Goal: Task Accomplishment & Management: Use online tool/utility

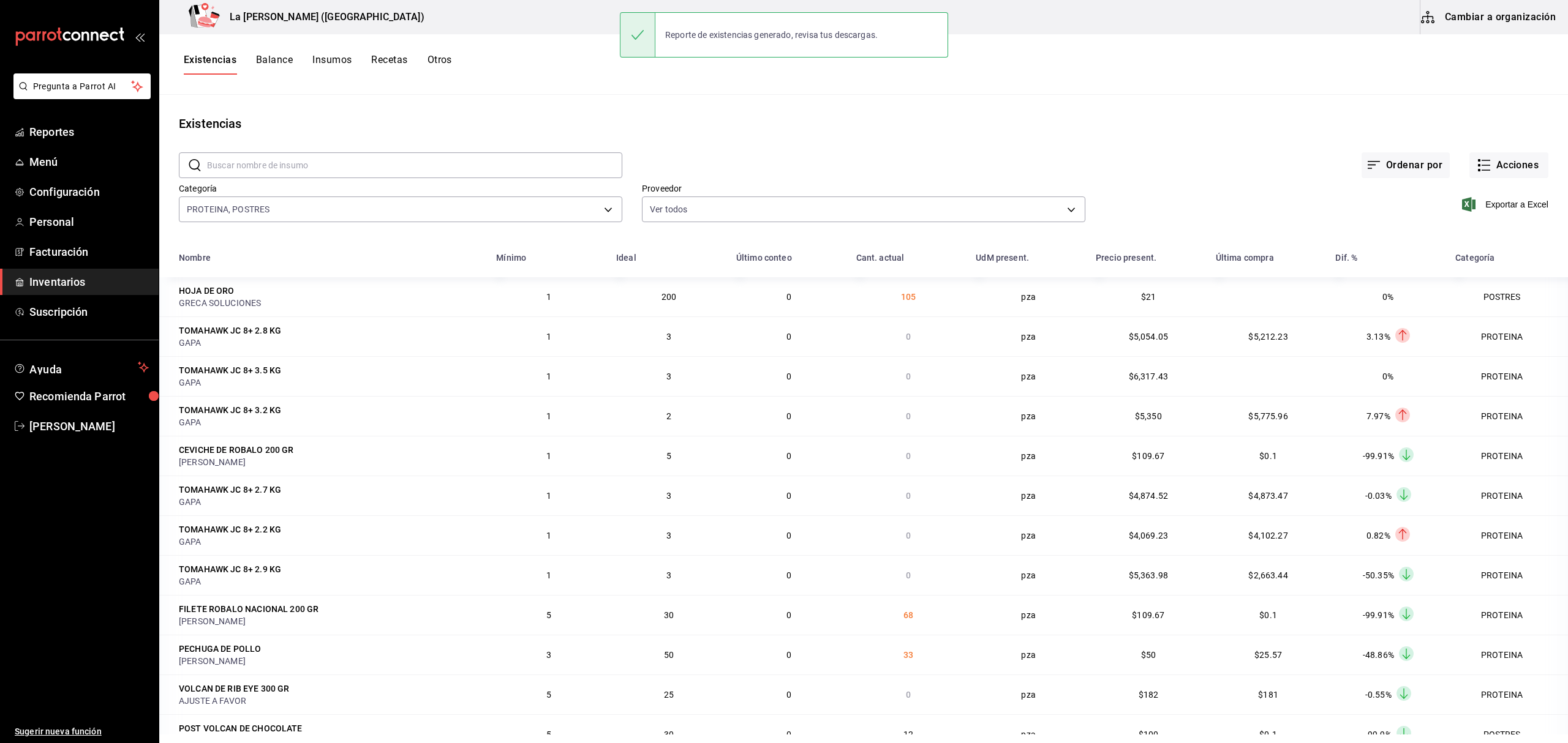
click at [1302, 95] on main "Existencias ​ ​ Ordenar por Acciones Categoría PROTEINA, POSTRES 89020659-a685-…" at bounding box center [863, 415] width 1409 height 640
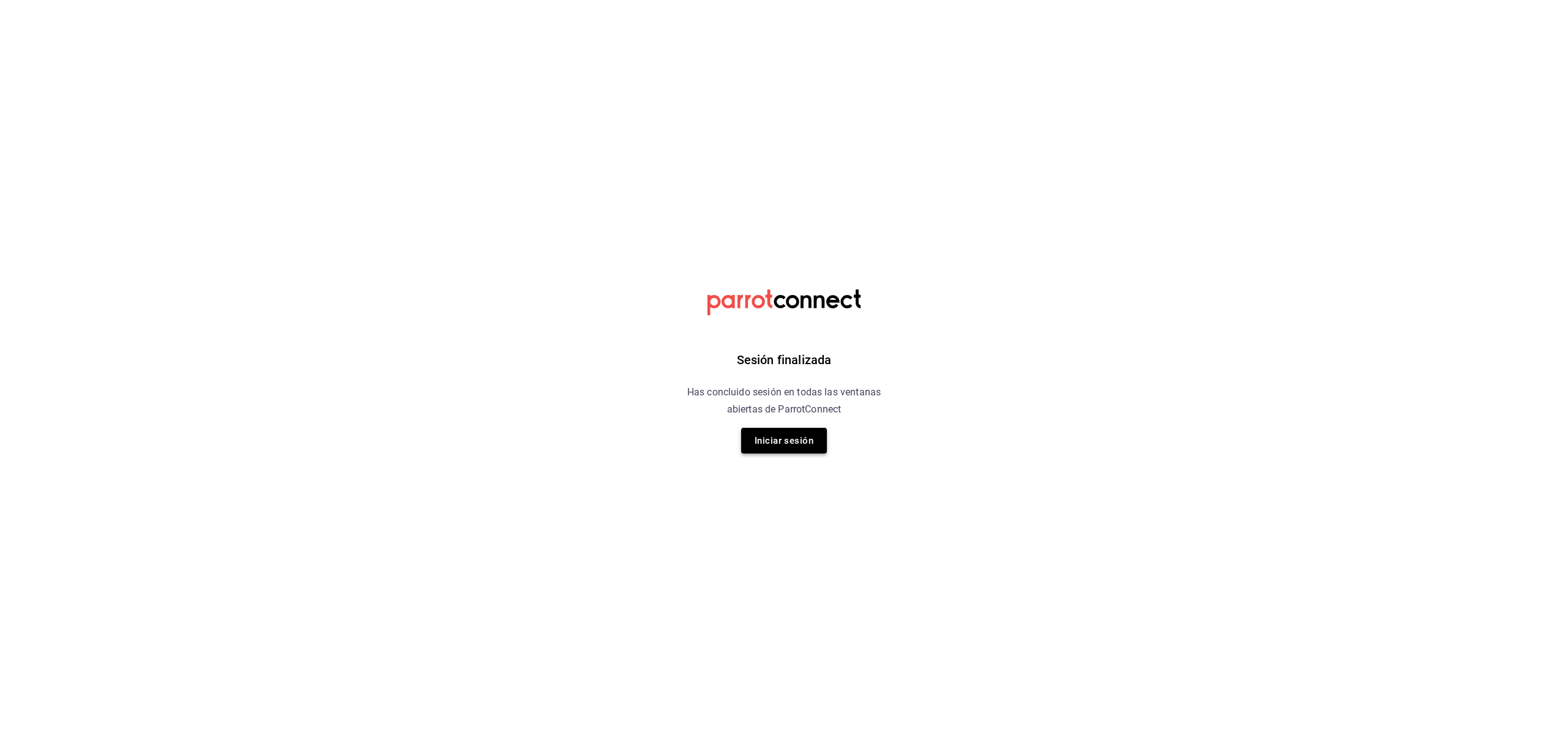
click at [763, 438] on button "Iniciar sesión" at bounding box center [784, 440] width 86 height 25
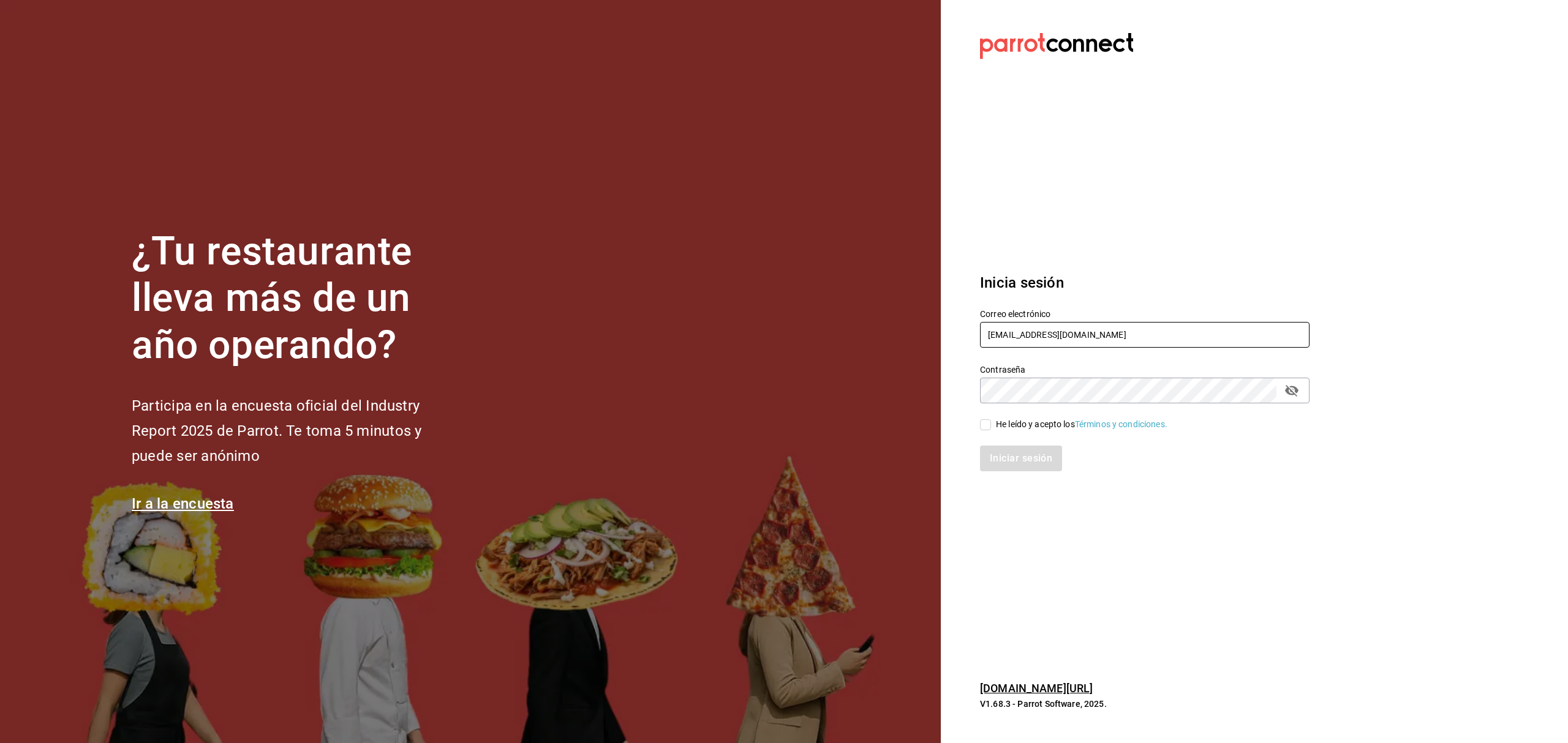
click at [1110, 325] on input "madacancun24@outlook.com" at bounding box center [1145, 335] width 329 height 25
type input "rivekasam@gmail.com"
click at [982, 420] on input "He leído y acepto los Términos y condiciones." at bounding box center [986, 425] width 11 height 11
checkbox input "true"
click at [1013, 458] on button "Iniciar sesión" at bounding box center [1022, 458] width 83 height 25
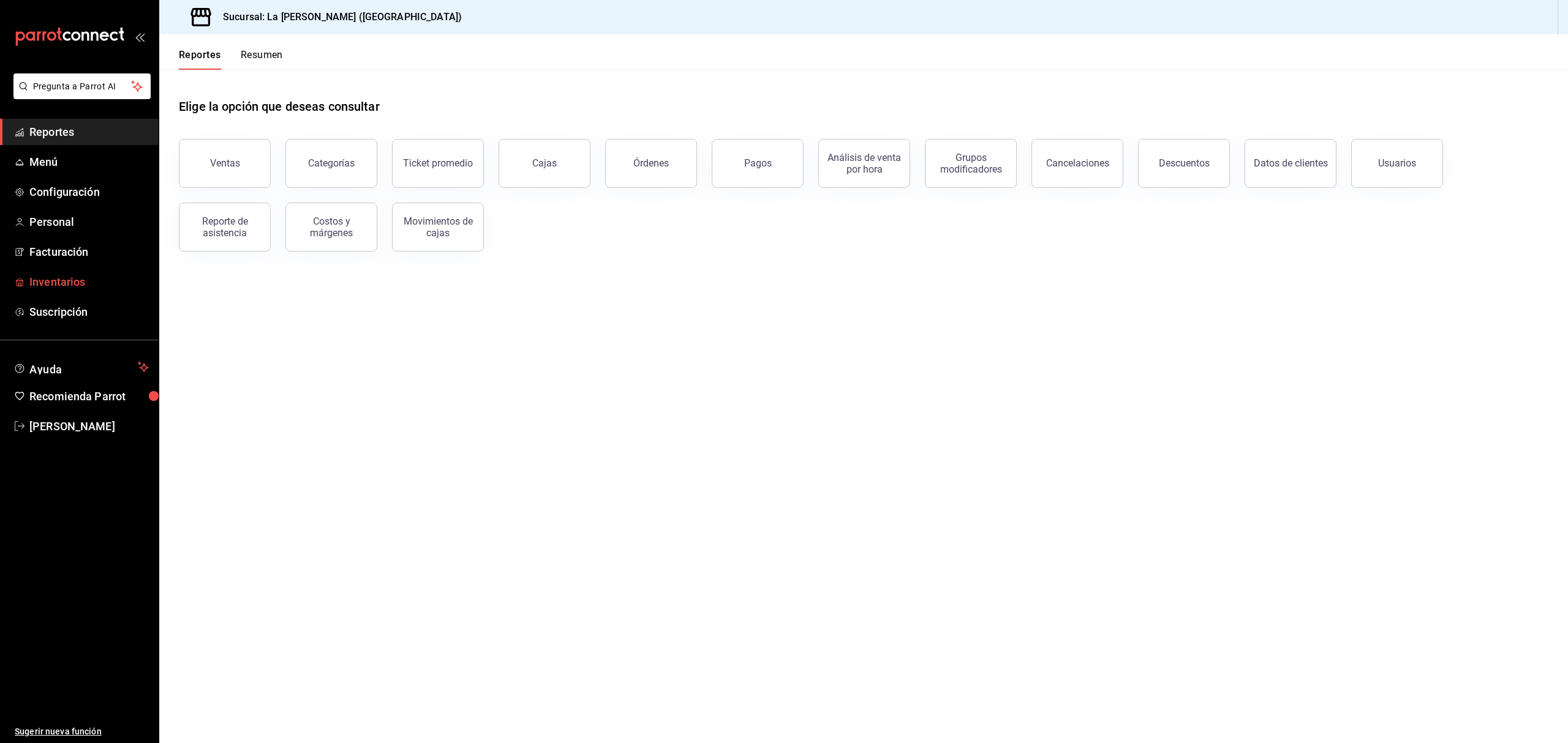
click at [69, 275] on span "Inventarios" at bounding box center [89, 282] width 119 height 17
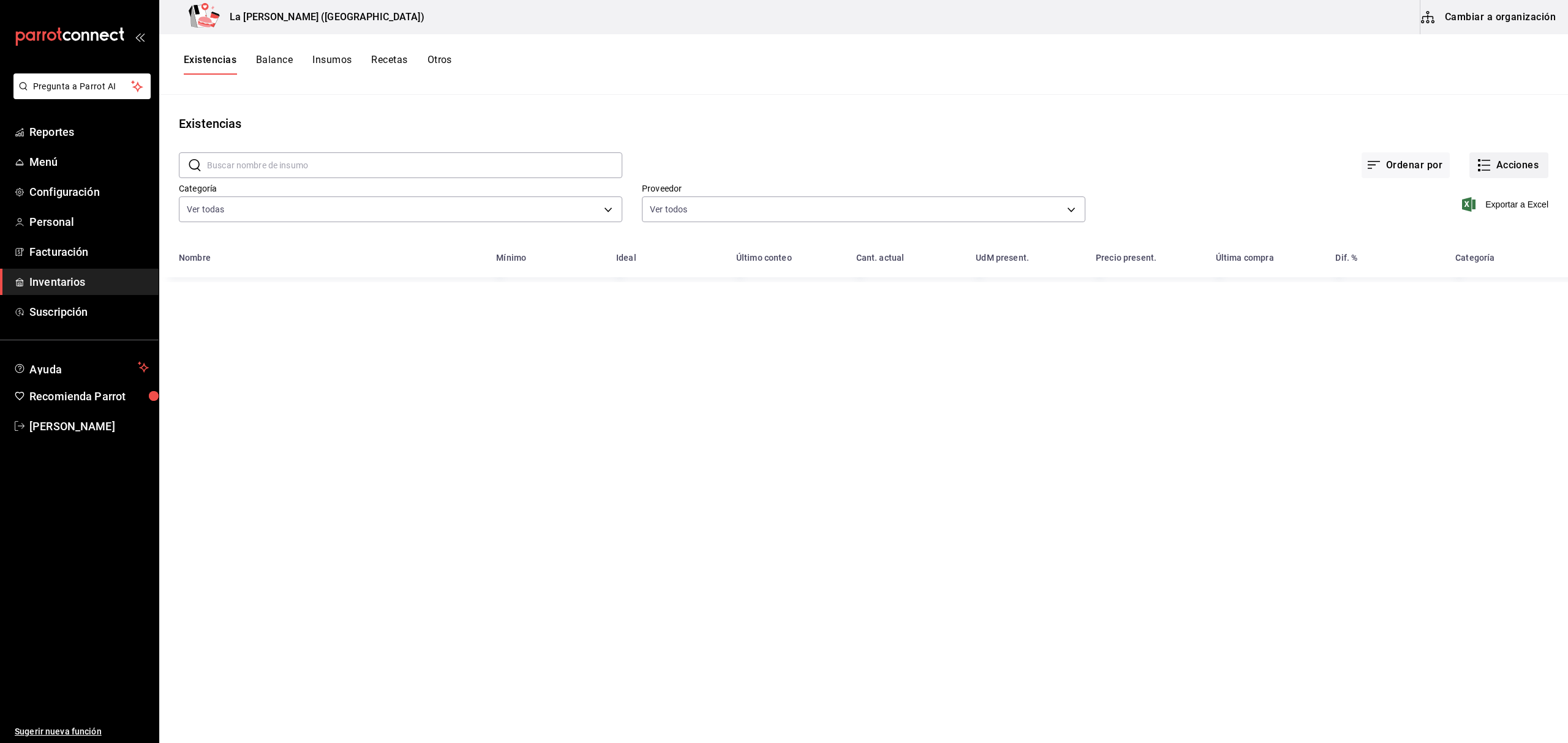
click at [1509, 170] on button "Acciones" at bounding box center [1509, 165] width 79 height 25
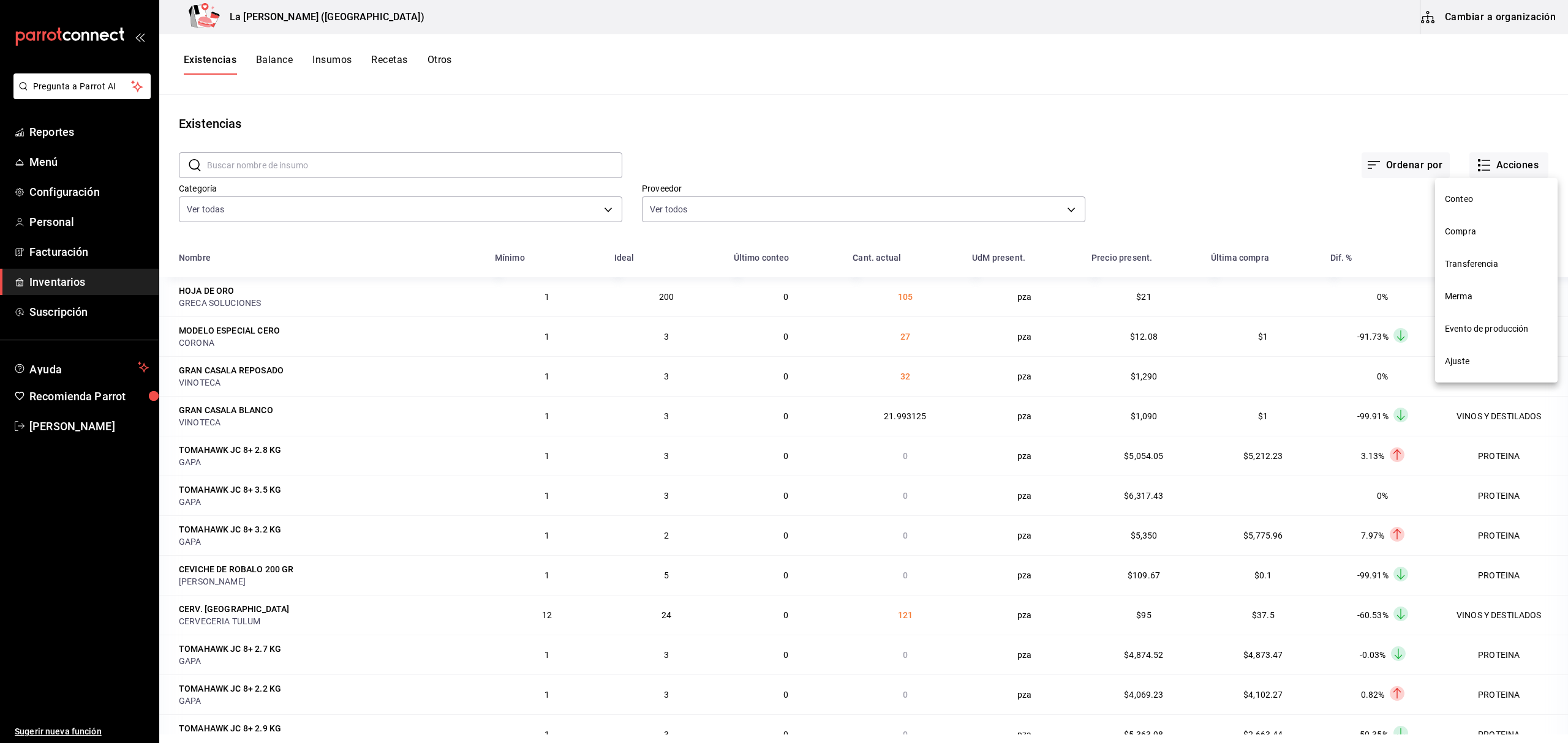
click at [1466, 235] on span "Compra" at bounding box center [1496, 232] width 103 height 13
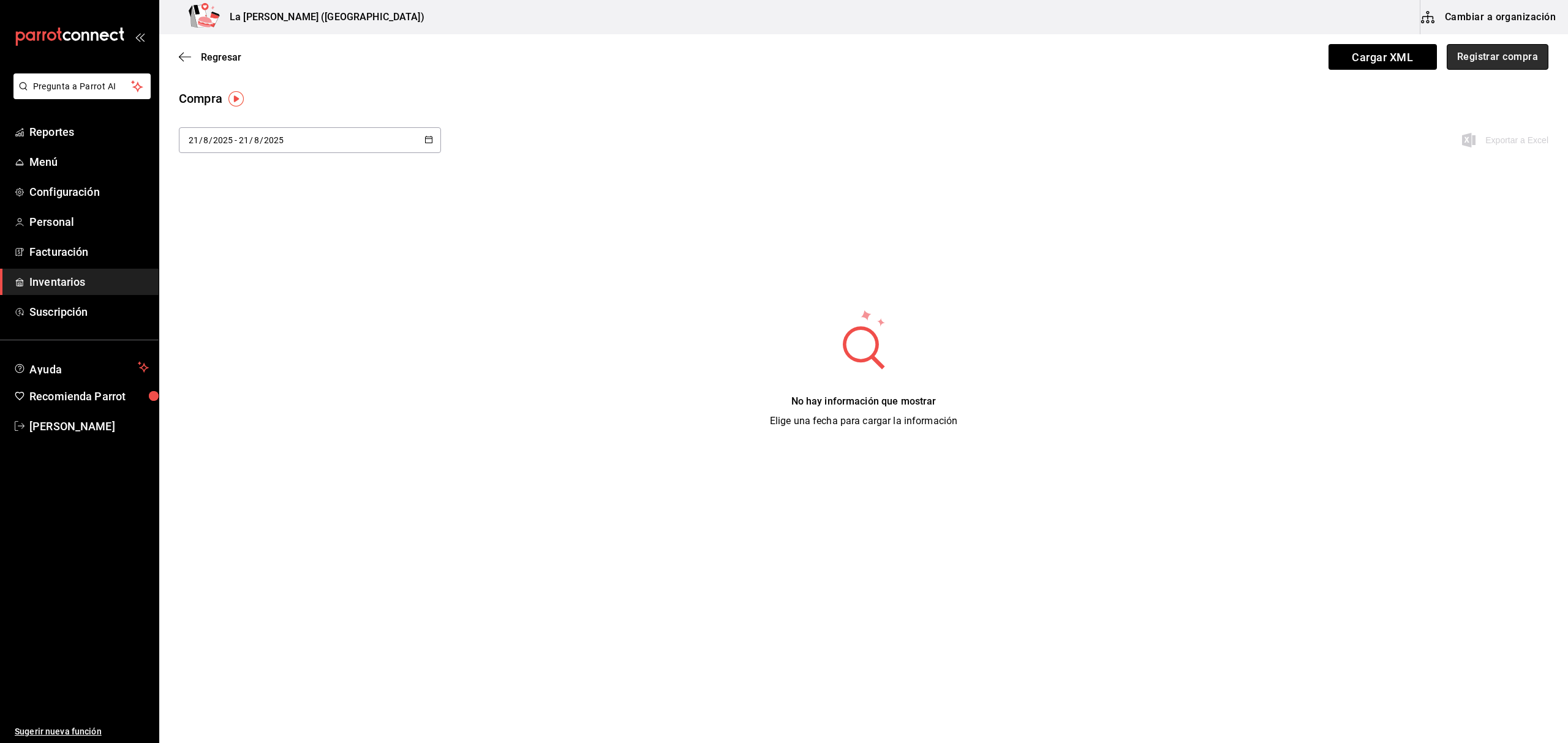
click at [1503, 58] on button "Registrar compra" at bounding box center [1498, 56] width 102 height 25
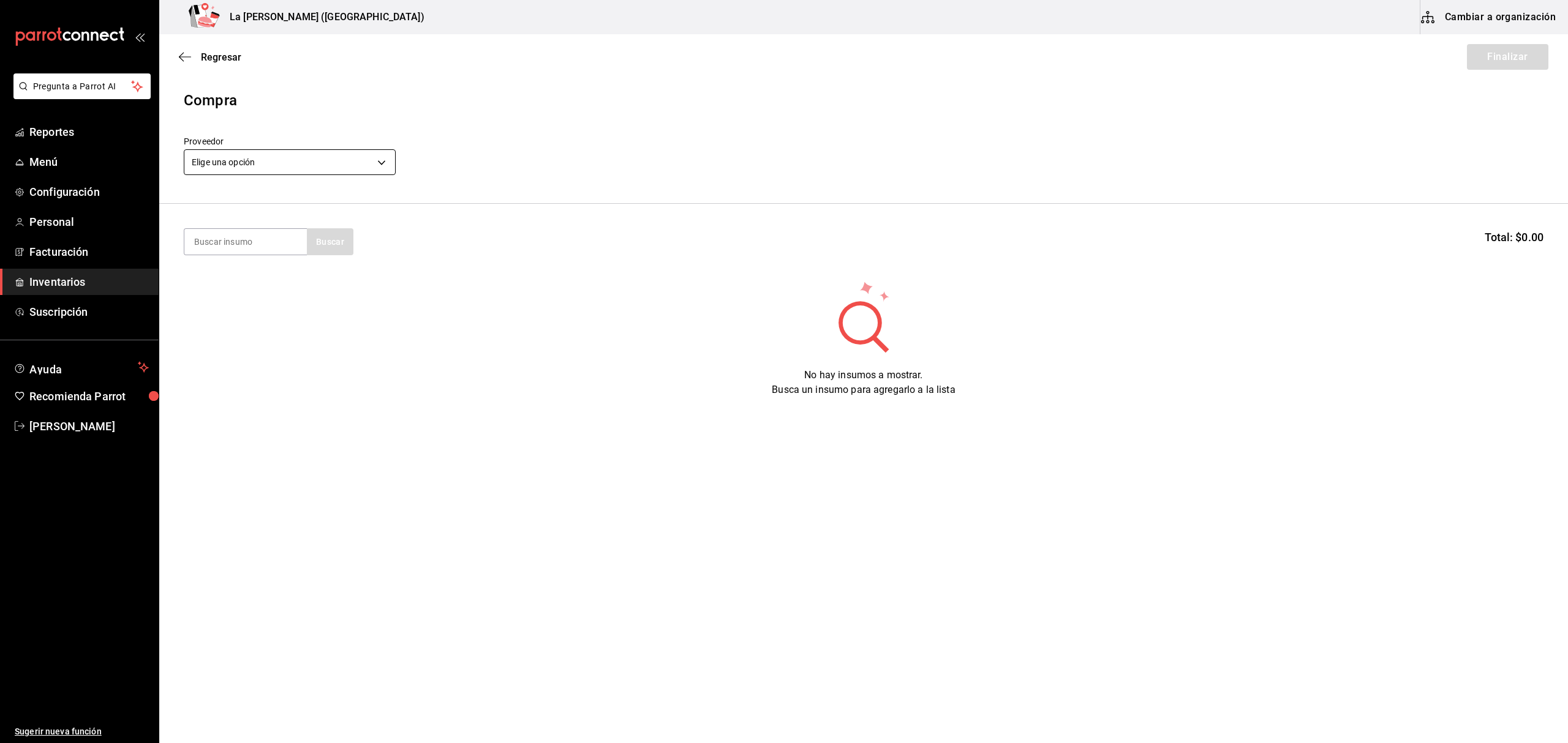
click at [260, 155] on body "Pregunta a Parrot AI Reportes Menú Configuración Personal Facturación Inventari…" at bounding box center [784, 337] width 1568 height 674
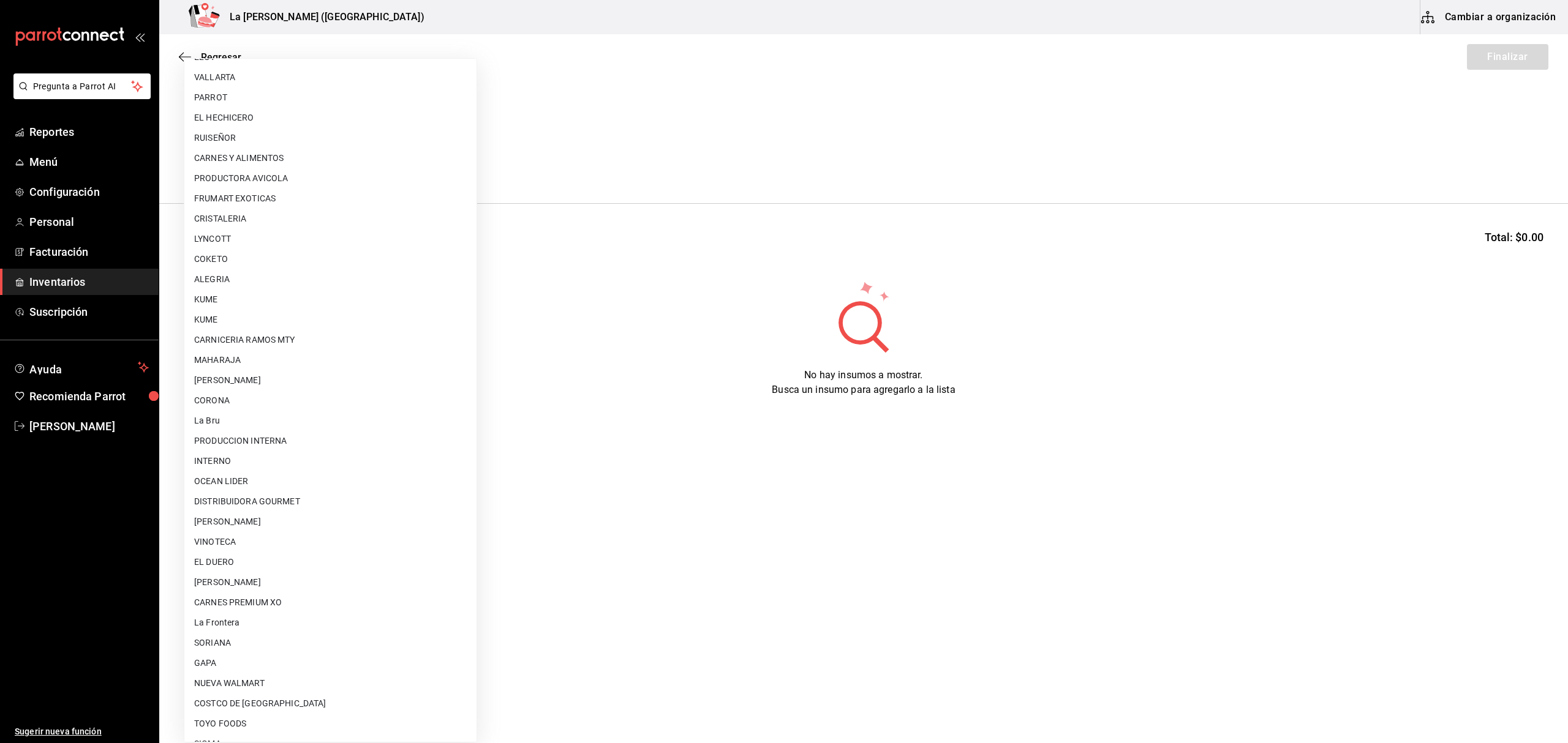
scroll to position [660, 0]
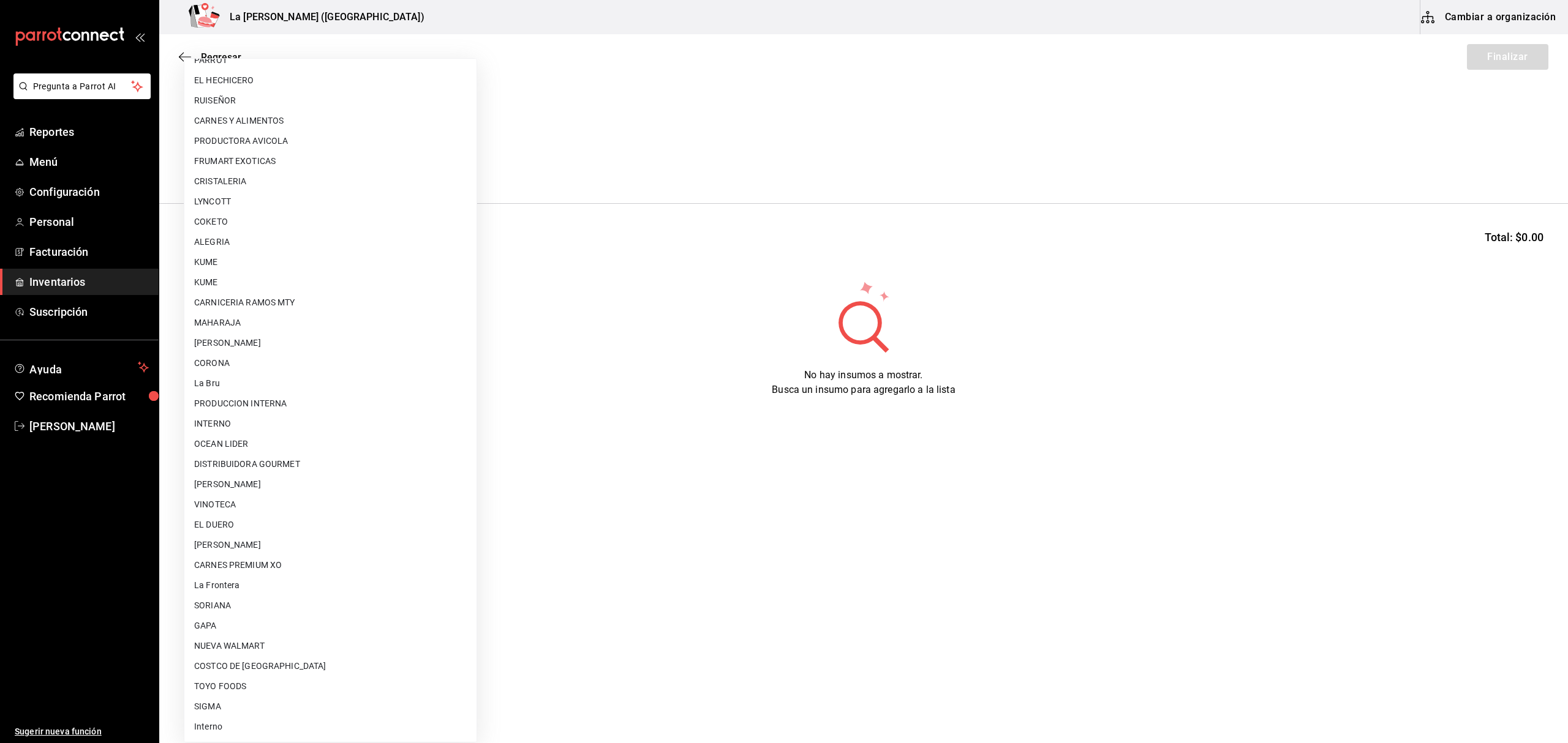
click at [279, 398] on li "PRODUCCION INTERNA" at bounding box center [330, 403] width 293 height 20
type input "87994001-4809-4af2-bb25-541b74e25a5c"
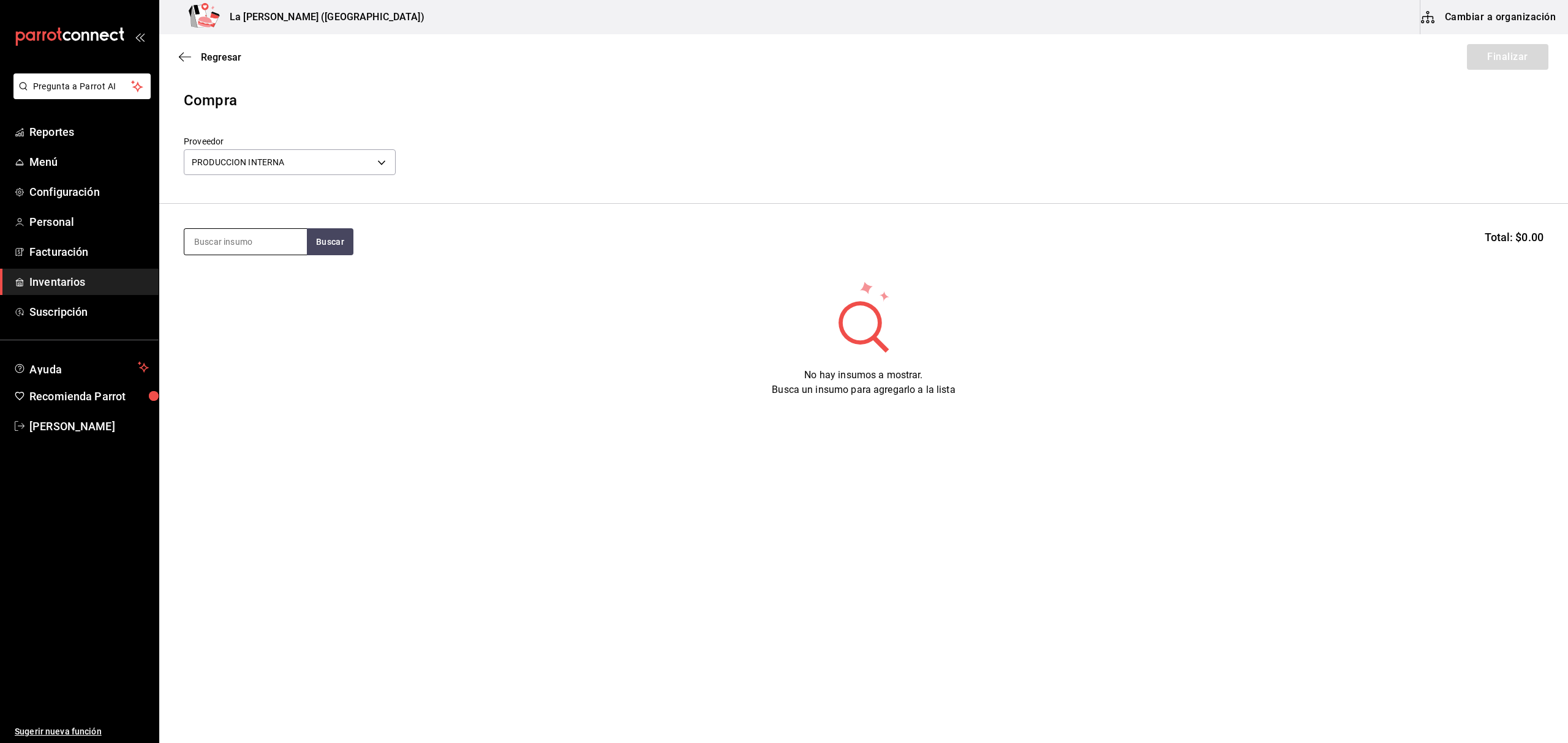
click at [261, 235] on input at bounding box center [245, 242] width 122 height 25
type input "FRE"
click at [238, 320] on div "Piezas - PRODUCCION INTERNA" at bounding box center [245, 312] width 103 height 25
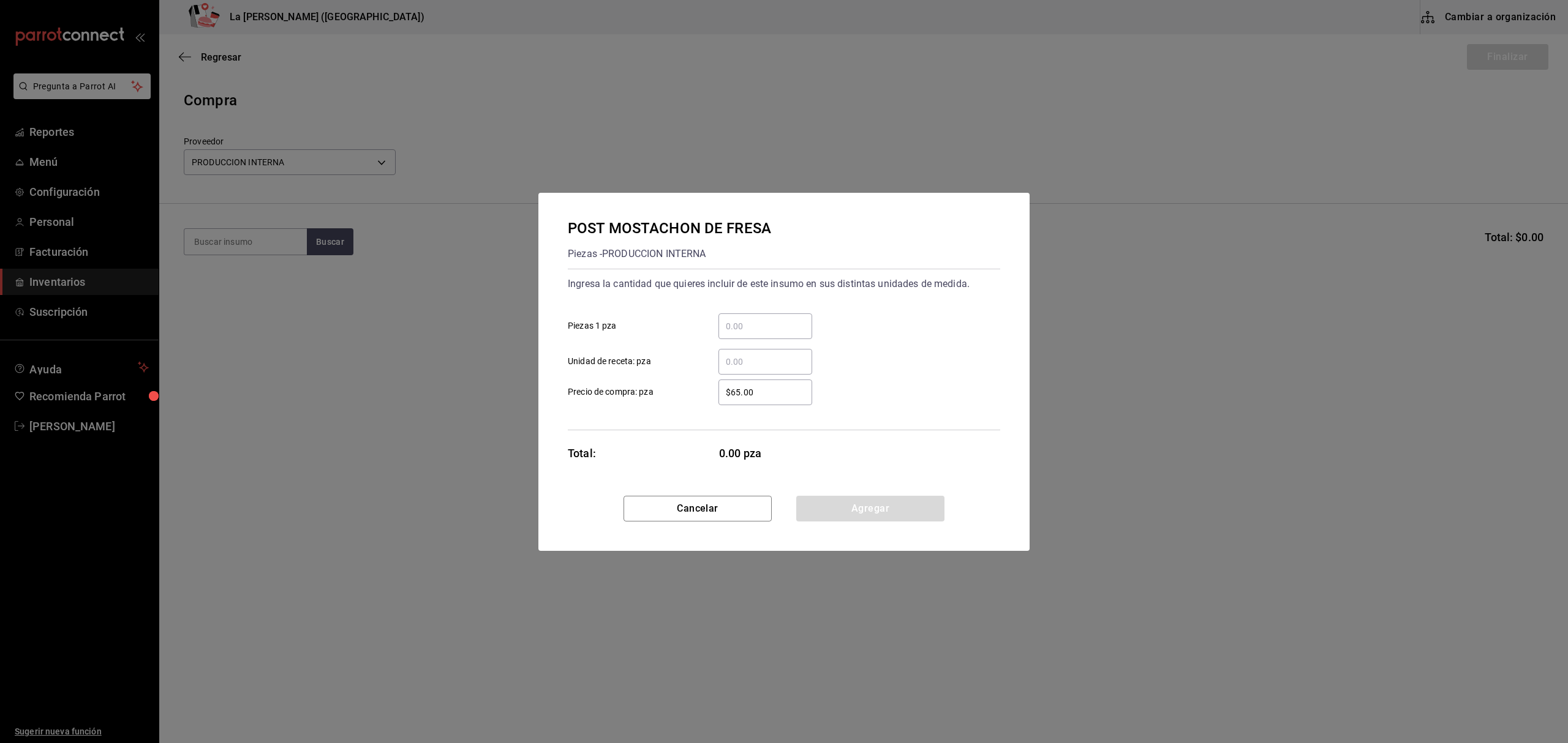
click at [794, 328] on input "​ Piezas 1 pza" at bounding box center [765, 326] width 94 height 15
type input "12"
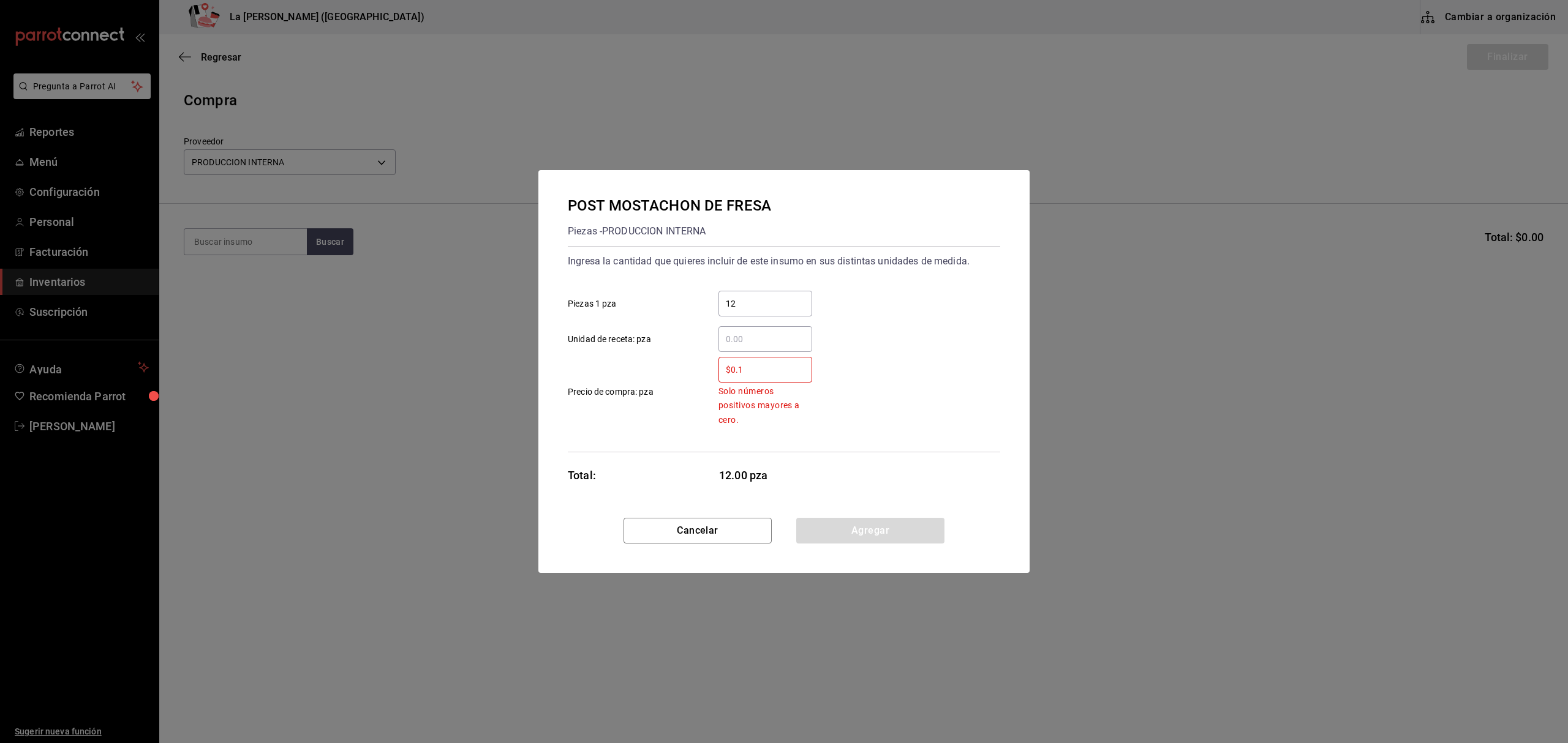
type input "$0.1"
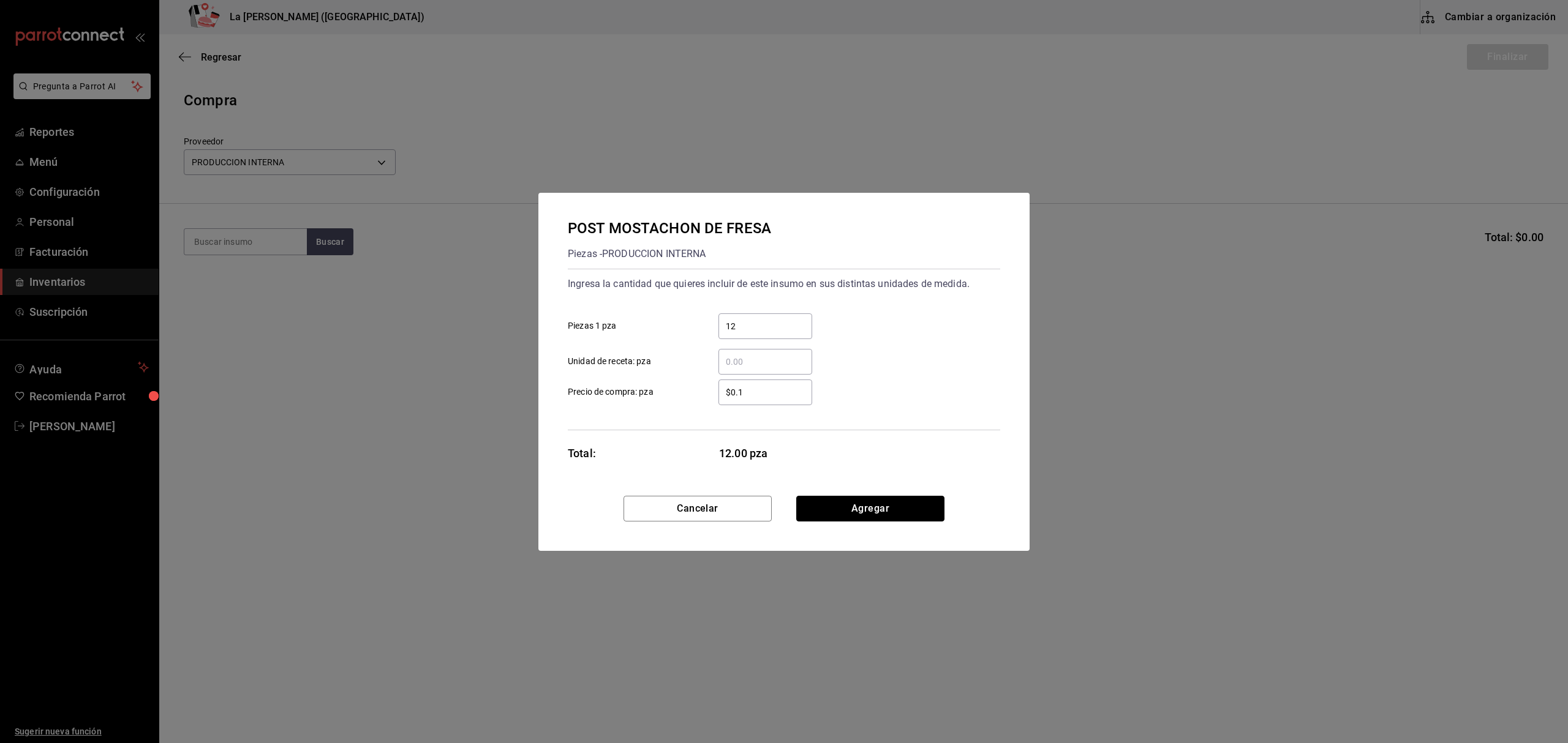
click button "Agregar" at bounding box center [870, 509] width 148 height 25
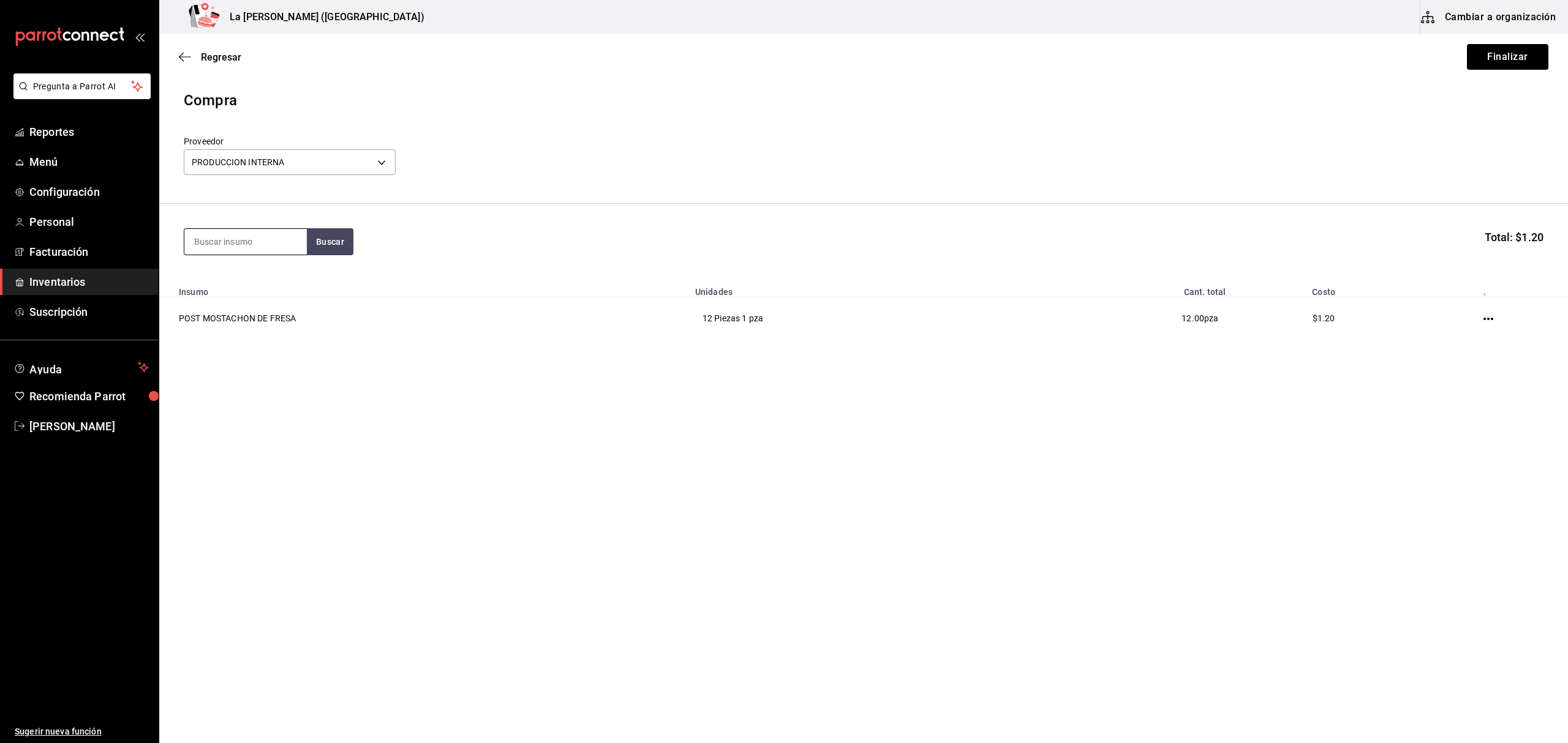
click at [260, 241] on input at bounding box center [245, 242] width 122 height 25
type input "GUAYA"
click at [253, 272] on div "POST PAY DE GUAYABA" at bounding box center [245, 284] width 103 height 29
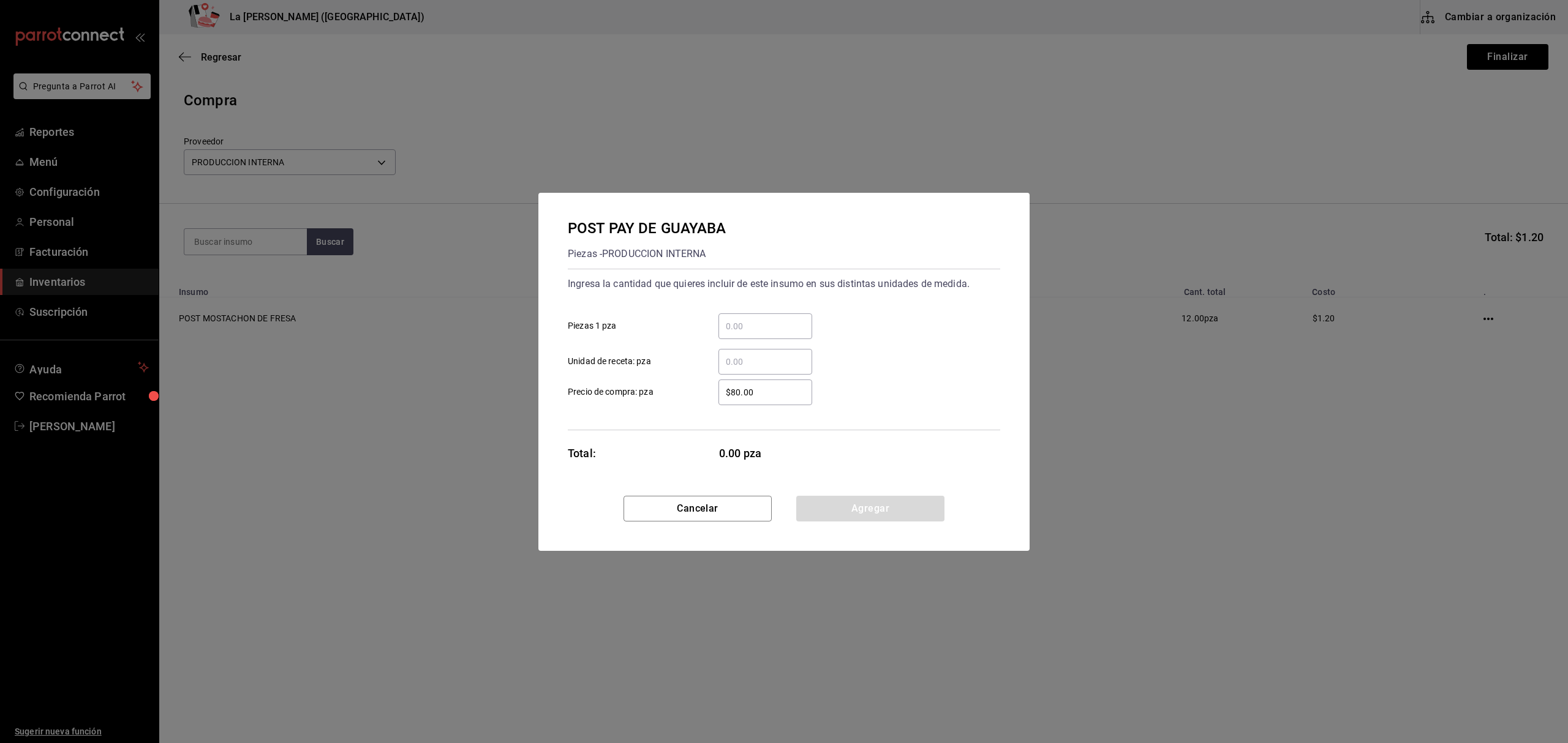
click at [743, 321] on input "​ Piezas 1 pza" at bounding box center [765, 326] width 94 height 15
type input "12"
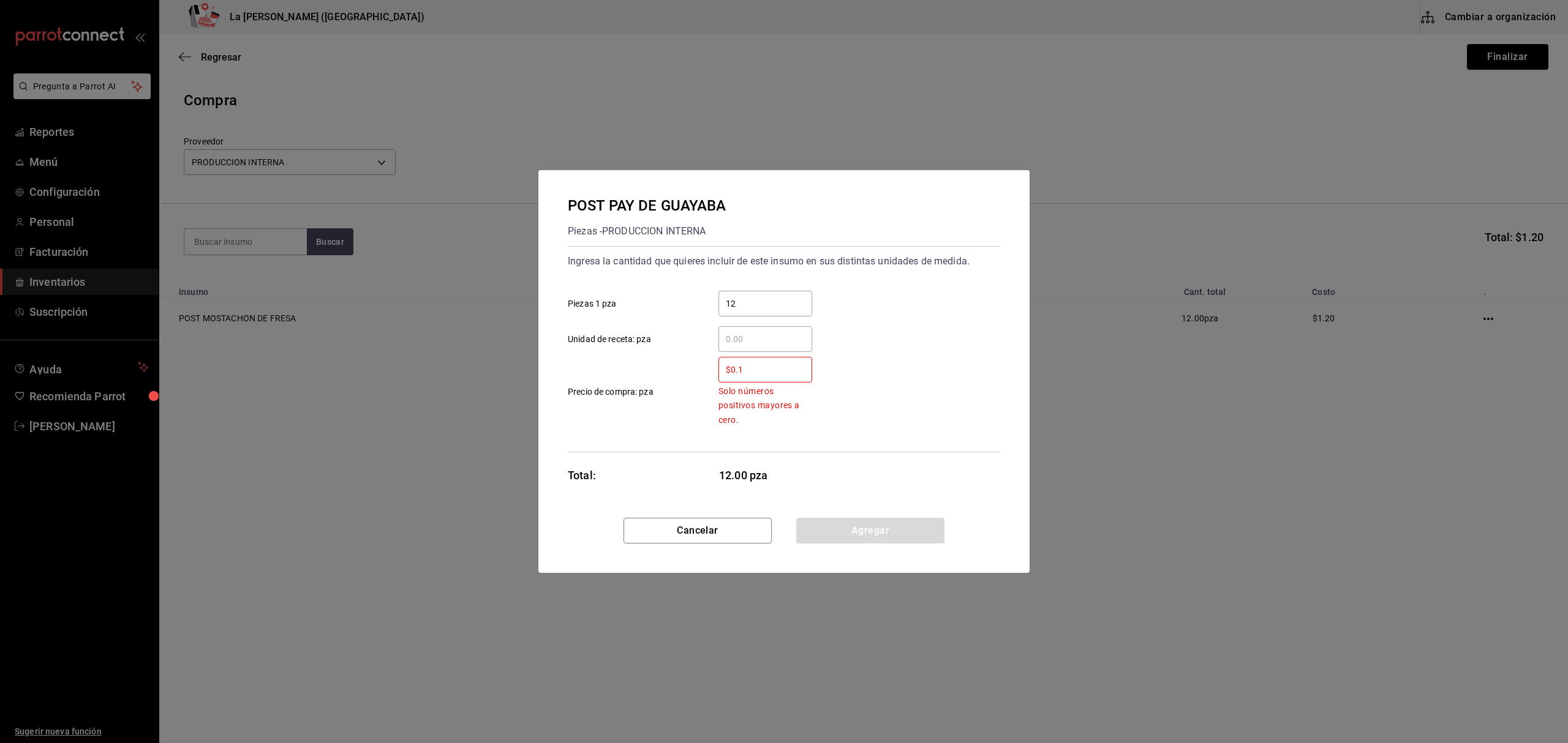
type input "$0.1"
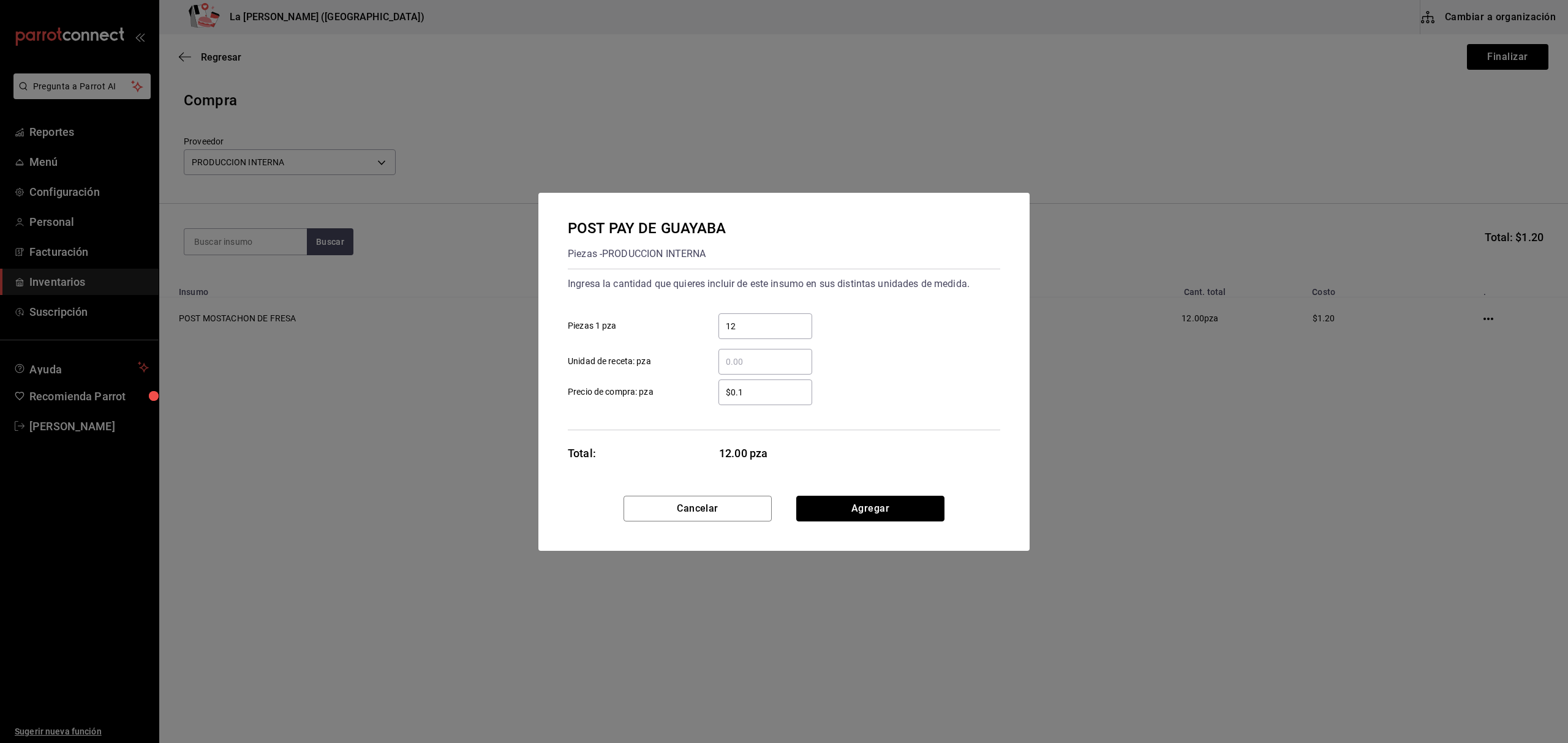
click button "Agregar" at bounding box center [870, 509] width 148 height 25
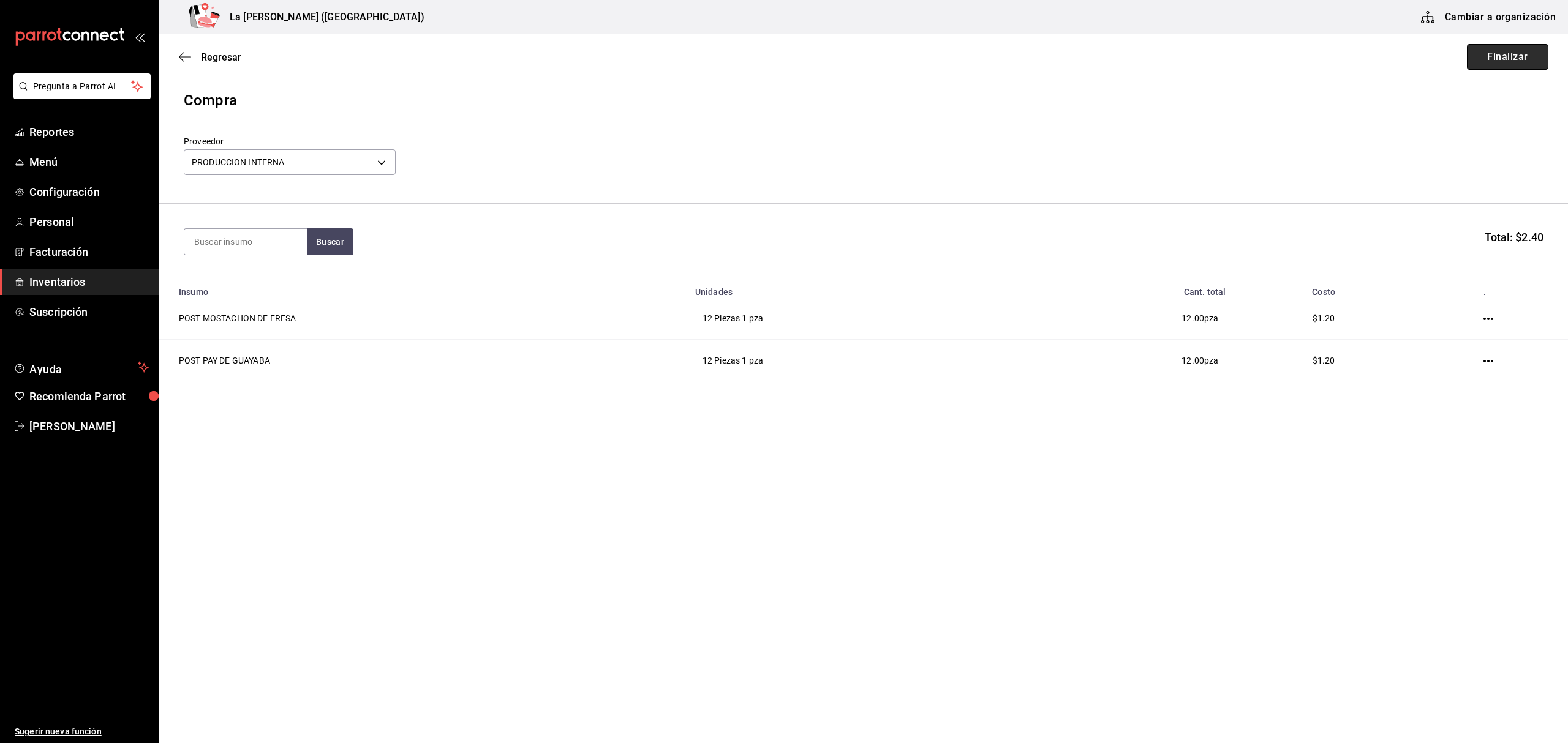
click at [1512, 61] on button "Finalizar" at bounding box center [1507, 56] width 82 height 25
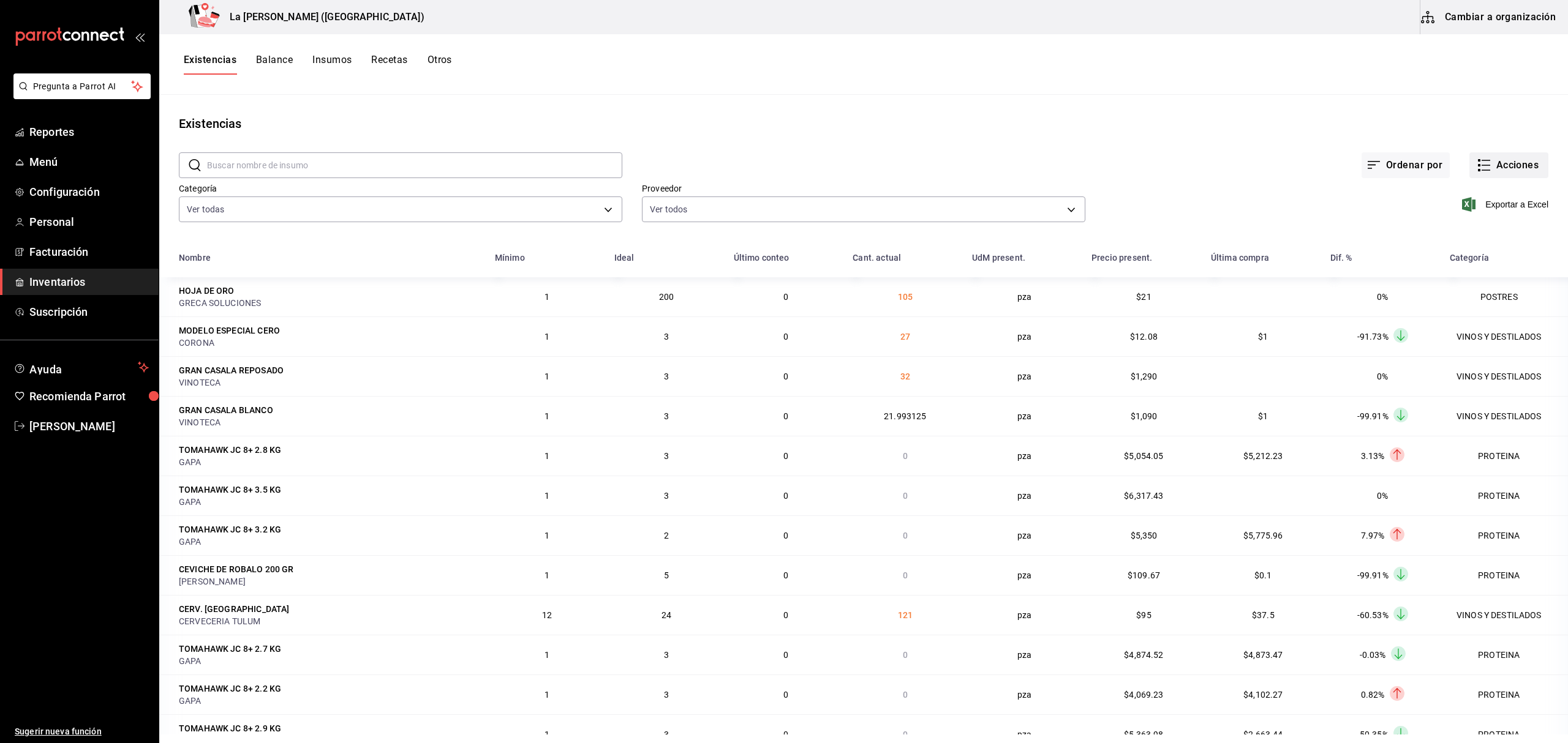
click at [1505, 167] on button "Acciones" at bounding box center [1509, 165] width 79 height 25
click at [1482, 229] on span "Compra" at bounding box center [1496, 232] width 103 height 13
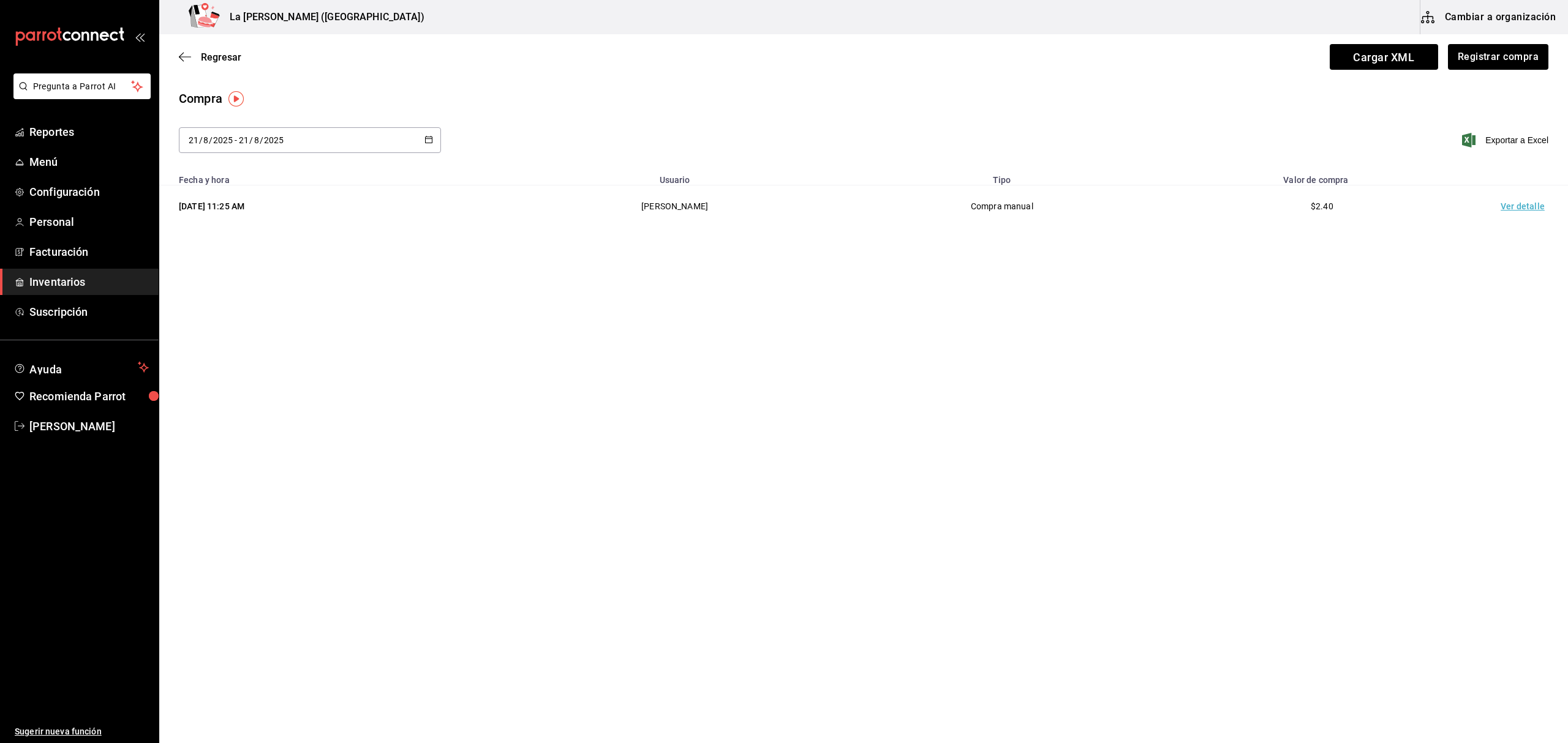
click at [1516, 213] on td "Ver detalle" at bounding box center [1525, 206] width 86 height 42
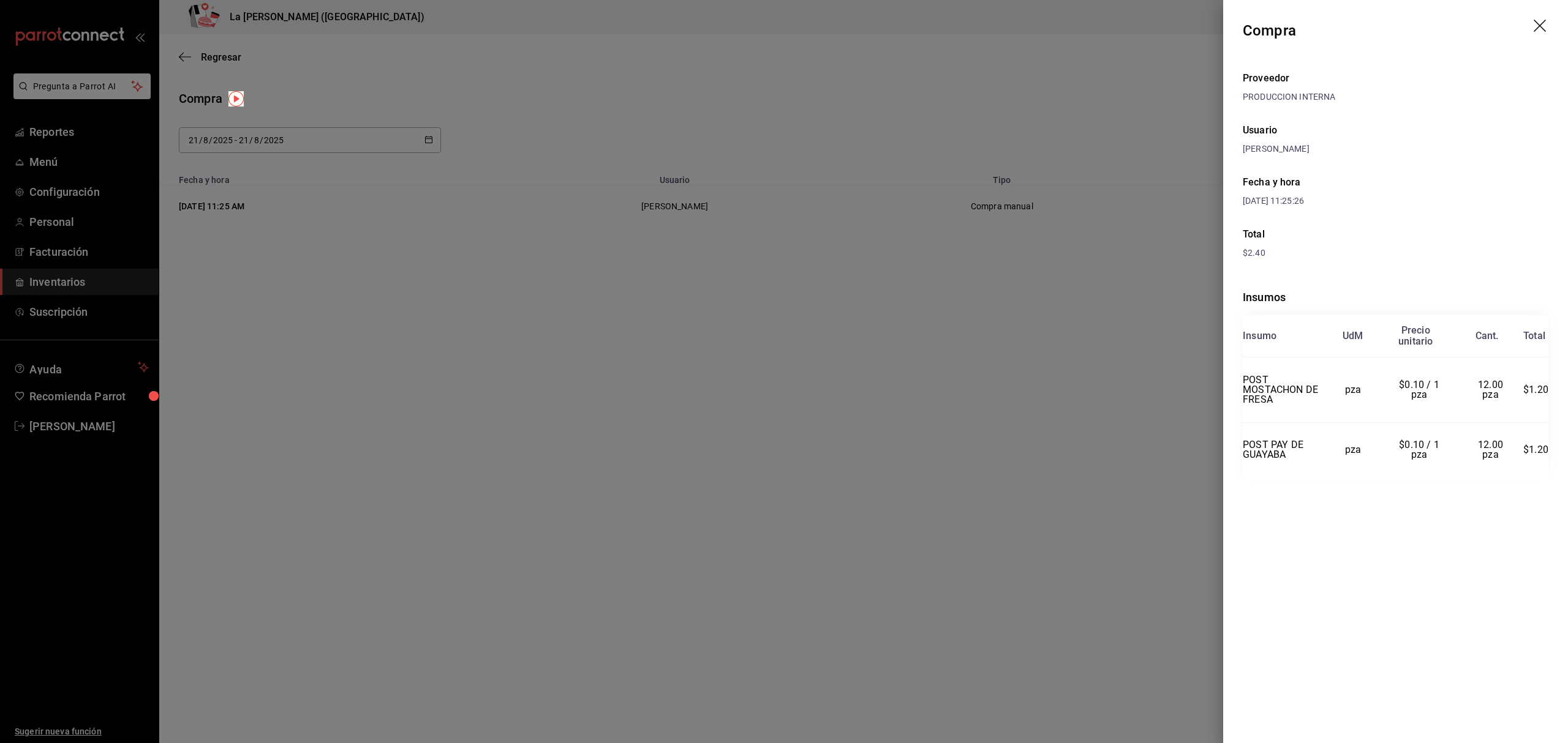
click at [1061, 122] on div at bounding box center [784, 372] width 1568 height 743
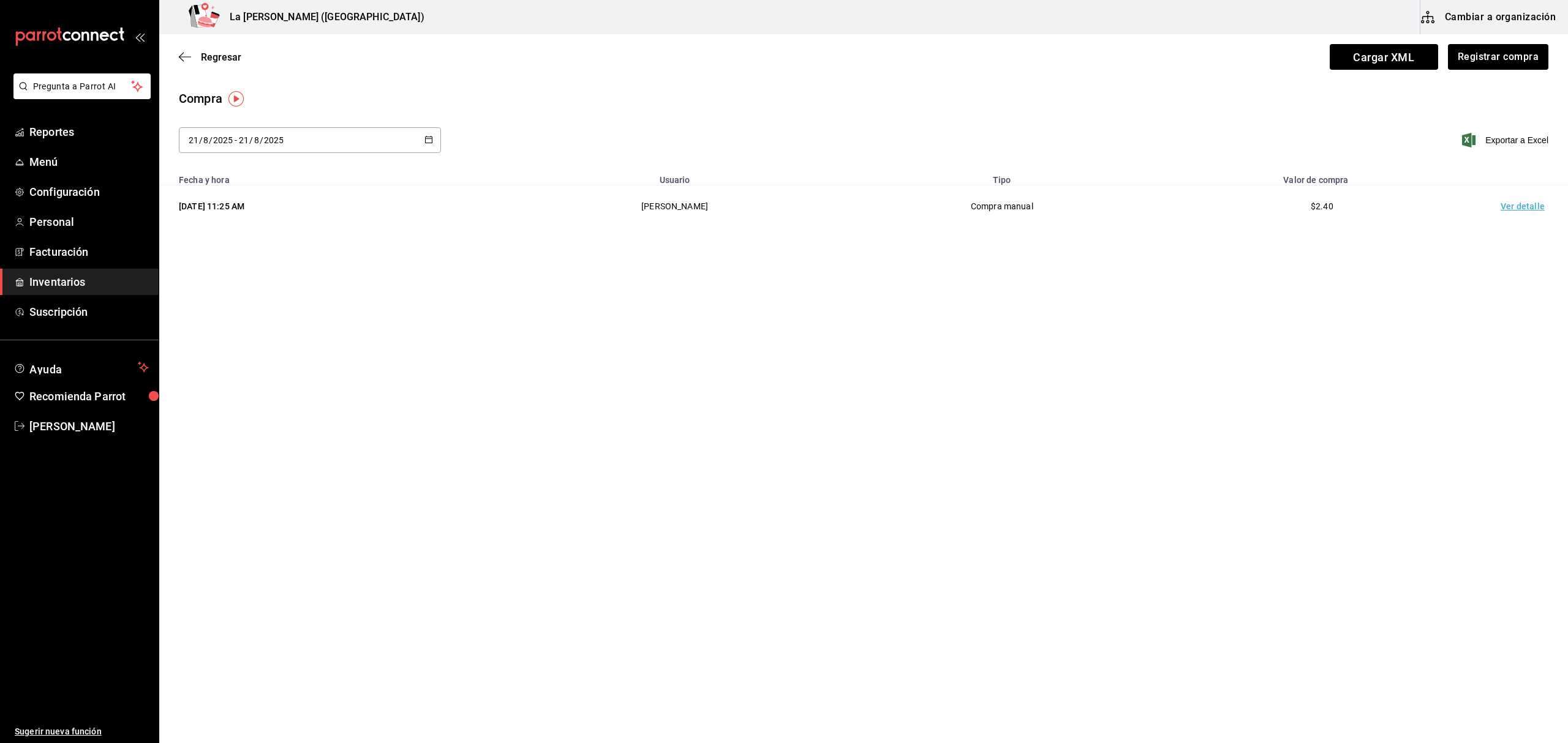
click at [47, 286] on span "Inventarios" at bounding box center [89, 282] width 119 height 17
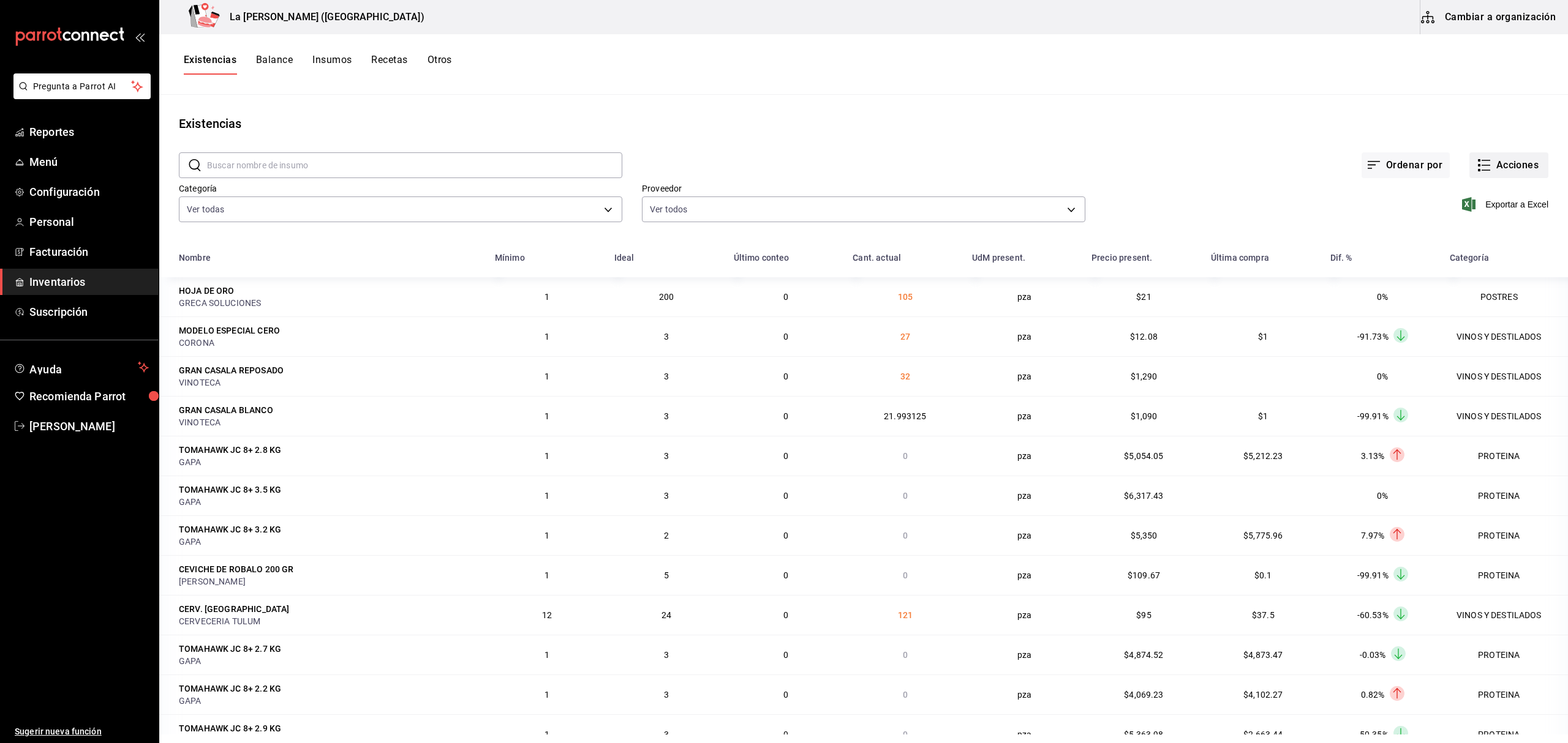
click at [1477, 159] on icon "button" at bounding box center [1484, 165] width 15 height 15
click at [1466, 229] on span "Compra" at bounding box center [1496, 232] width 103 height 13
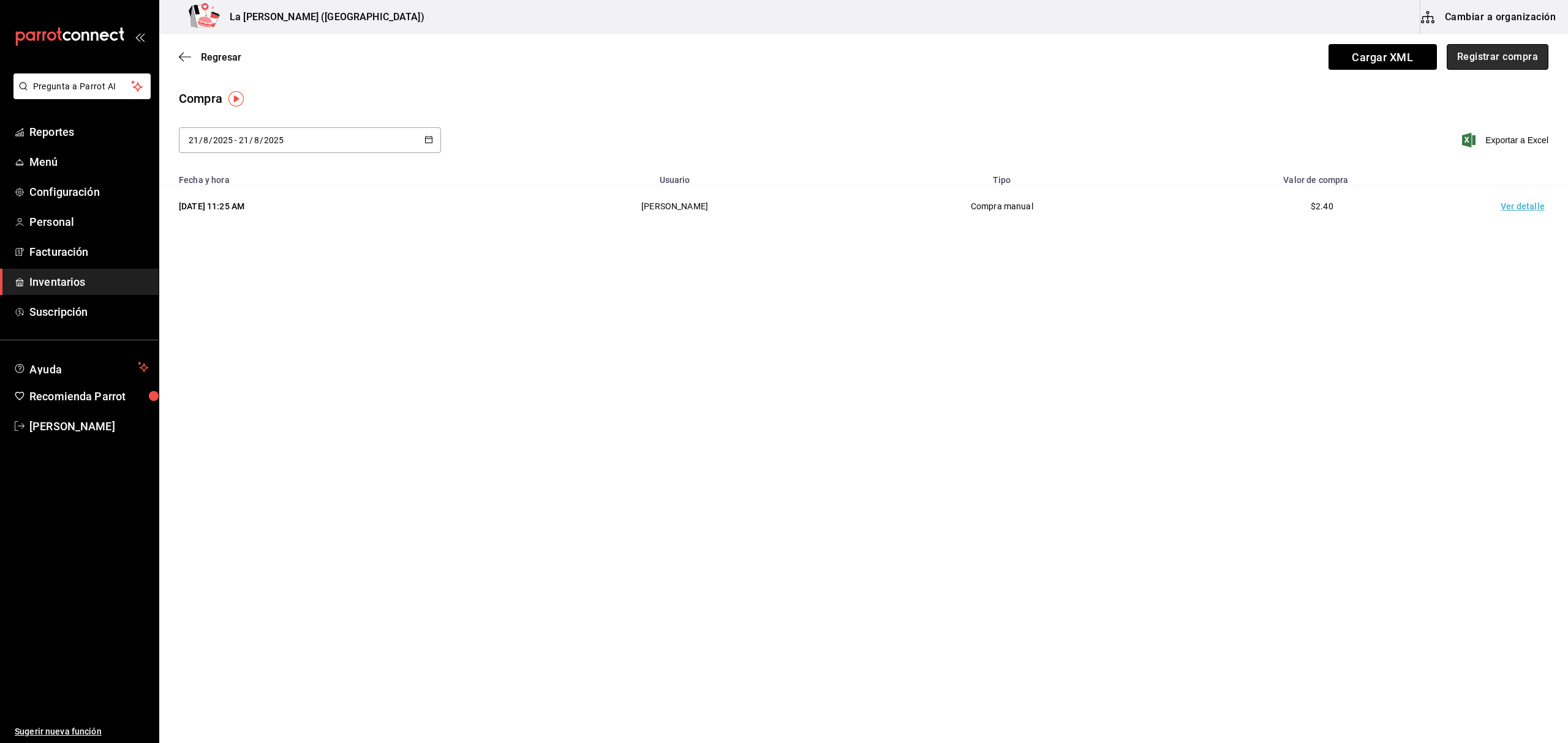
click at [1488, 57] on button "Registrar compra" at bounding box center [1498, 56] width 102 height 25
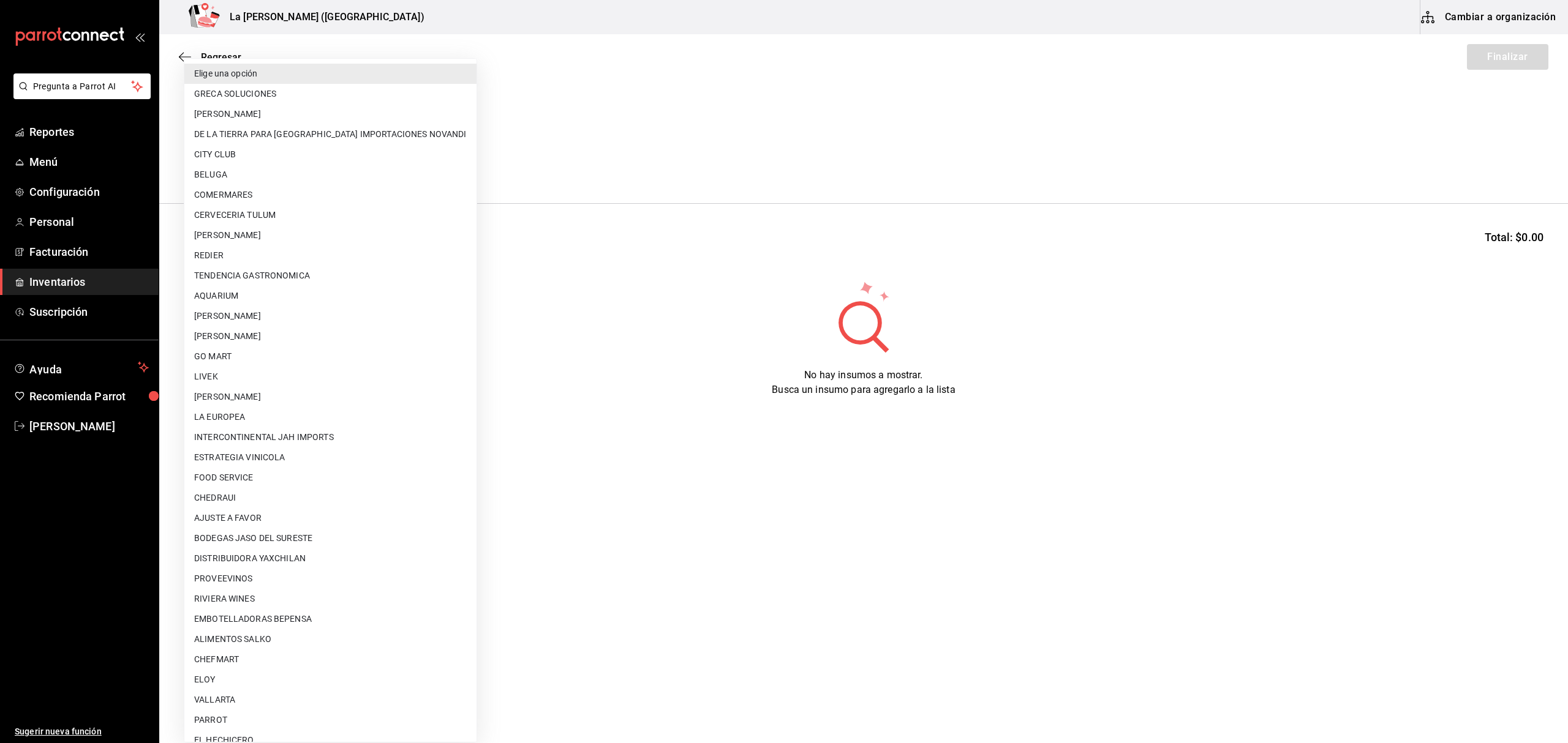
click at [239, 161] on body "Pregunta a Parrot AI Reportes Menú Configuración Personal Facturación Inventari…" at bounding box center [784, 337] width 1568 height 674
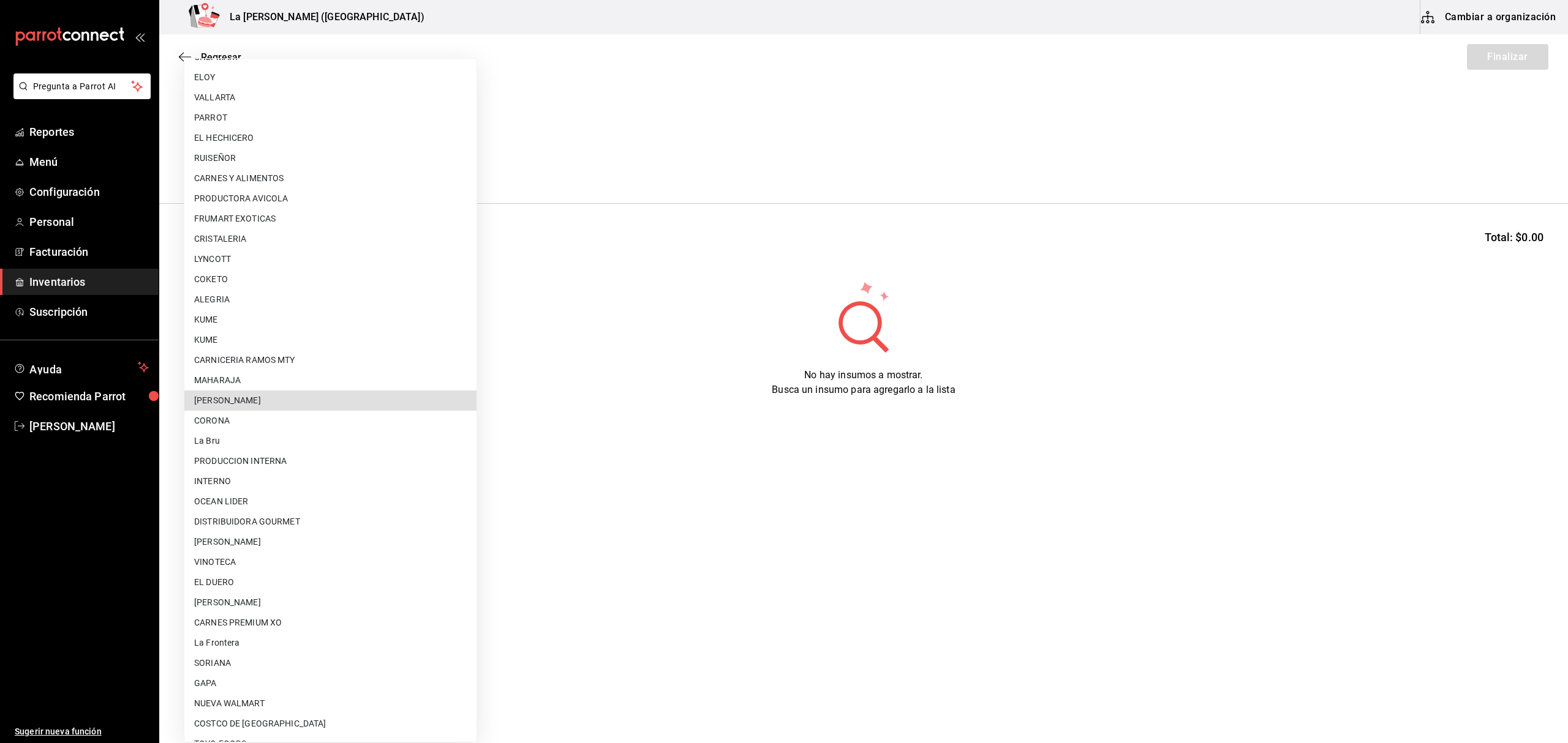
click at [242, 403] on li "[PERSON_NAME]" at bounding box center [330, 400] width 293 height 20
type input "b613bfc6-7286-47af-b140-e75b05e917d6"
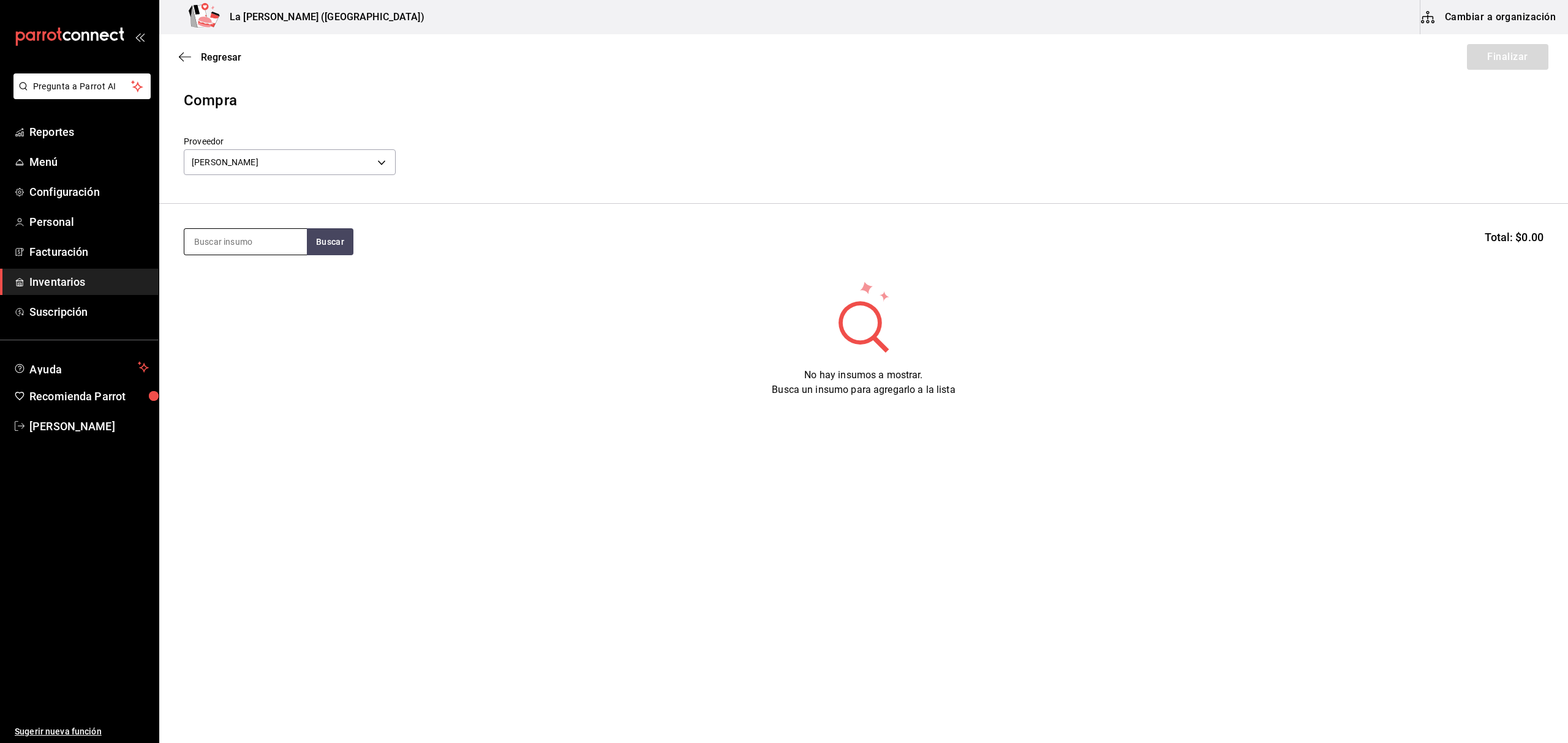
click at [273, 248] on input at bounding box center [245, 242] width 122 height 25
type input "C"
type input "CALLO"
click at [220, 295] on div "CALLO DE SASHIMI 100 GR" at bounding box center [245, 284] width 103 height 29
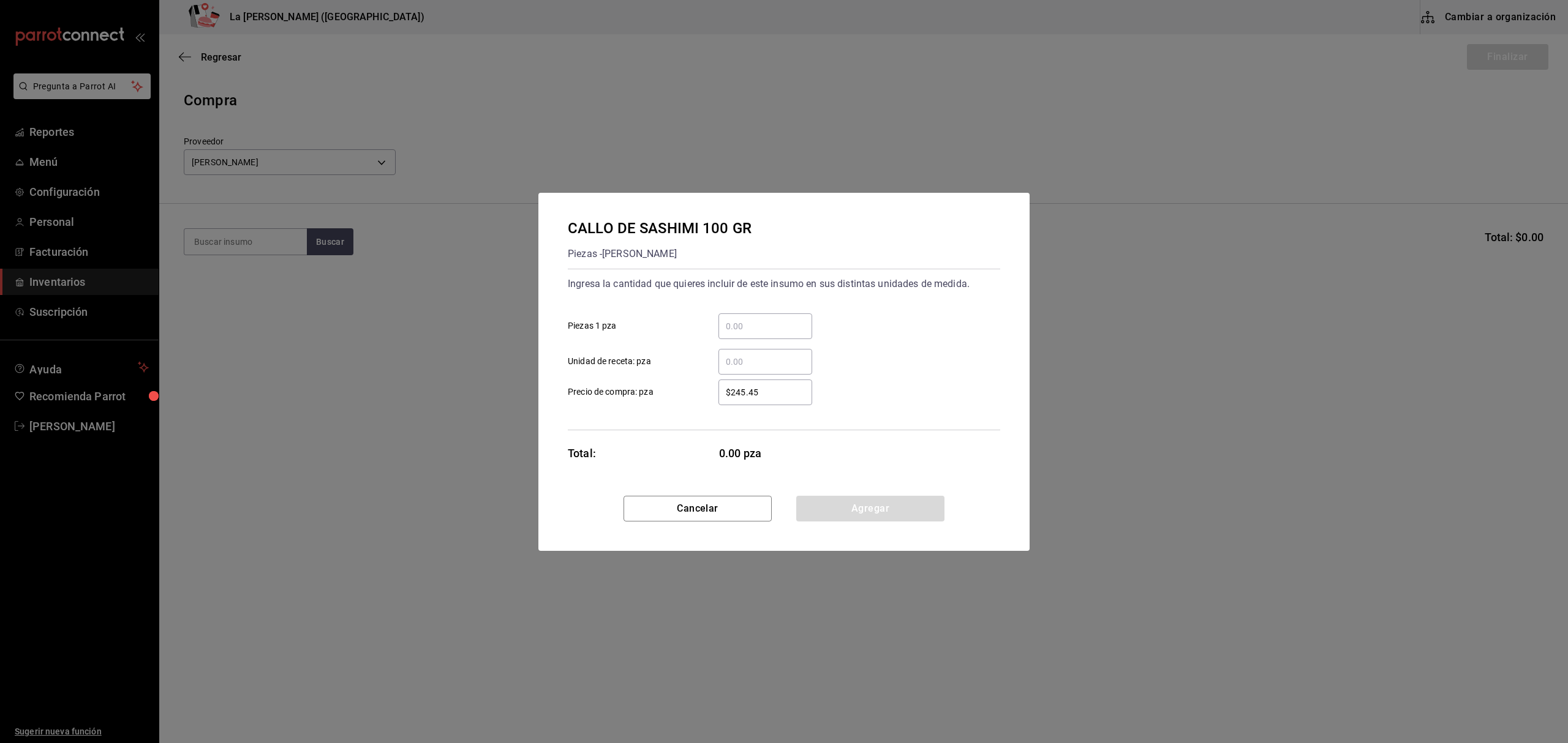
click at [768, 335] on div "​" at bounding box center [765, 326] width 94 height 25
click at [768, 334] on input "​ Piezas 1 pza" at bounding box center [765, 326] width 94 height 15
type input "1"
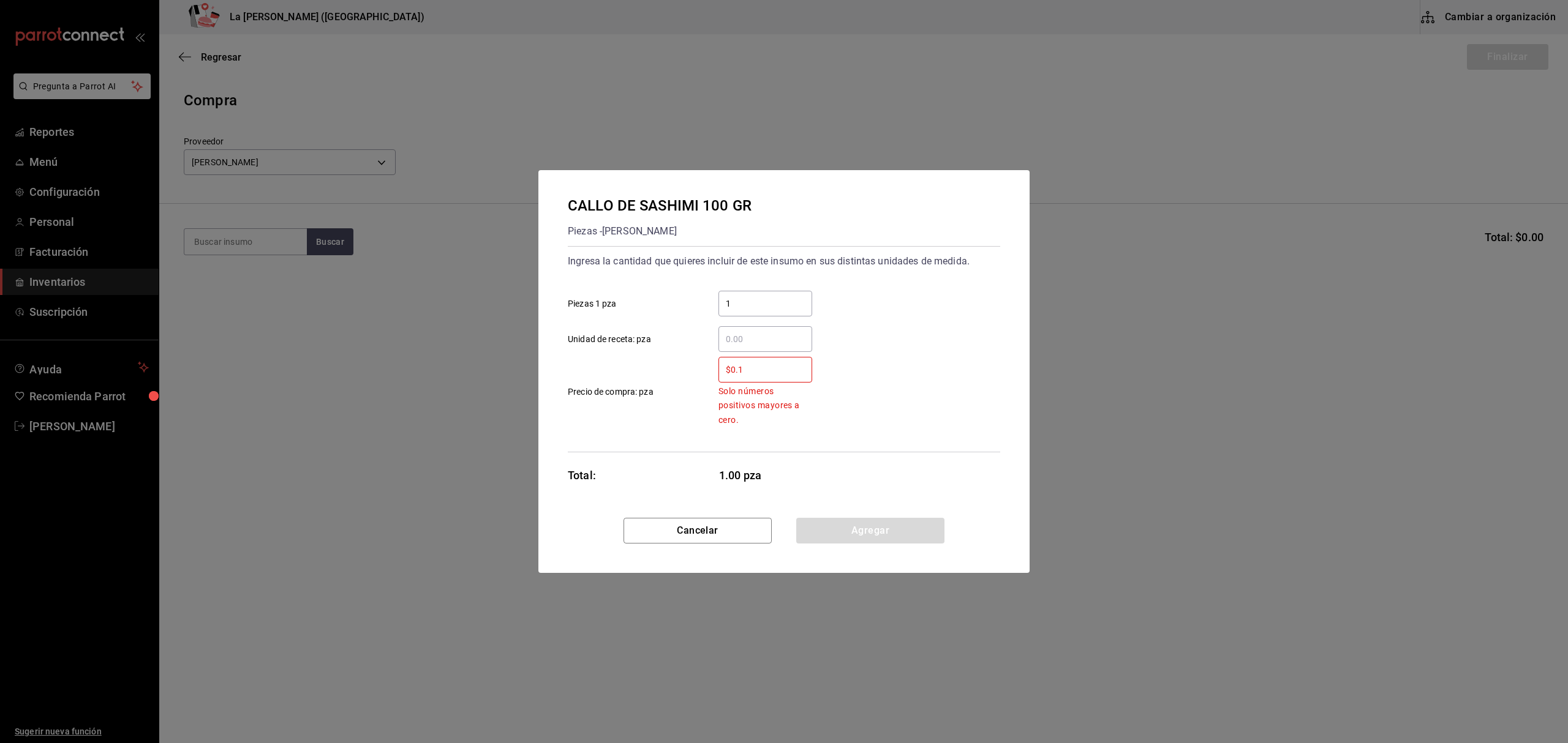
type input "$0.1"
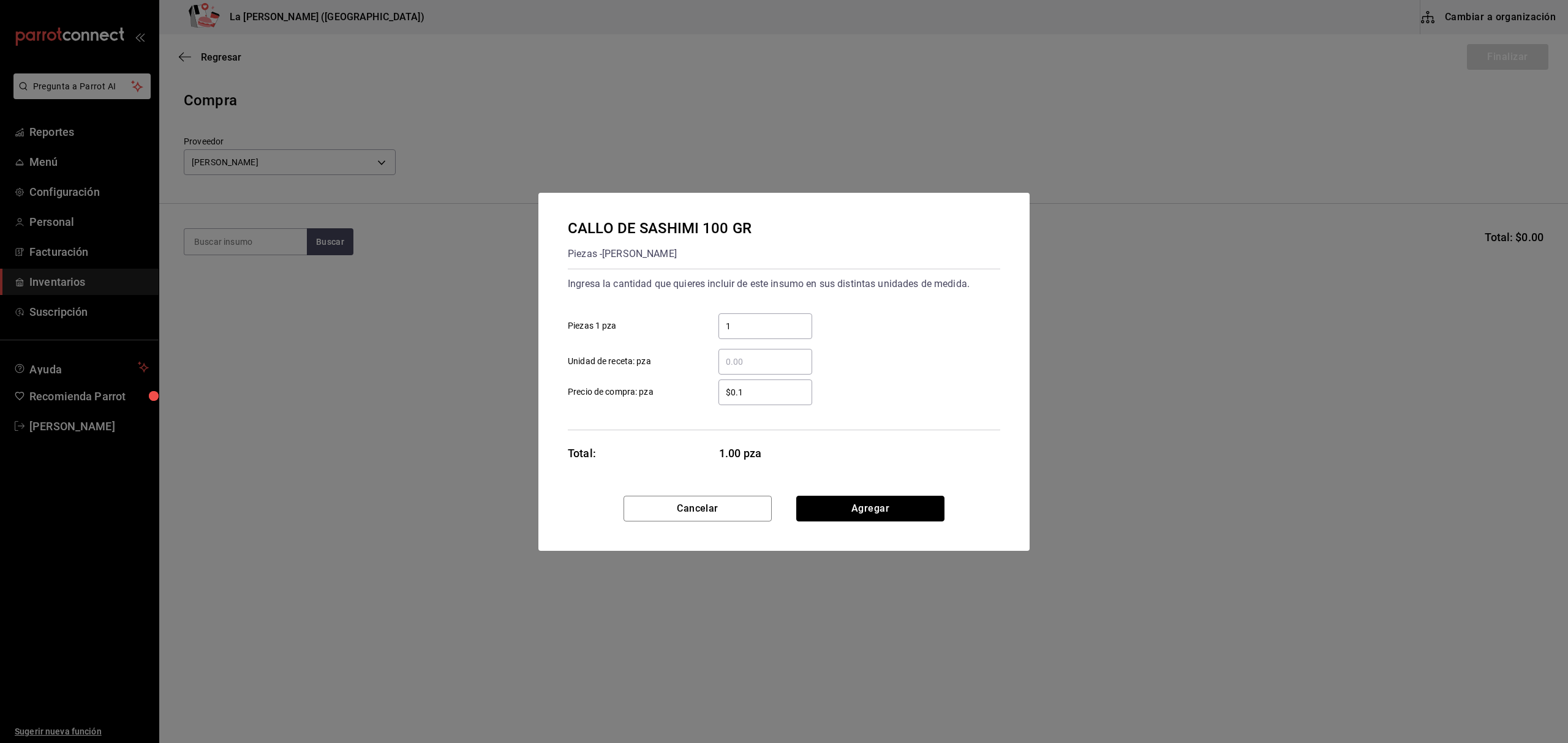
click button "Agregar" at bounding box center [870, 509] width 148 height 25
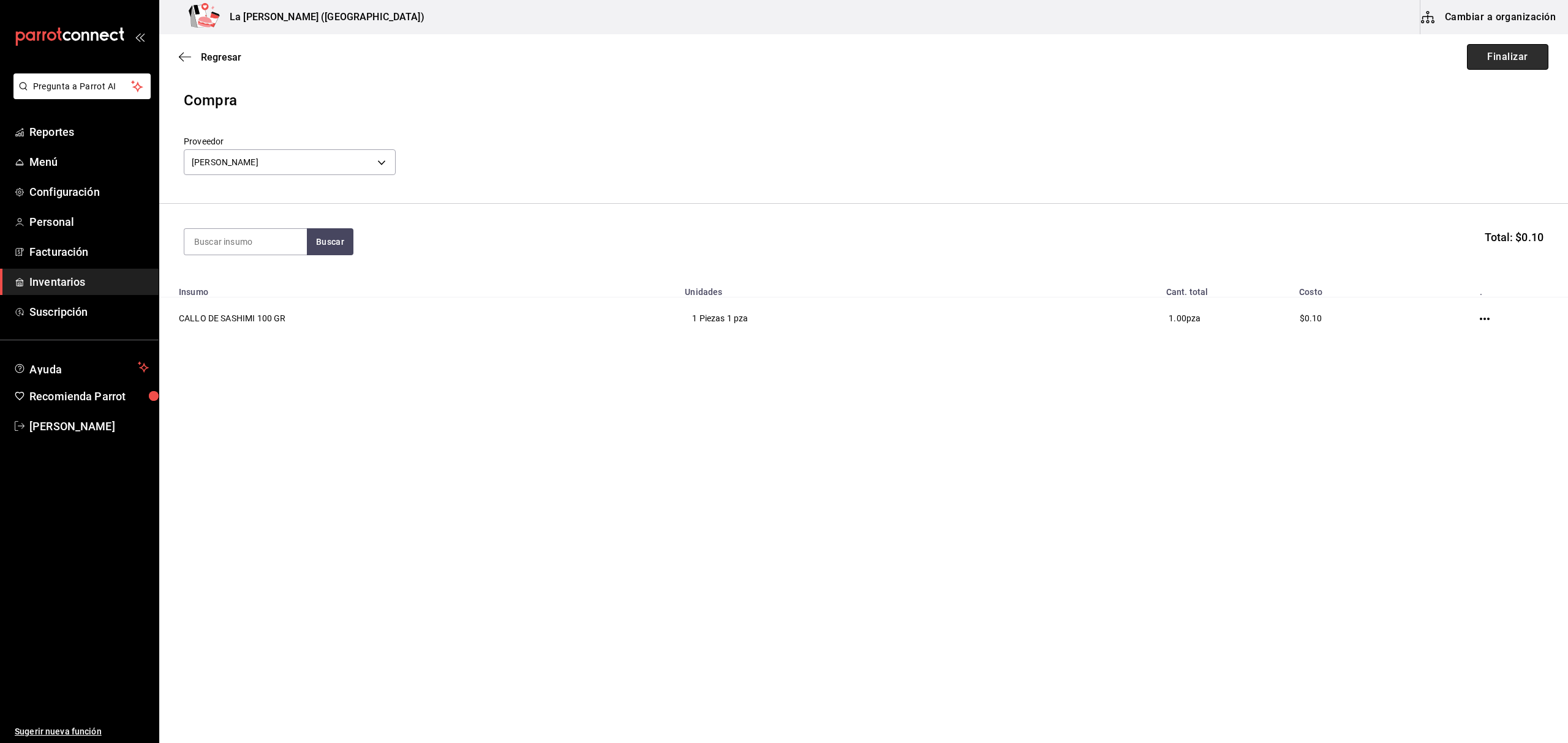
click at [1522, 59] on button "Finalizar" at bounding box center [1507, 56] width 82 height 25
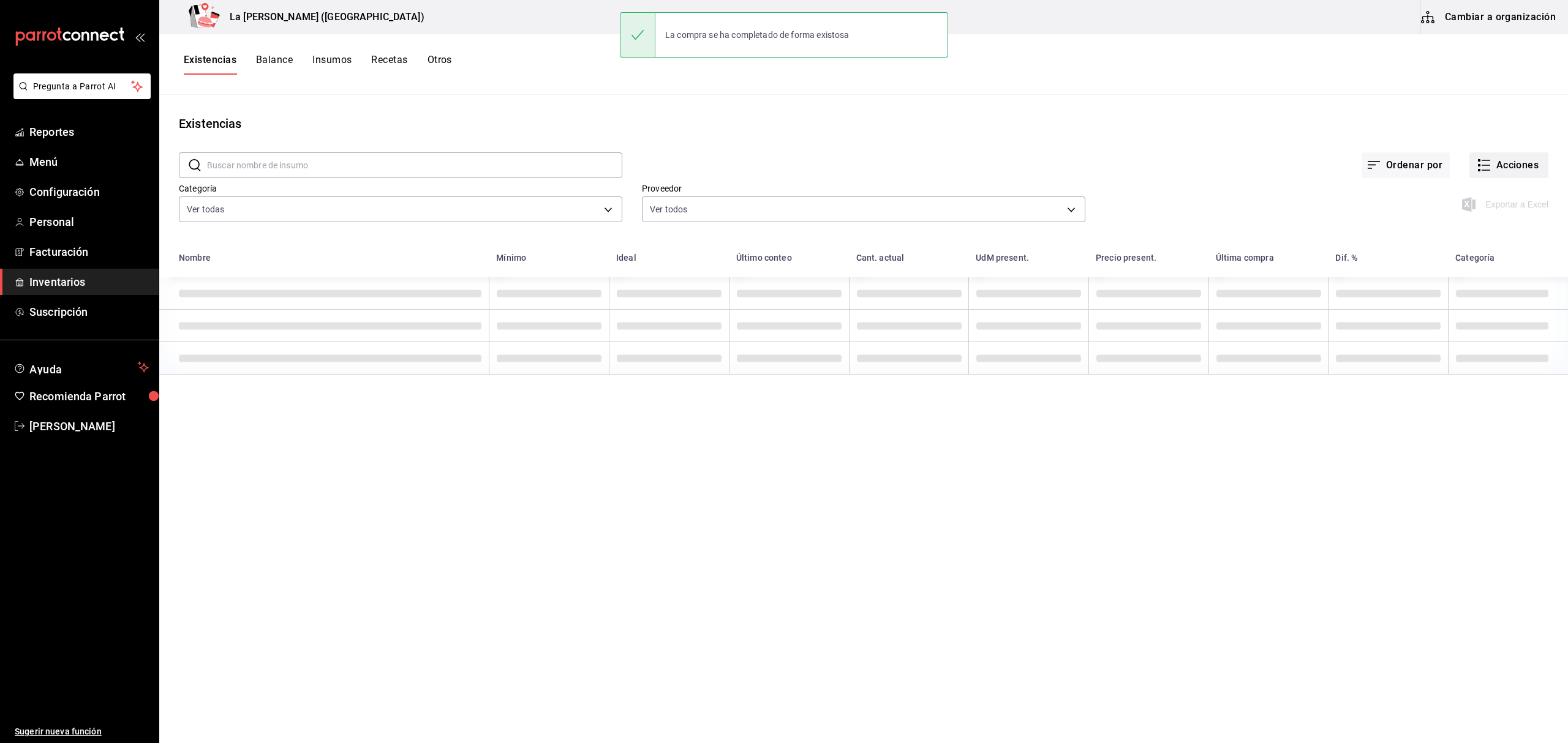
click at [1499, 170] on button "Acciones" at bounding box center [1509, 165] width 79 height 25
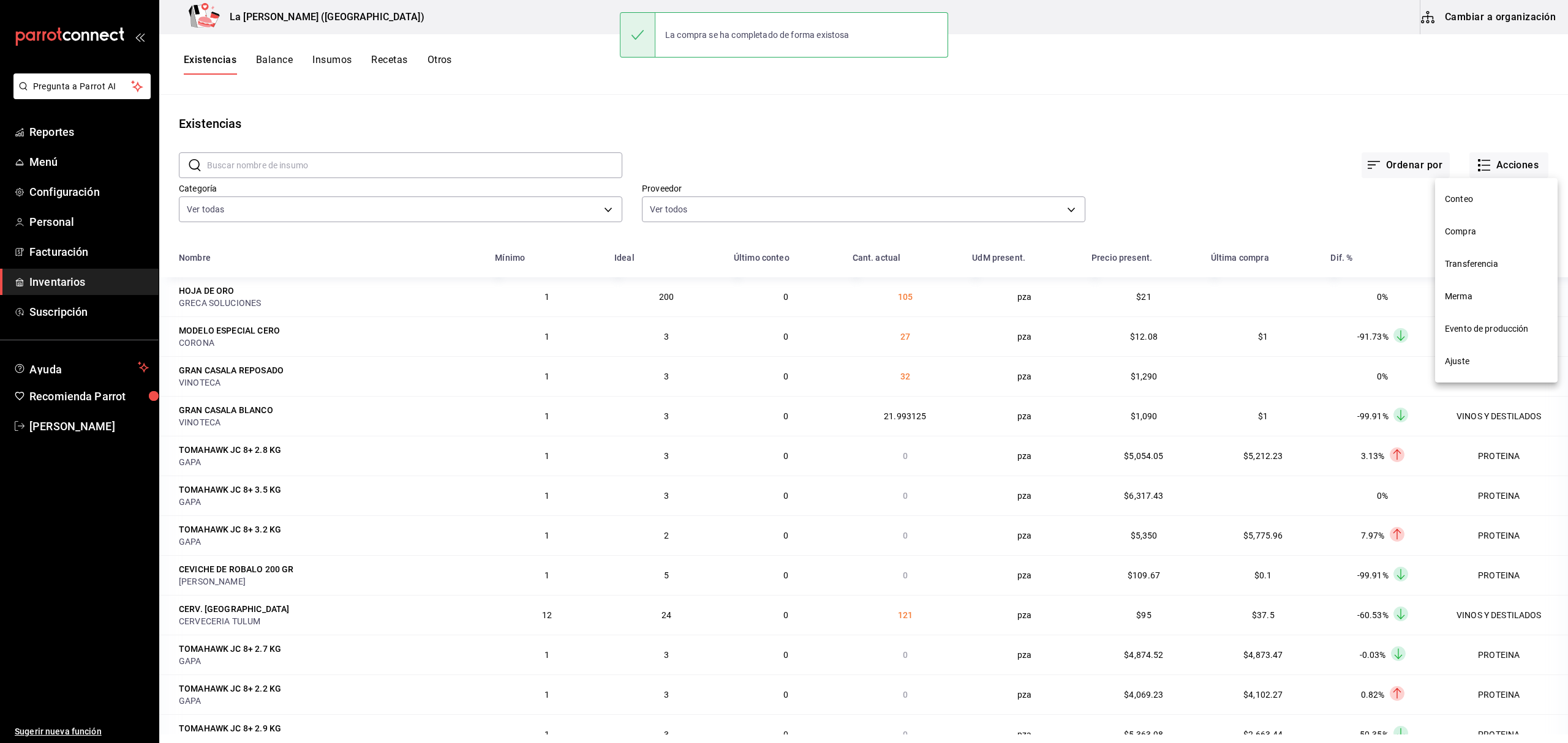
click at [1463, 221] on li "Compra" at bounding box center [1496, 231] width 122 height 32
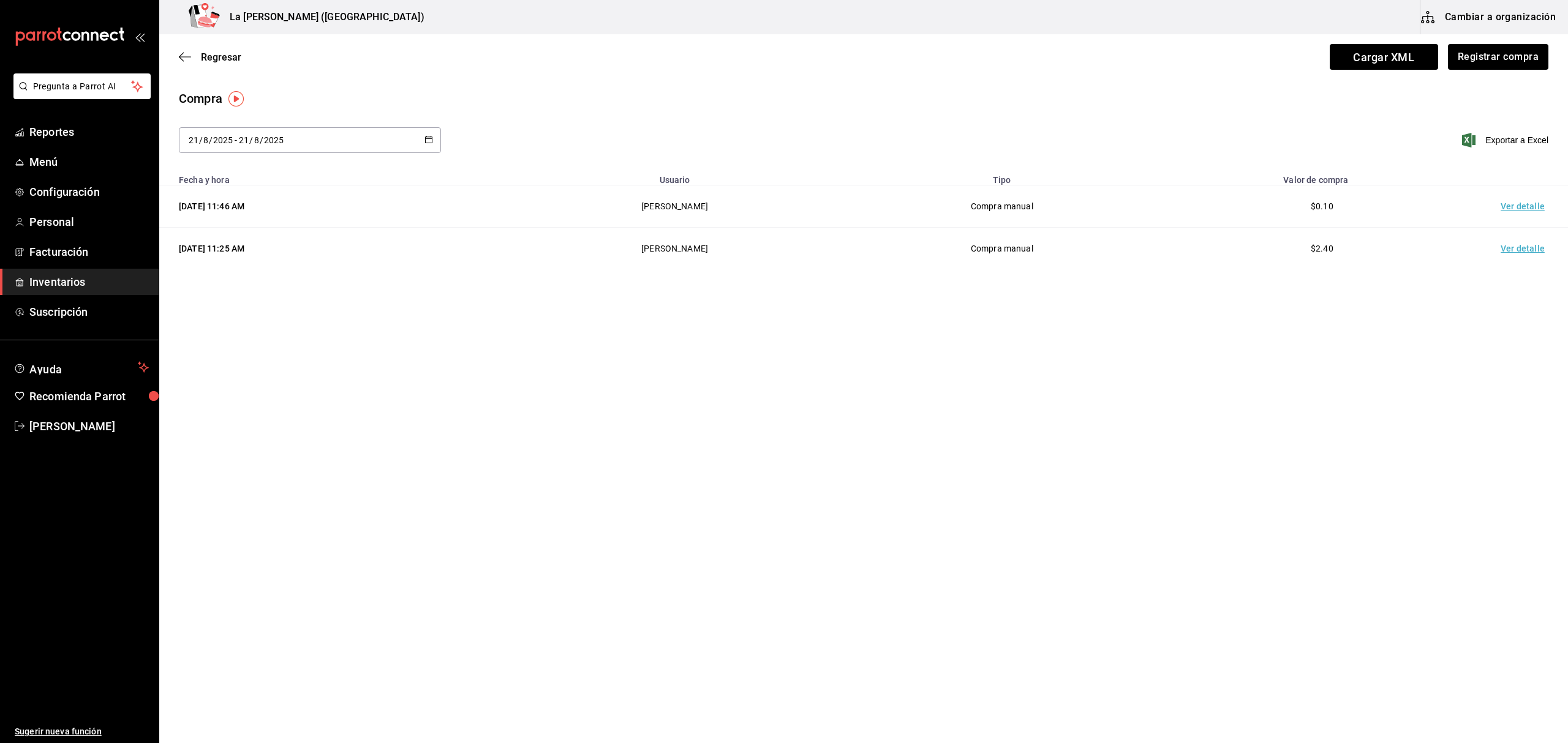
click at [1520, 204] on td "Ver detalle" at bounding box center [1525, 206] width 86 height 42
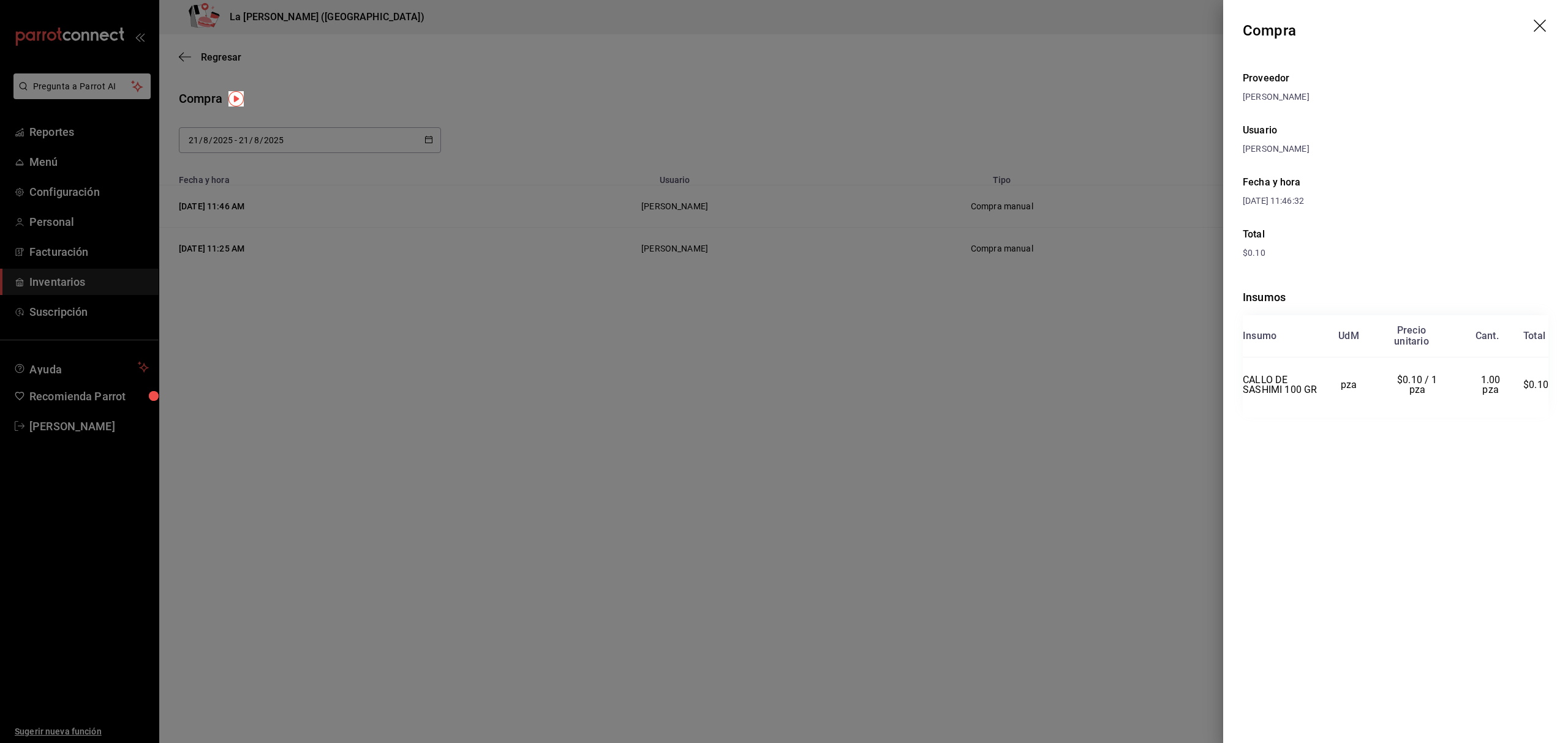
click at [1536, 27] on icon "drag" at bounding box center [1541, 26] width 15 height 15
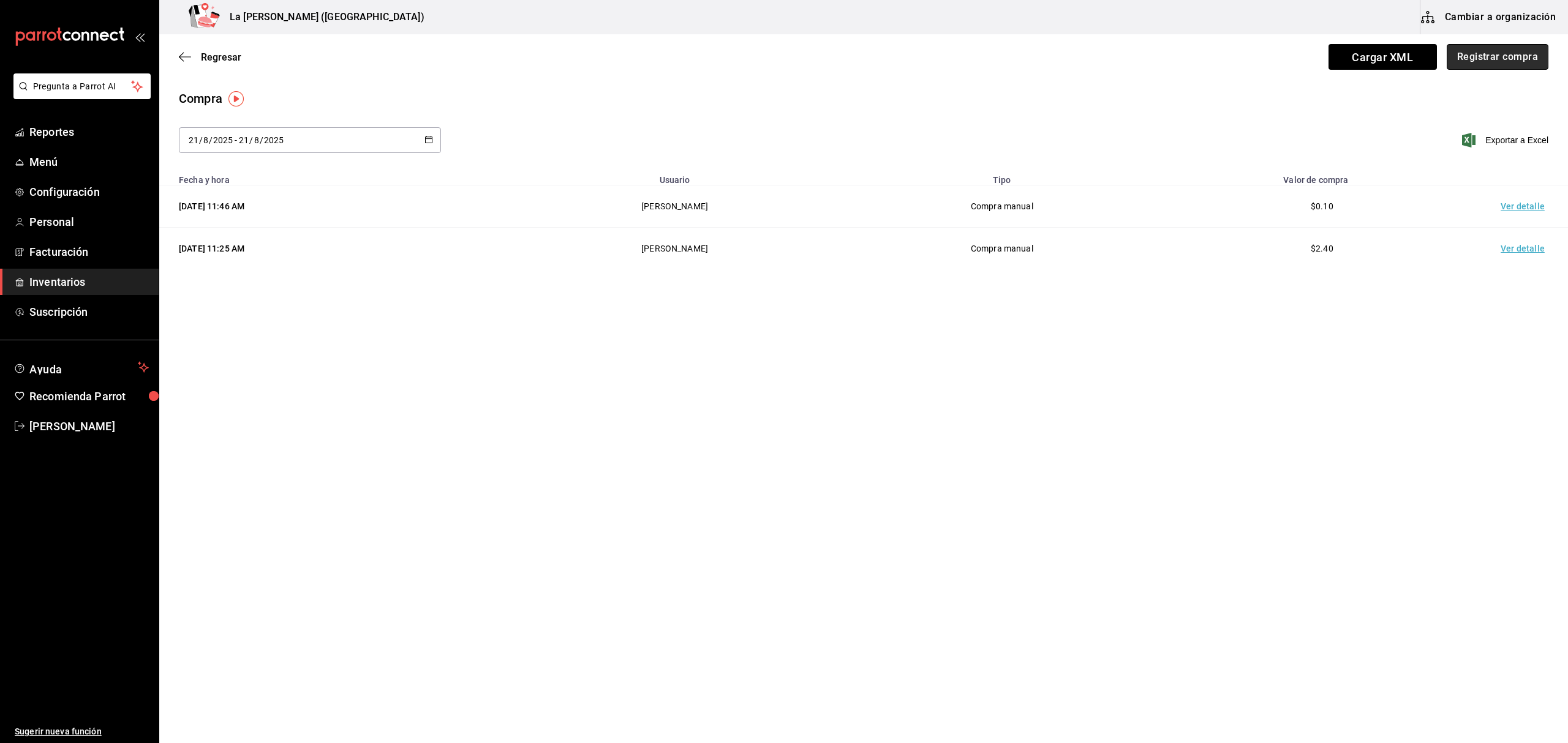
click at [1539, 50] on button "Registrar compra" at bounding box center [1498, 56] width 102 height 25
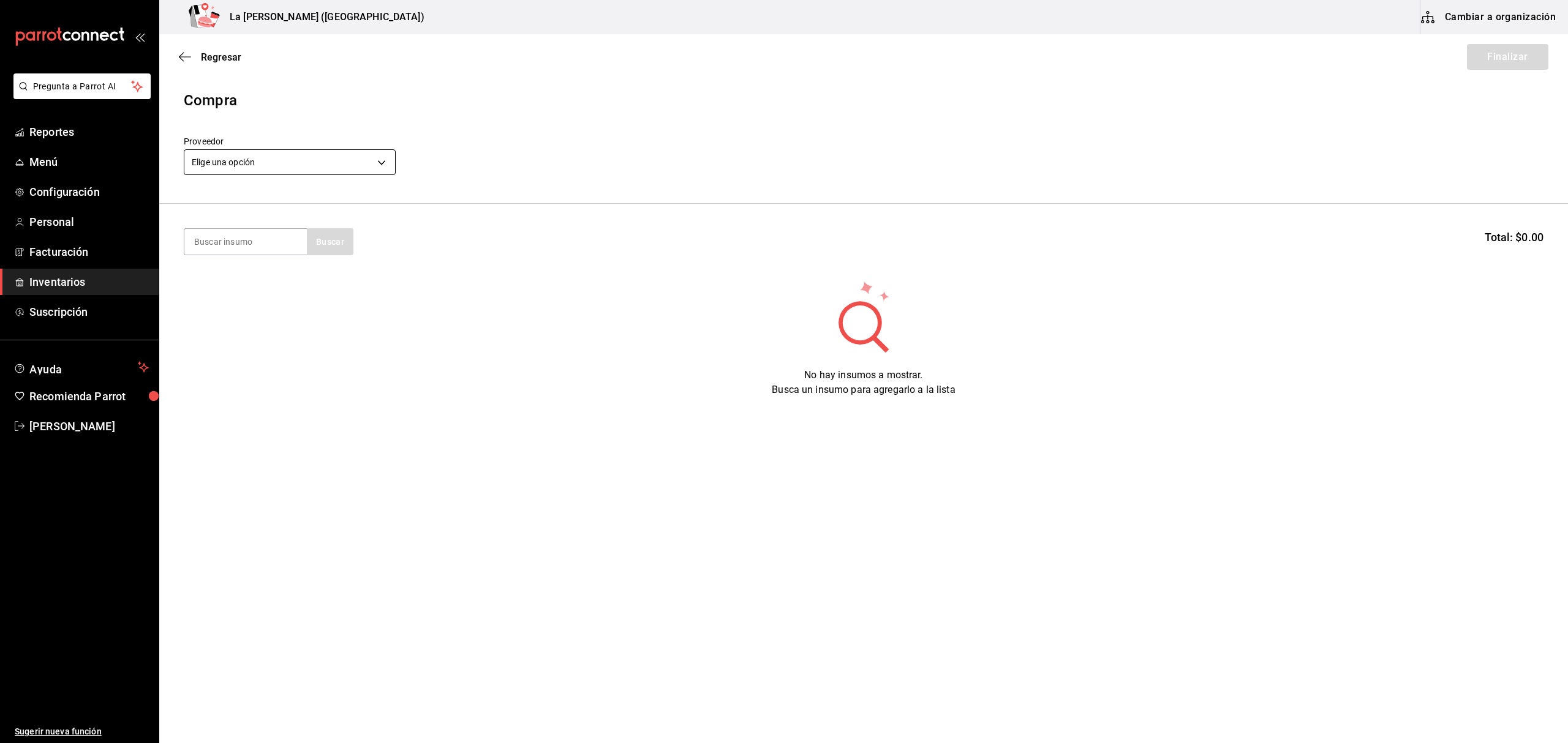
click at [282, 167] on body "Pregunta a Parrot AI Reportes Menú Configuración Personal Facturación Inventari…" at bounding box center [784, 337] width 1568 height 674
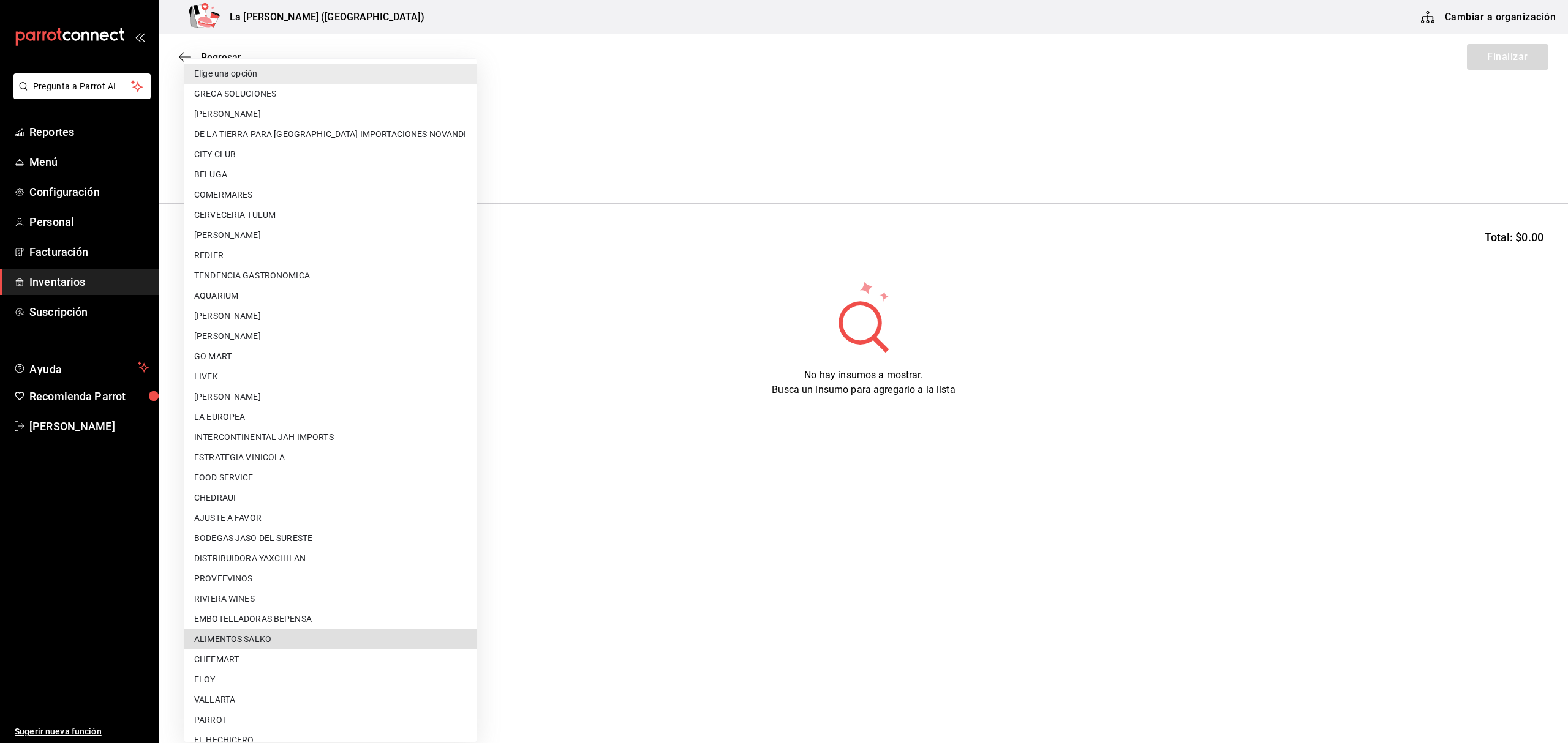
scroll to position [602, 0]
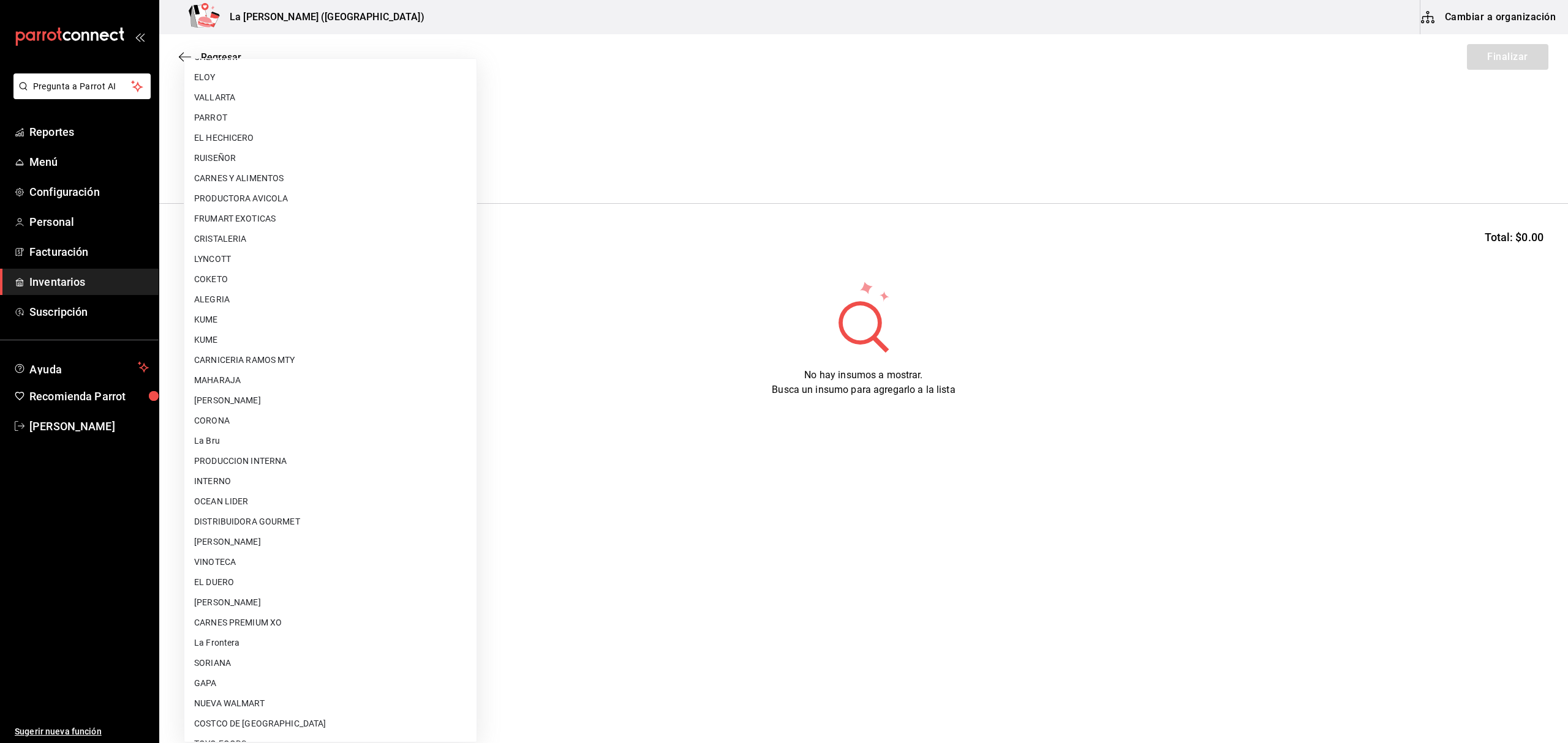
click at [229, 413] on li "CORONA" at bounding box center [330, 421] width 293 height 20
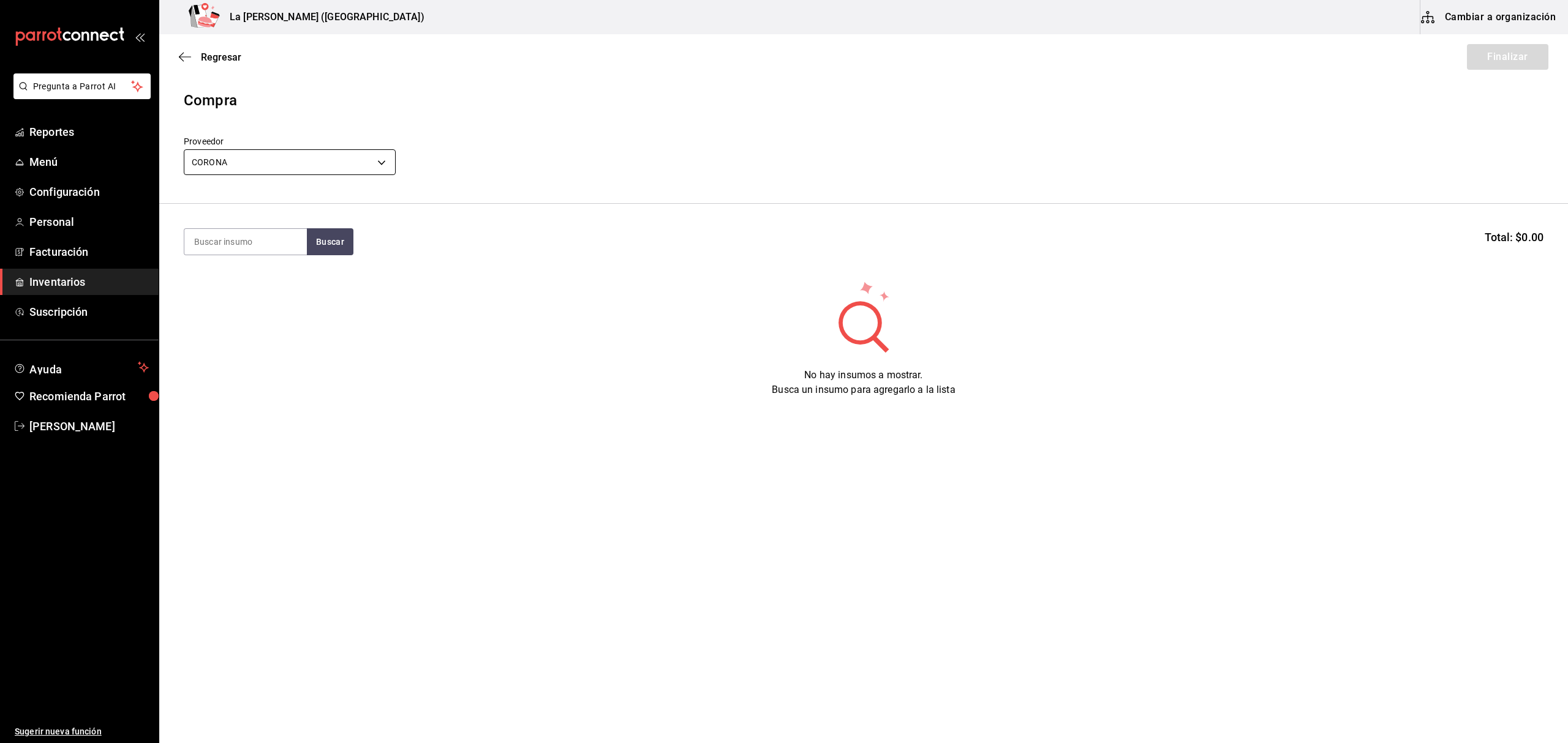
click at [285, 170] on body "Pregunta a Parrot AI Reportes Menú Configuración Personal Facturación Inventari…" at bounding box center [784, 337] width 1568 height 674
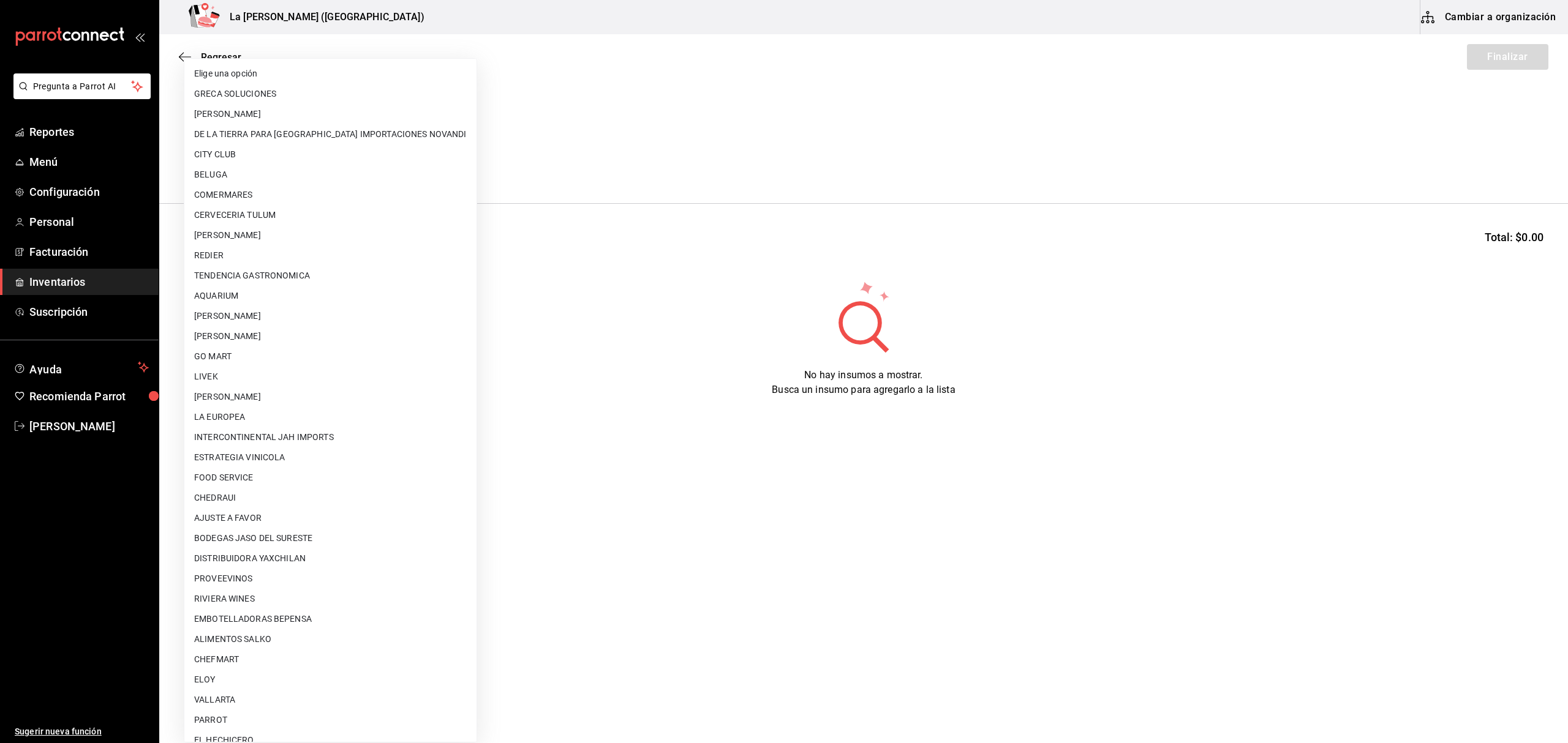
scroll to position [623, 0]
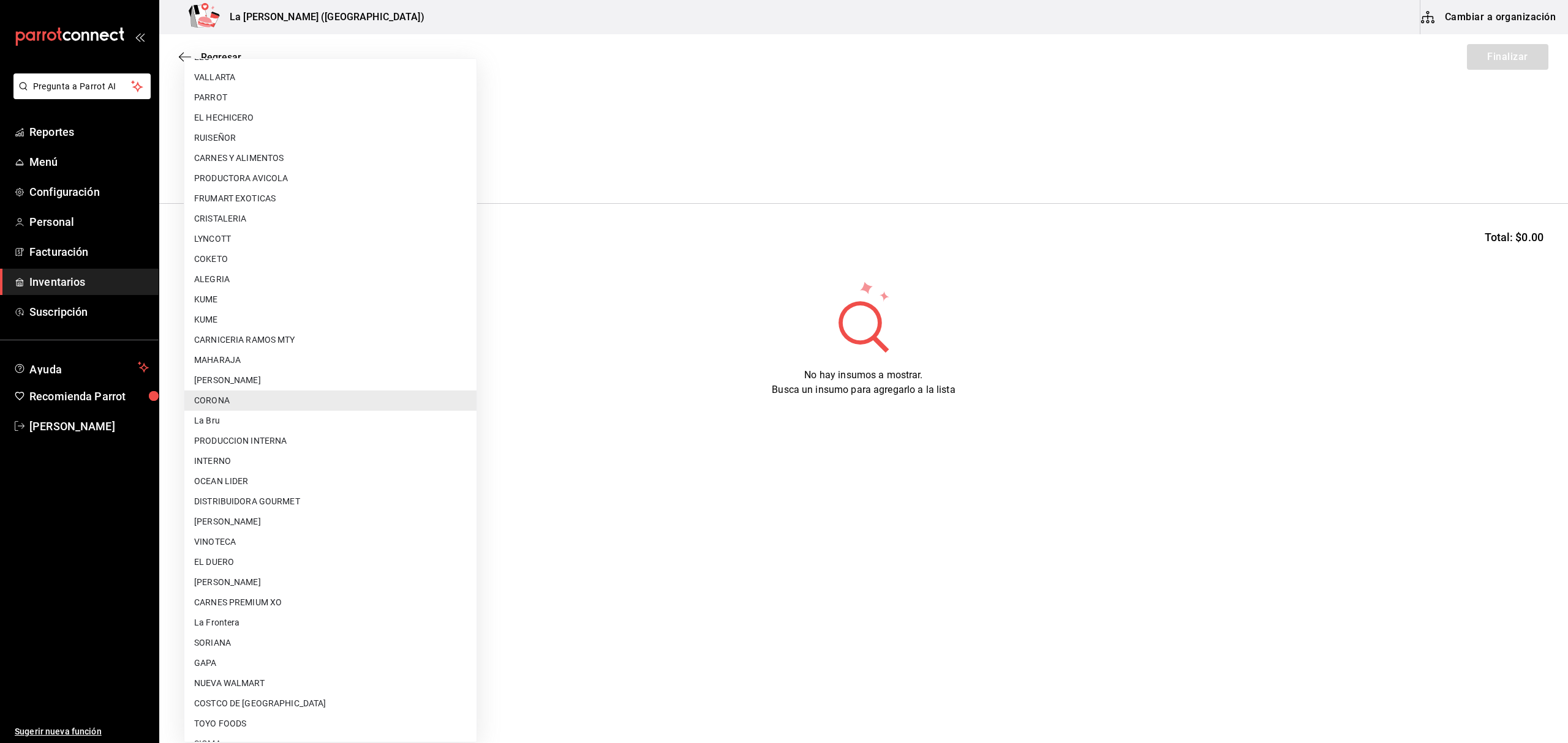
click at [248, 383] on li "[PERSON_NAME]" at bounding box center [330, 380] width 293 height 20
type input "b613bfc6-7286-47af-b140-e75b05e917d6"
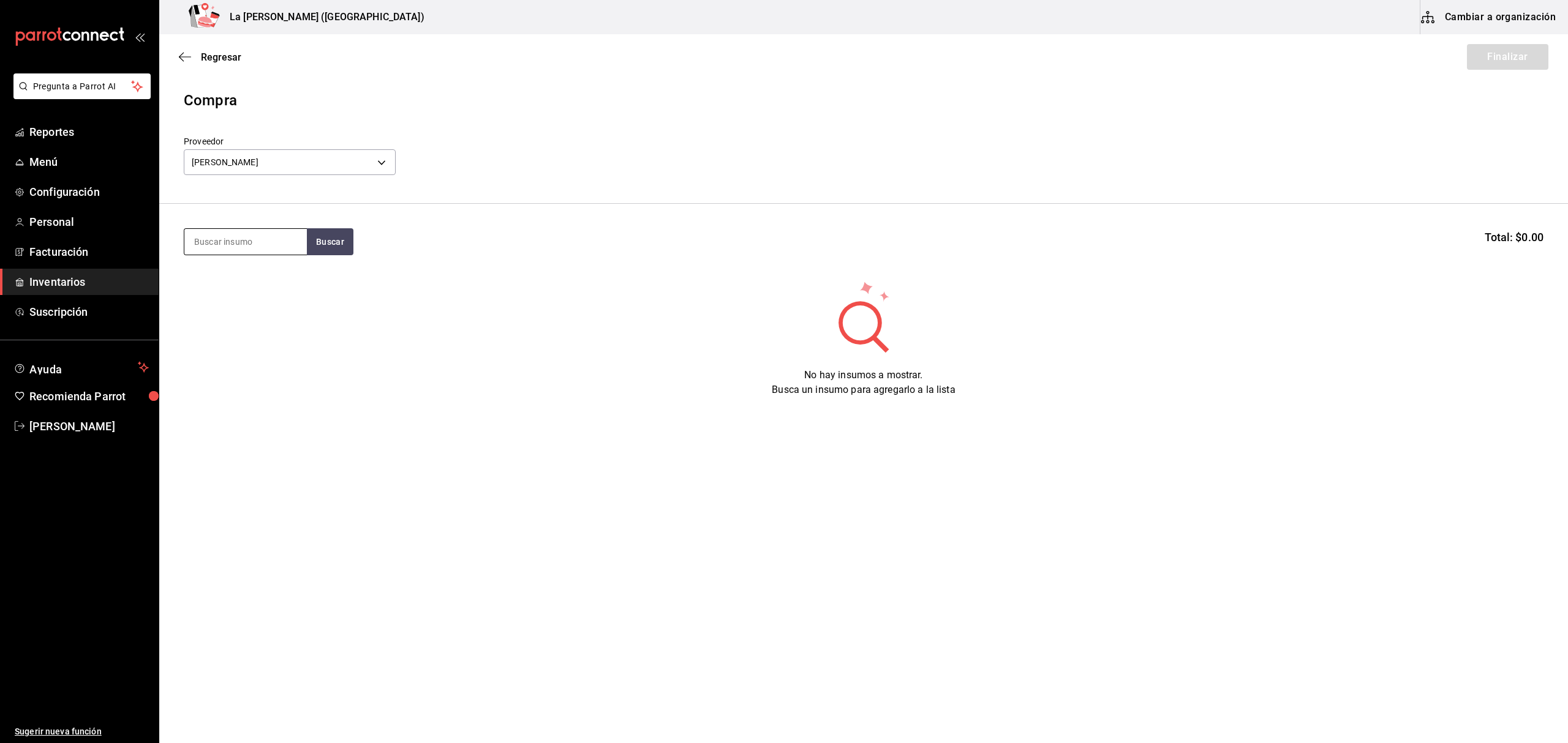
click at [238, 238] on input at bounding box center [245, 242] width 122 height 25
type input "HUAC"
click at [242, 241] on input "HUAC" at bounding box center [245, 242] width 122 height 25
click at [290, 167] on body "Pregunta a Parrot AI Reportes Menú Configuración Personal Facturación Inventari…" at bounding box center [784, 337] width 1568 height 674
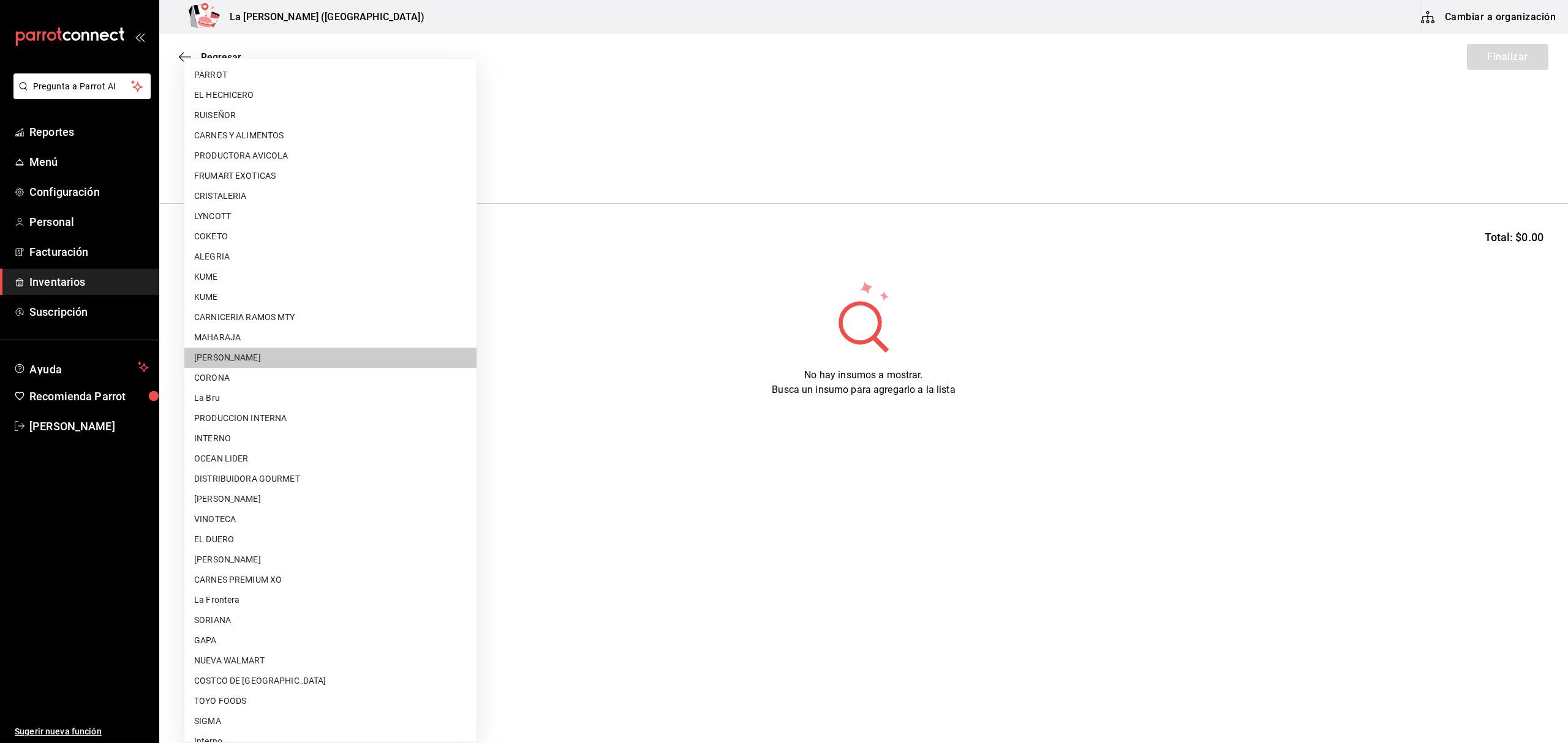
scroll to position [660, 0]
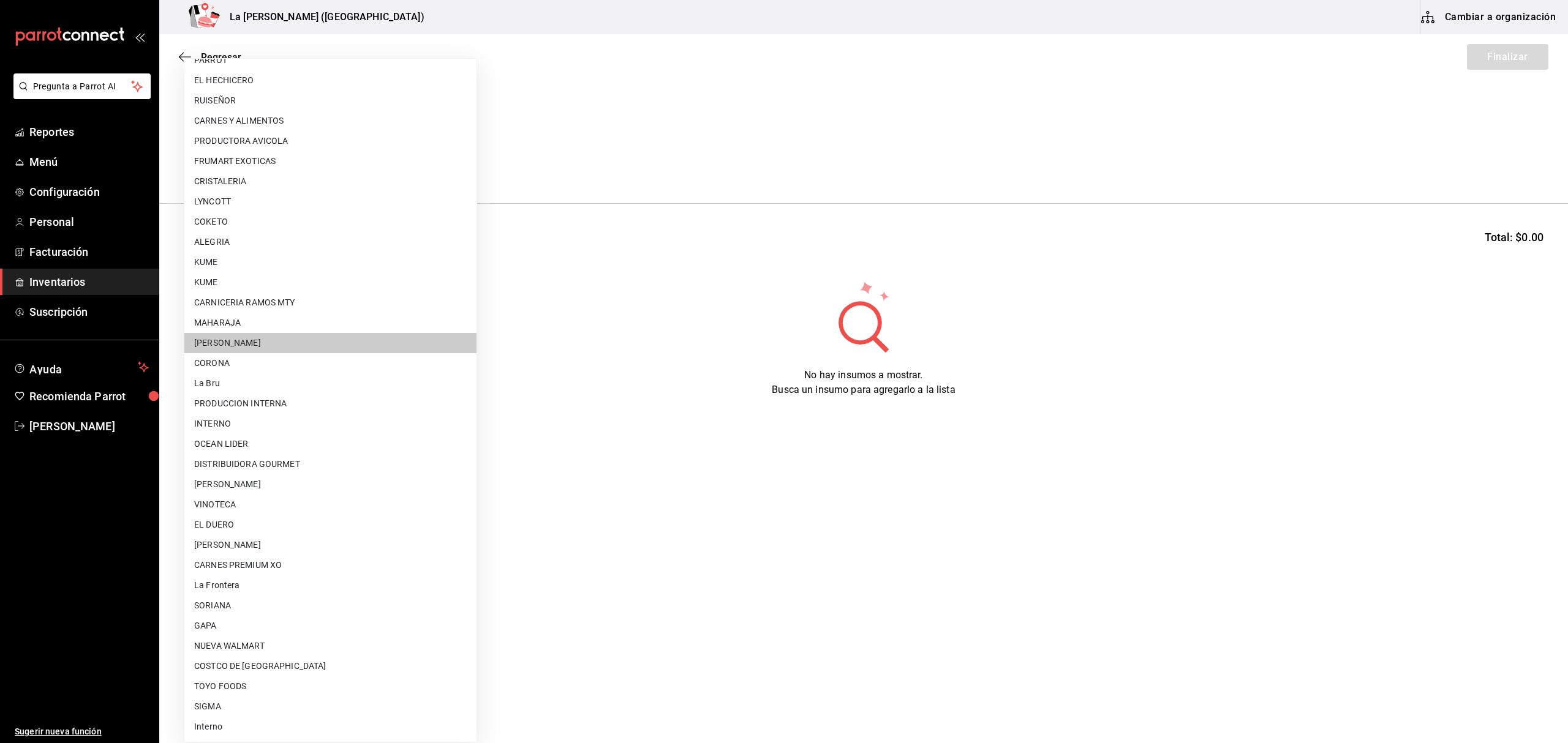
click at [331, 540] on li "[PERSON_NAME]" at bounding box center [330, 545] width 293 height 20
type input "315b81d5-d420-441a-a150-3d316ba9d60a"
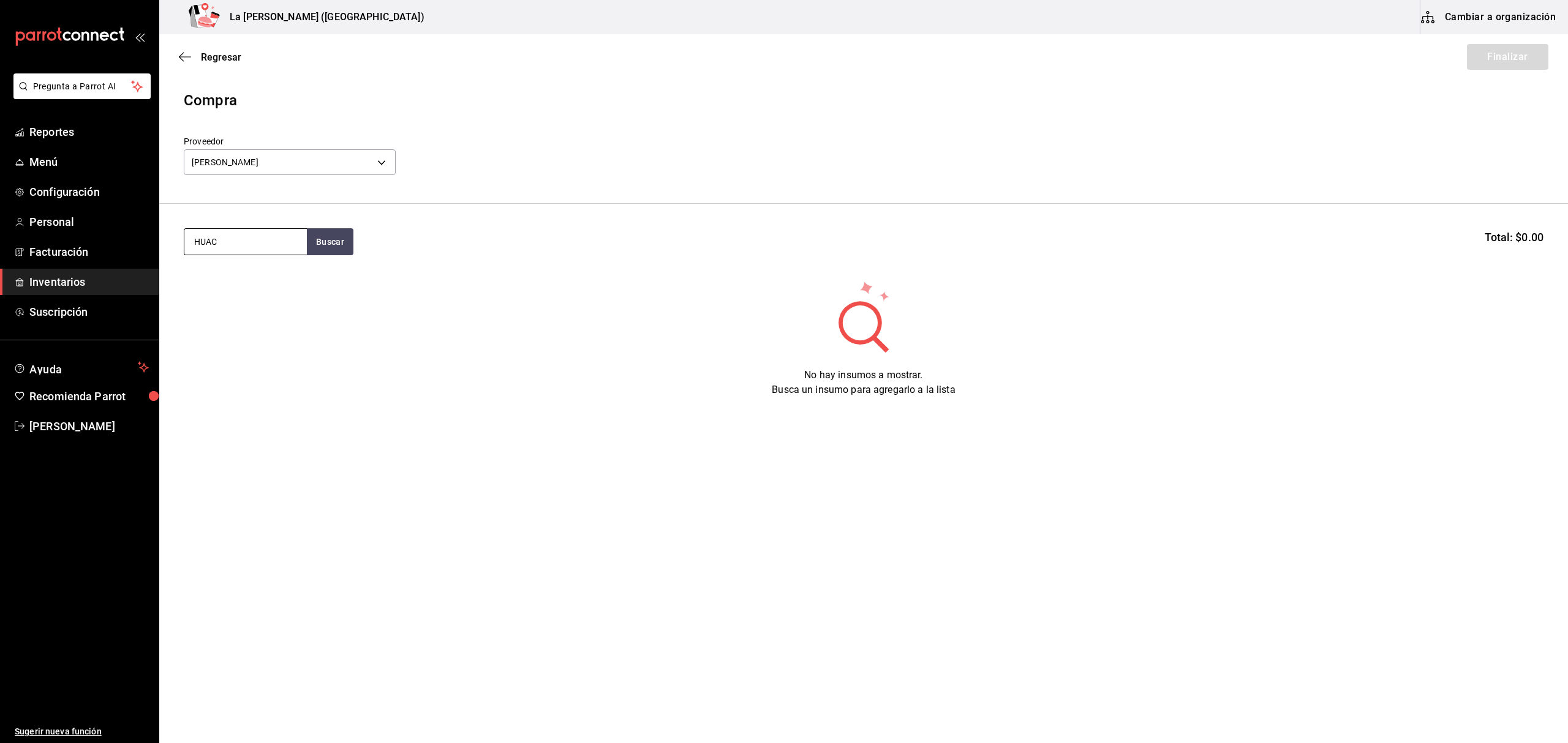
drag, startPoint x: 255, startPoint y: 255, endPoint x: 268, endPoint y: 248, distance: 14.8
click at [255, 254] on input "HUAC" at bounding box center [245, 242] width 122 height 25
drag, startPoint x: 358, startPoint y: 245, endPoint x: 349, endPoint y: 244, distance: 9.1
click at [358, 244] on div "HUAC Buscar Total: $0.00" at bounding box center [863, 242] width 1360 height 27
click at [327, 243] on button "Buscar" at bounding box center [329, 242] width 47 height 27
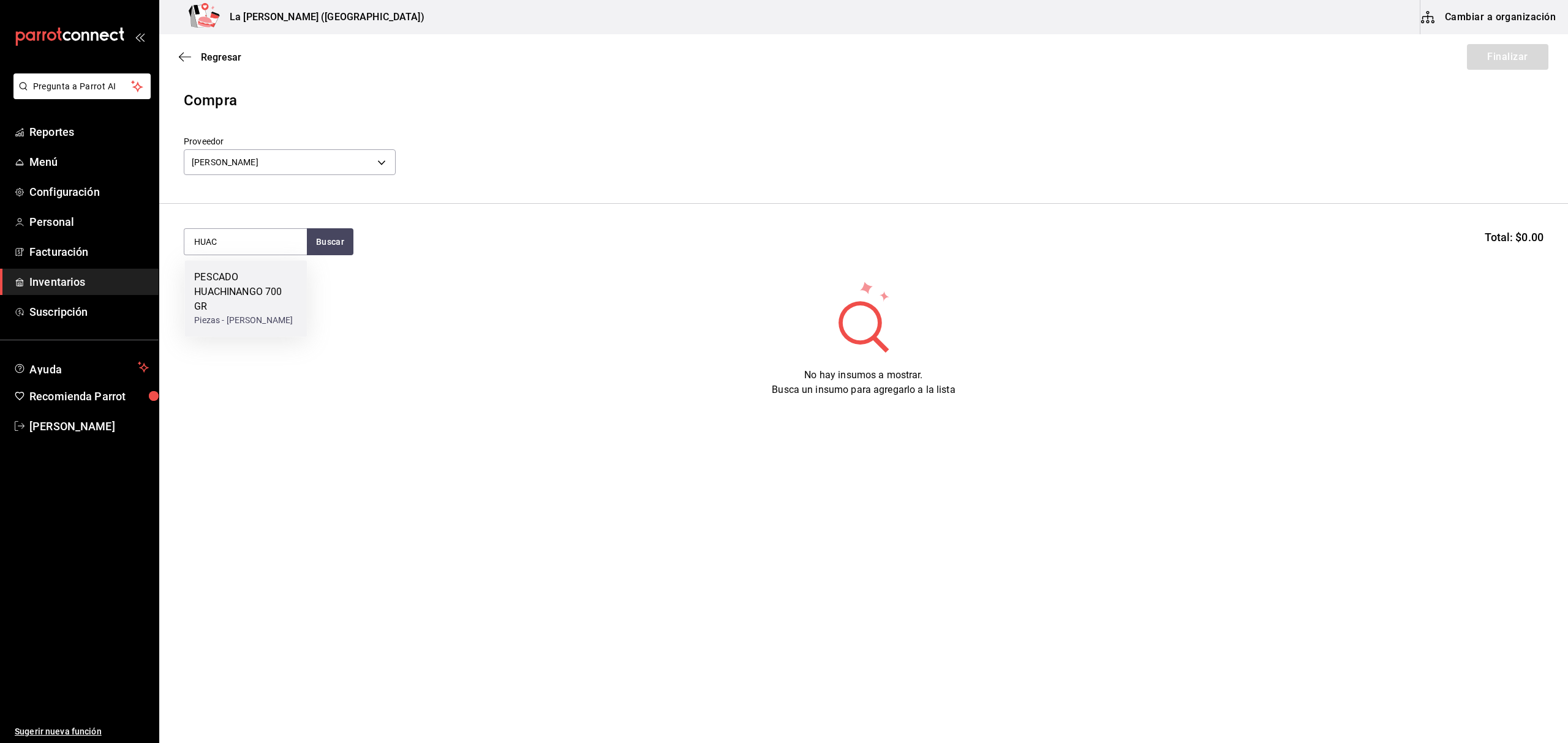
click at [217, 291] on div "PESCADO HUACHINANGO 700 GR" at bounding box center [245, 292] width 103 height 44
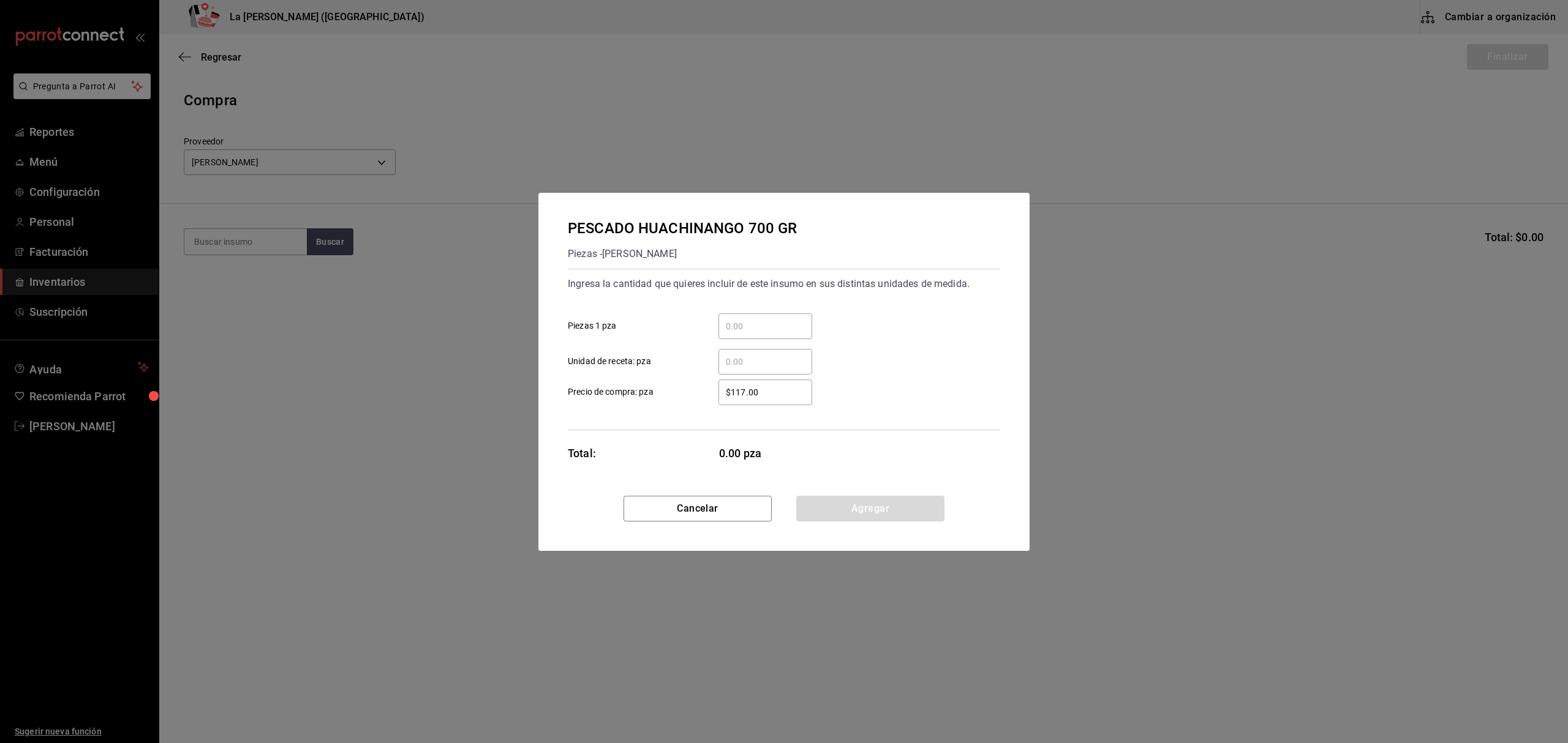
click at [755, 321] on input "​ Piezas 1 pza" at bounding box center [765, 326] width 94 height 15
type input "20"
type input "$177.32"
click button "Agregar" at bounding box center [870, 509] width 148 height 25
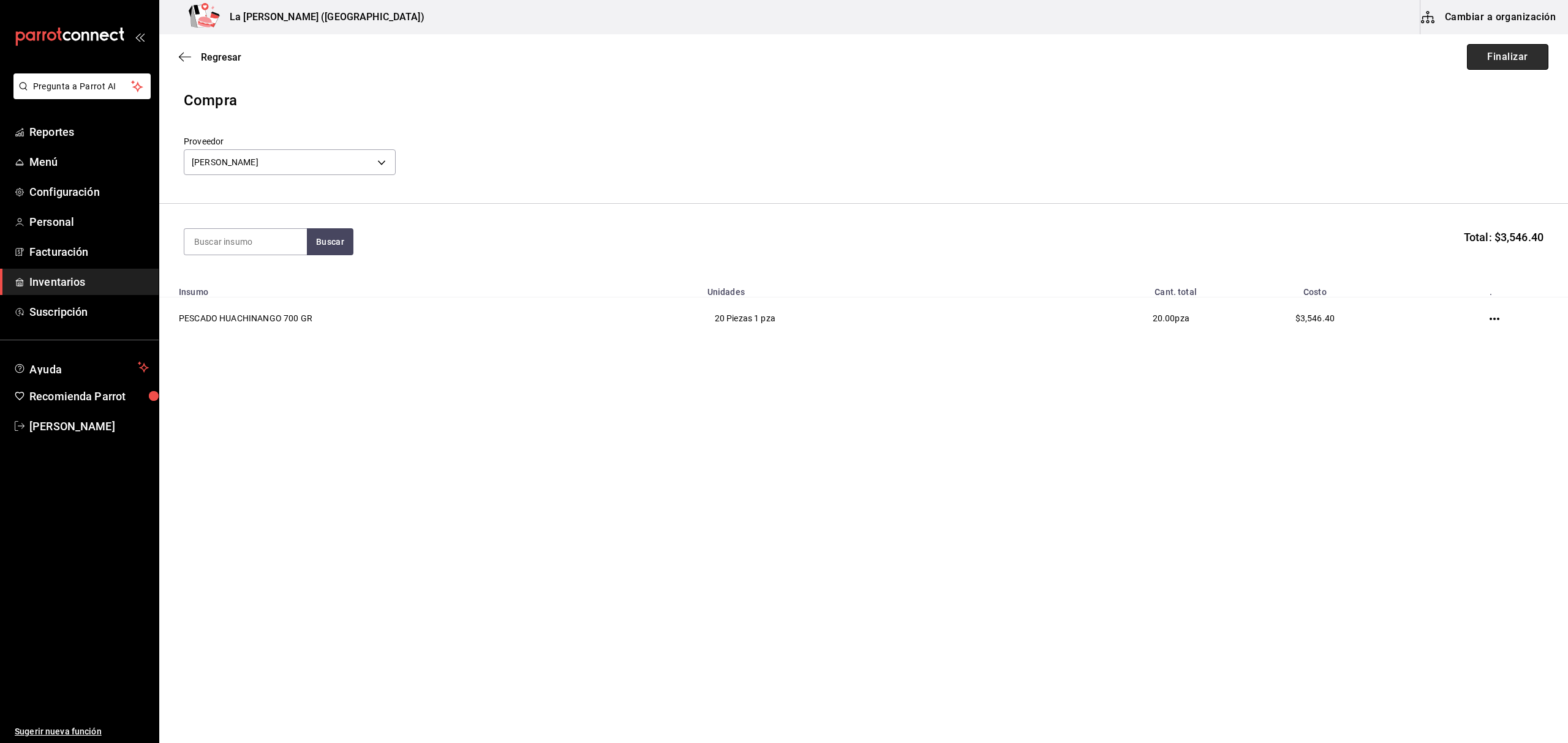
click at [1510, 66] on button "Finalizar" at bounding box center [1507, 56] width 82 height 25
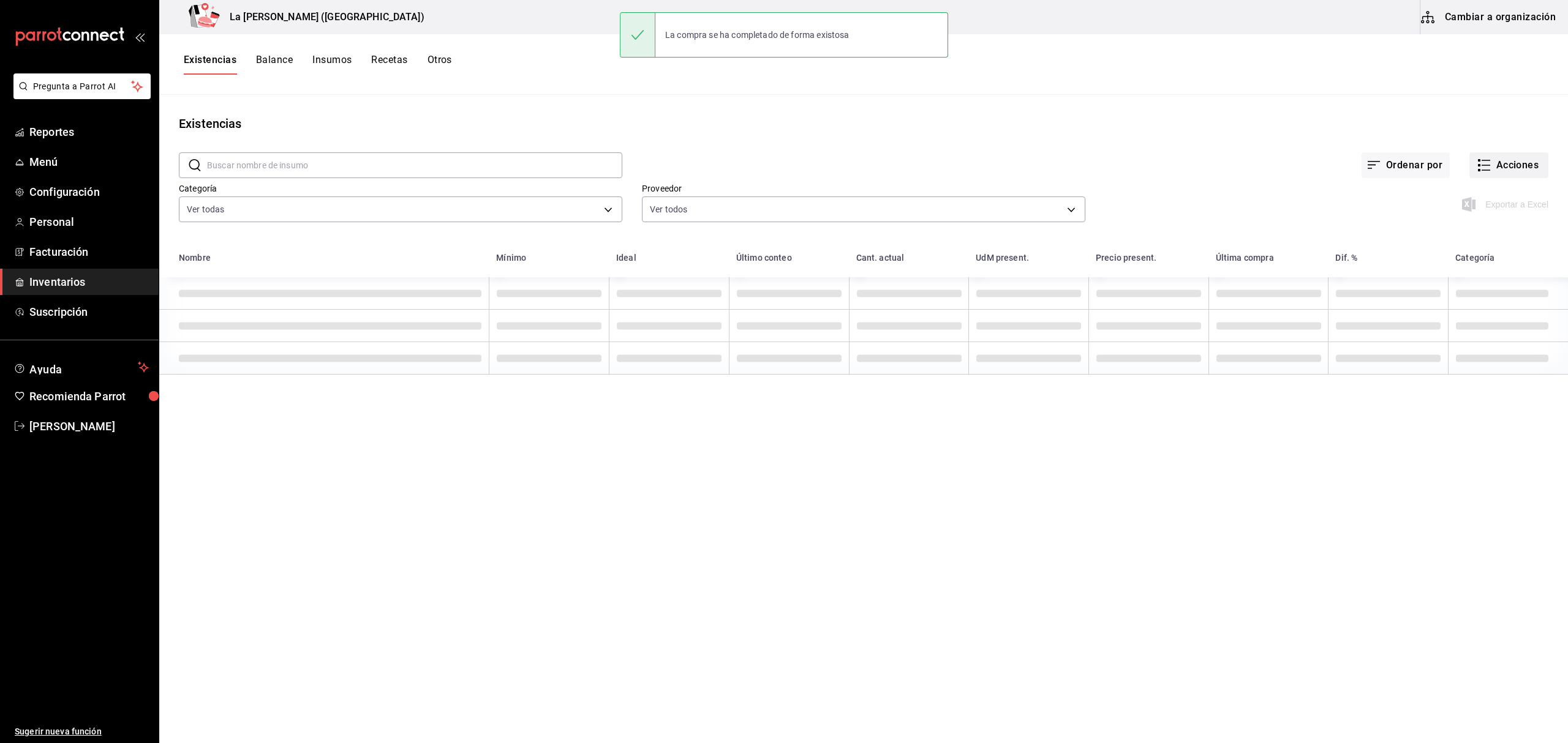
click at [1519, 162] on button "Acciones" at bounding box center [1509, 165] width 79 height 25
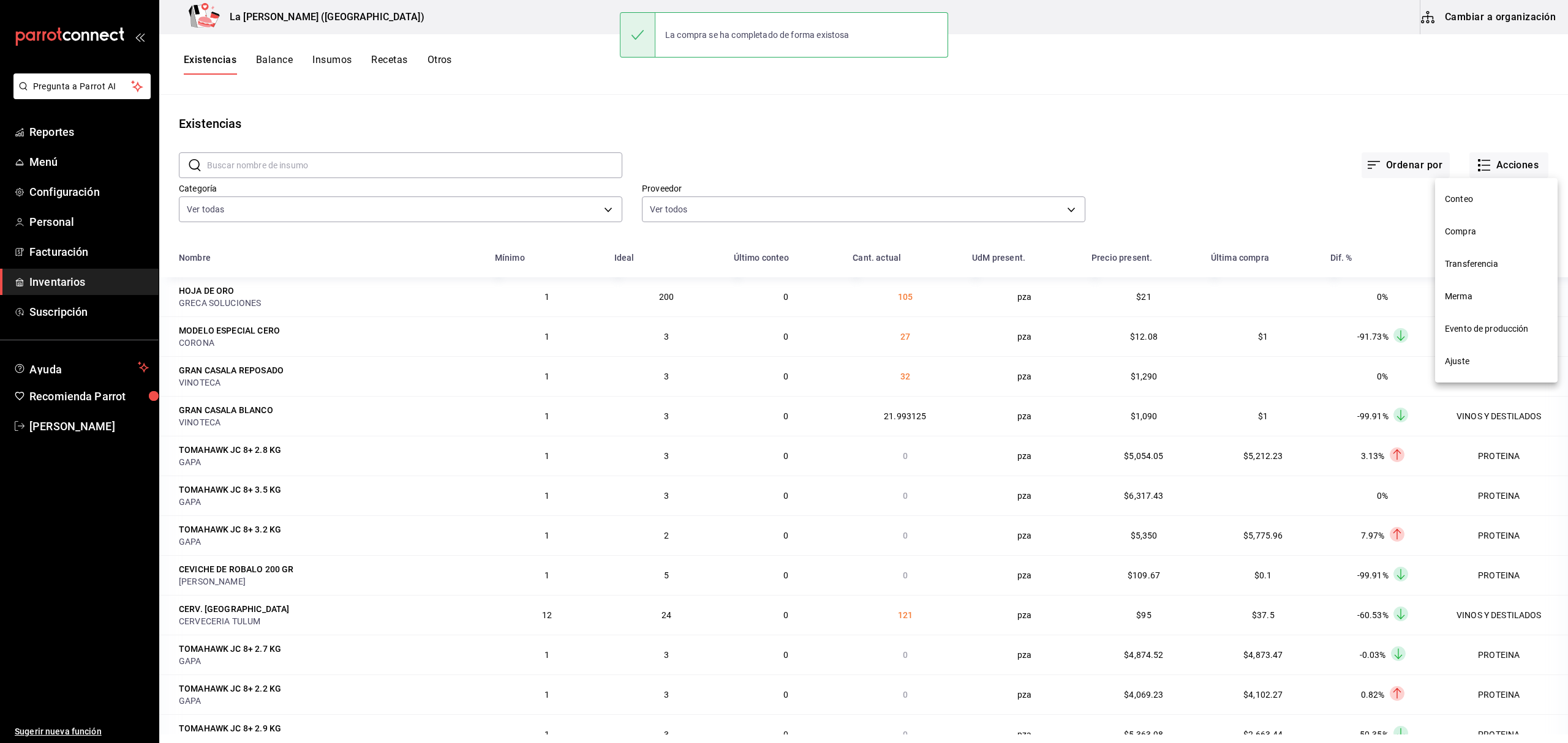
click at [1490, 221] on li "Compra" at bounding box center [1496, 231] width 122 height 32
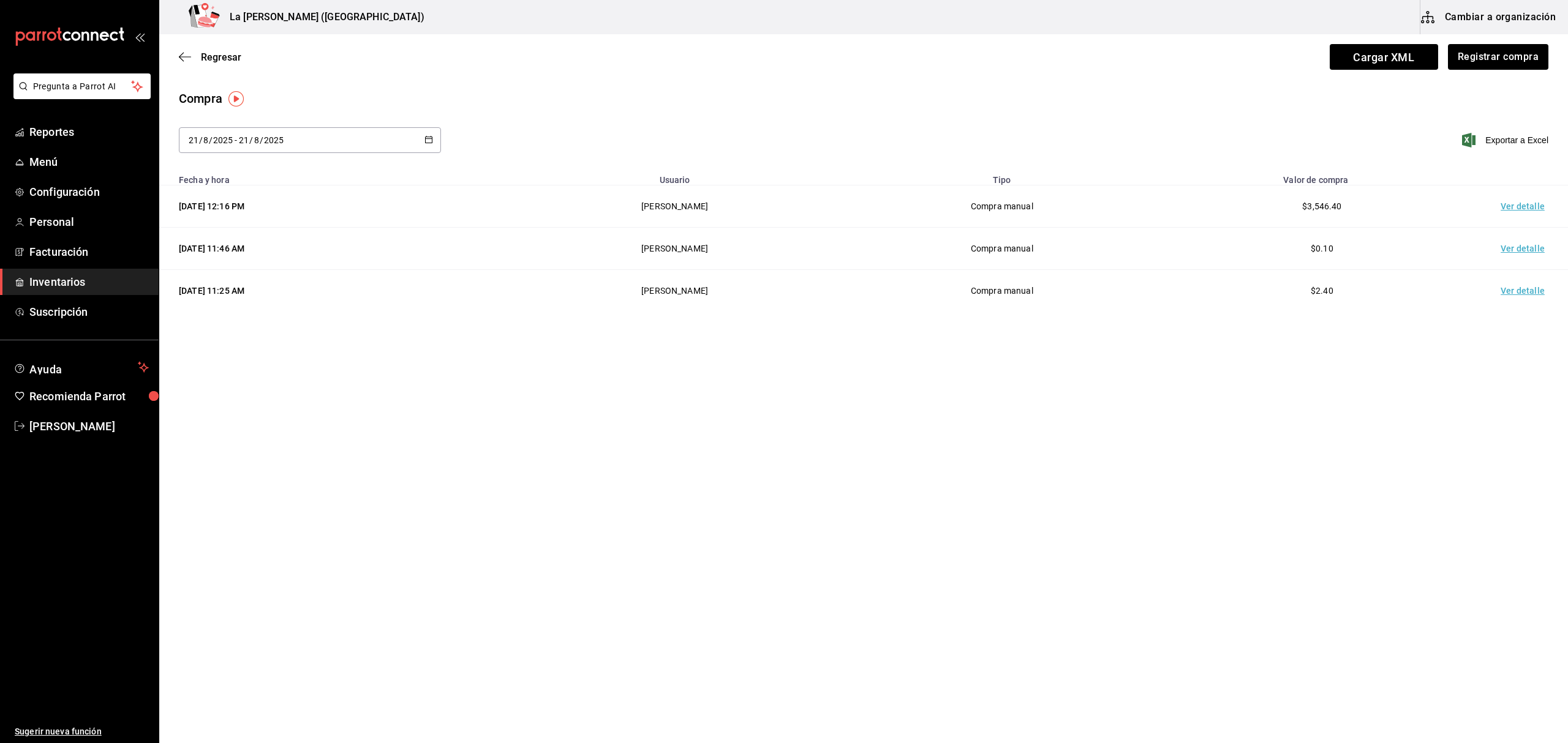
click at [1529, 209] on td "Ver detalle" at bounding box center [1525, 206] width 86 height 42
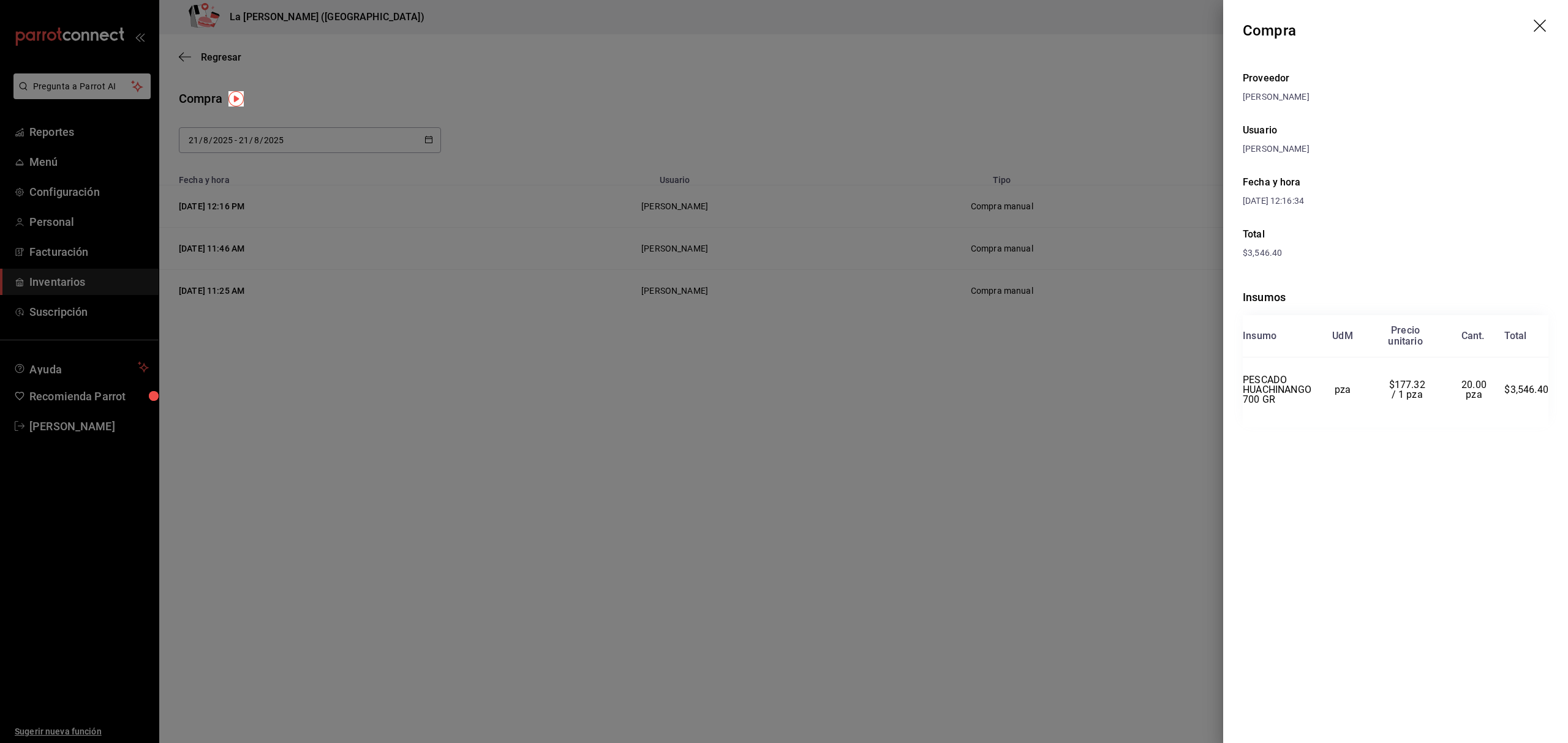
click at [875, 292] on div at bounding box center [784, 372] width 1568 height 743
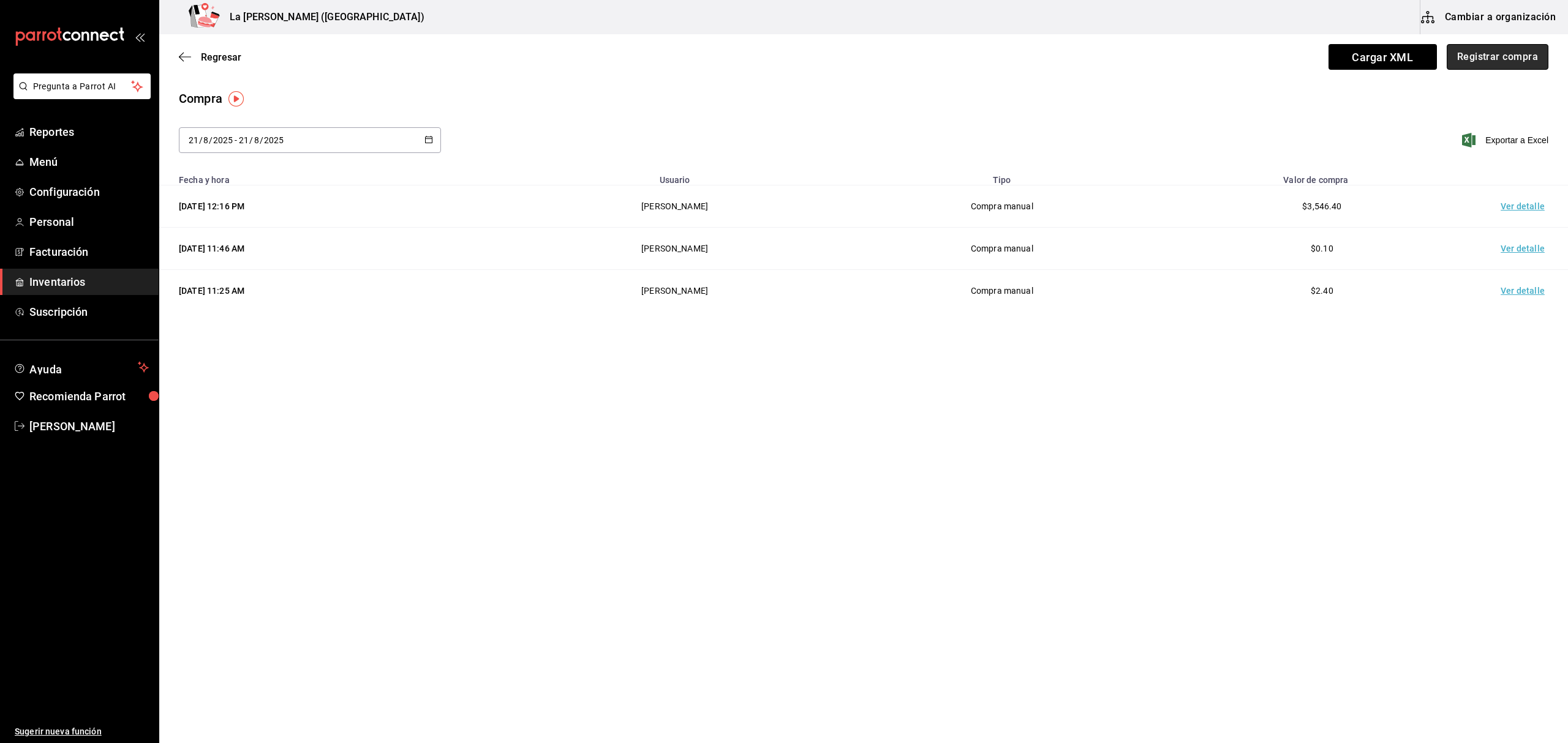
click at [1476, 60] on button "Registrar compra" at bounding box center [1498, 56] width 102 height 25
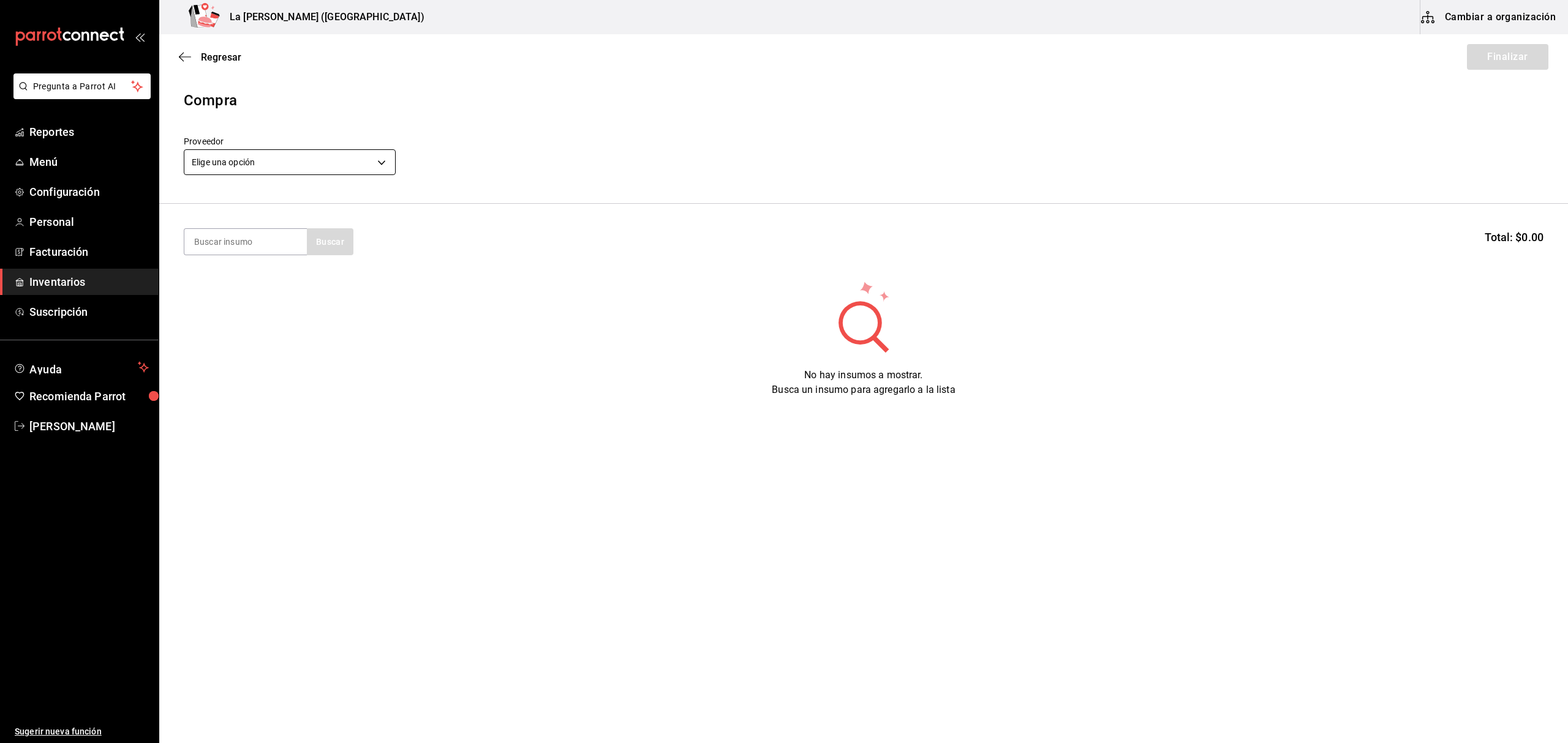
click at [262, 168] on body "Pregunta a Parrot AI Reportes Menú Configuración Personal Facturación Inventari…" at bounding box center [784, 337] width 1568 height 674
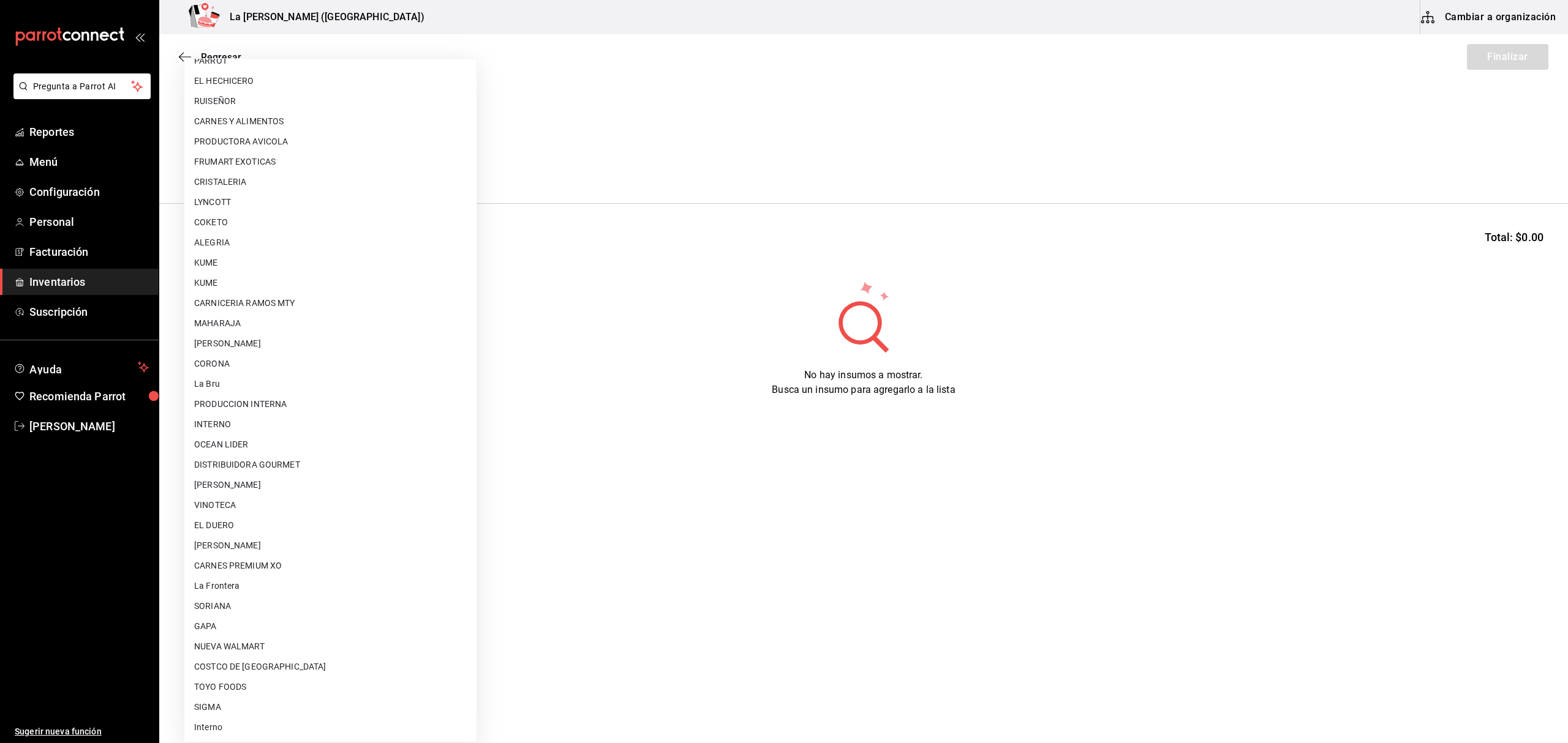
scroll to position [660, 0]
click at [305, 532] on li "EL DUERO" at bounding box center [330, 524] width 293 height 20
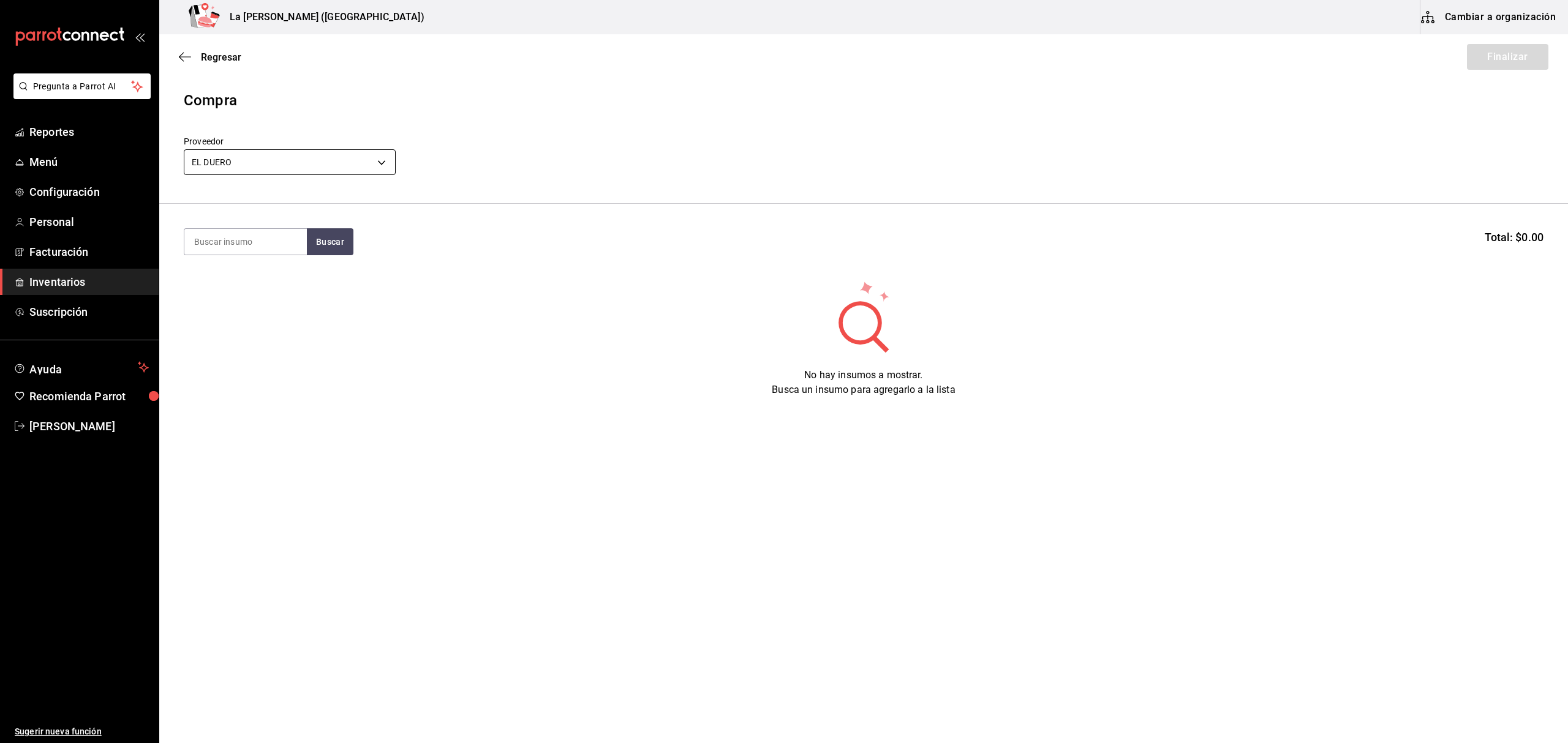
click at [302, 155] on body "Pregunta a Parrot AI Reportes Menú Configuración Personal Facturación Inventari…" at bounding box center [784, 337] width 1568 height 674
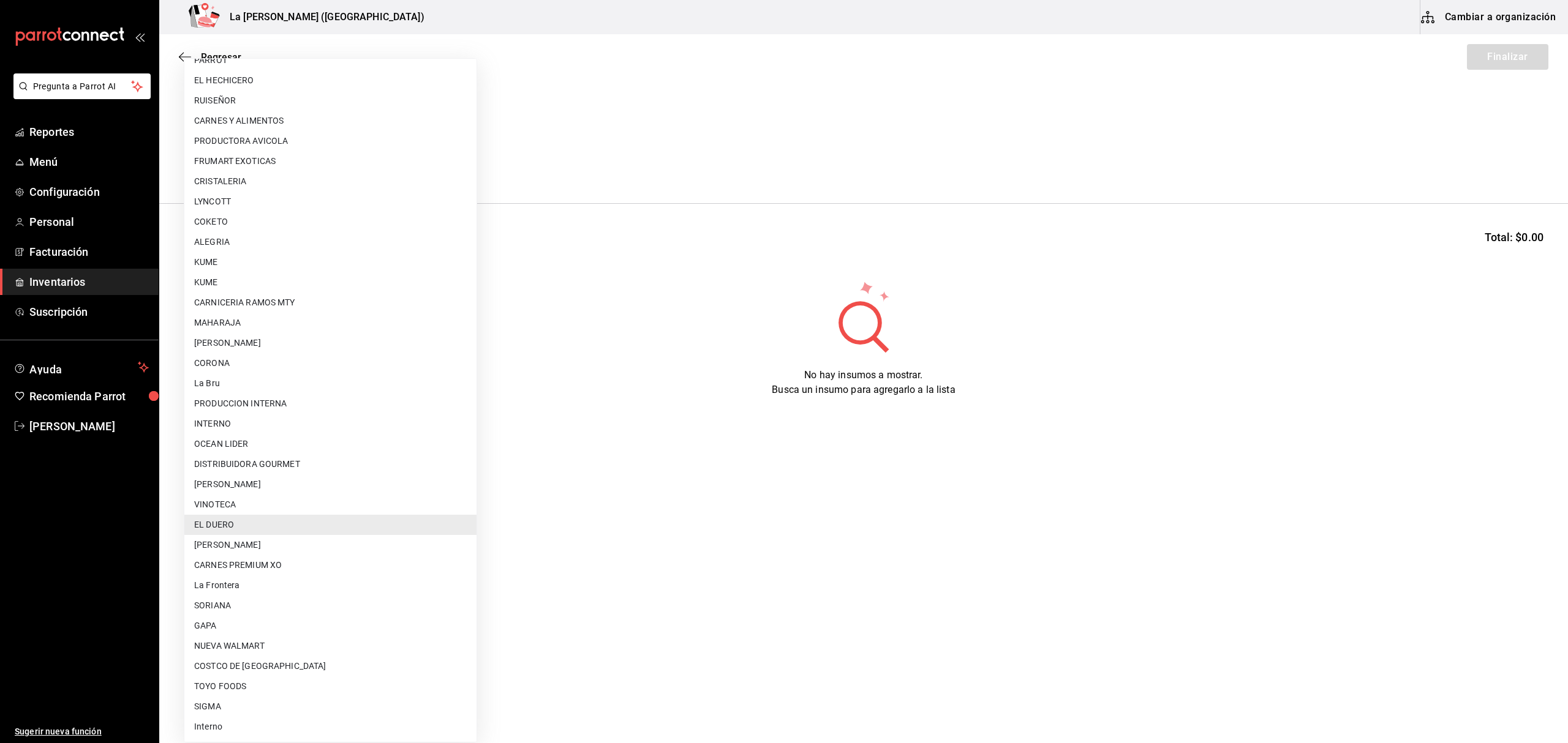
click at [304, 542] on li "[PERSON_NAME]" at bounding box center [330, 545] width 293 height 20
type input "315b81d5-d420-441a-a150-3d316ba9d60a"
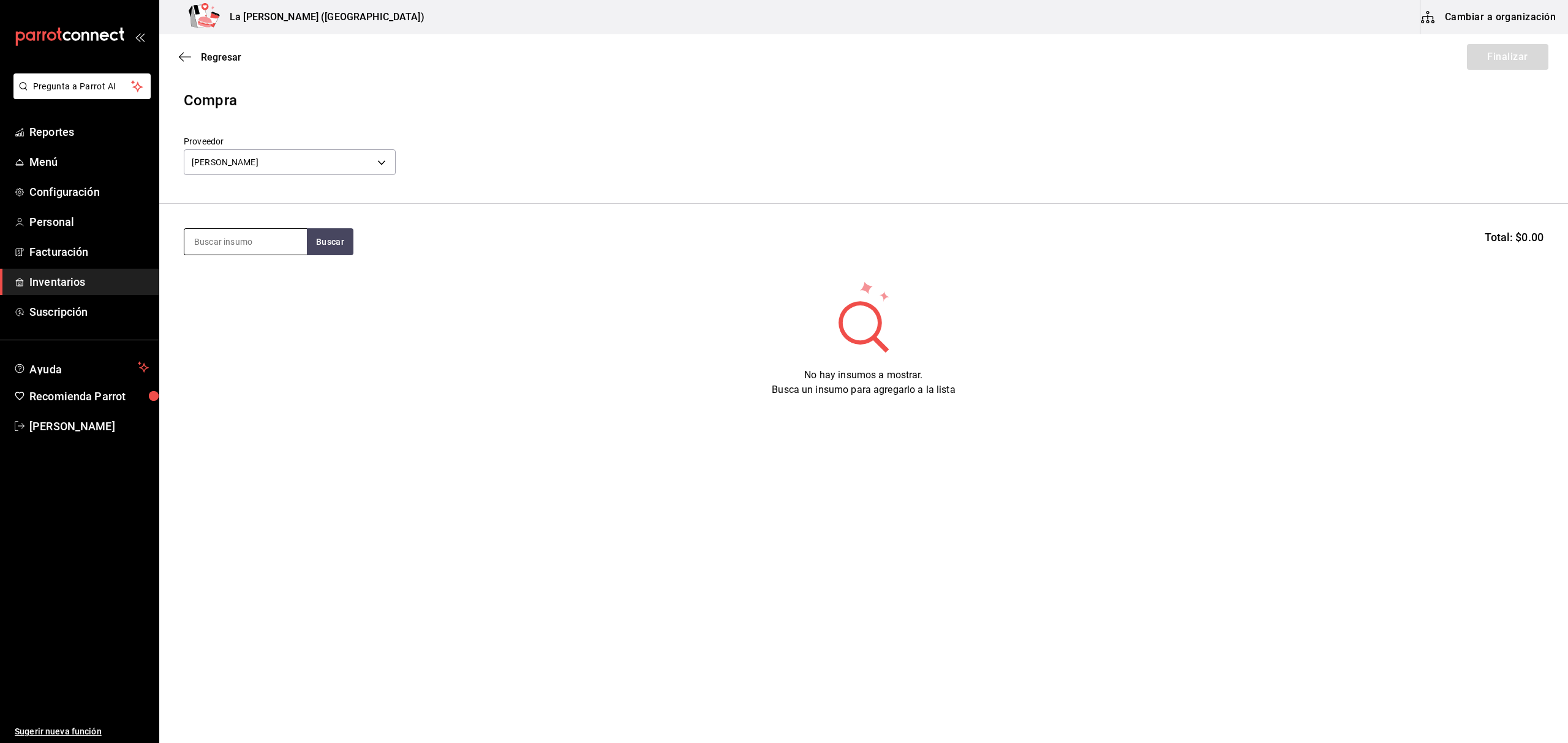
click at [262, 248] on input at bounding box center [245, 242] width 122 height 25
type input "ORA"
click at [263, 286] on div "SALMON / [PERSON_NAME] 100 GR" at bounding box center [245, 292] width 103 height 44
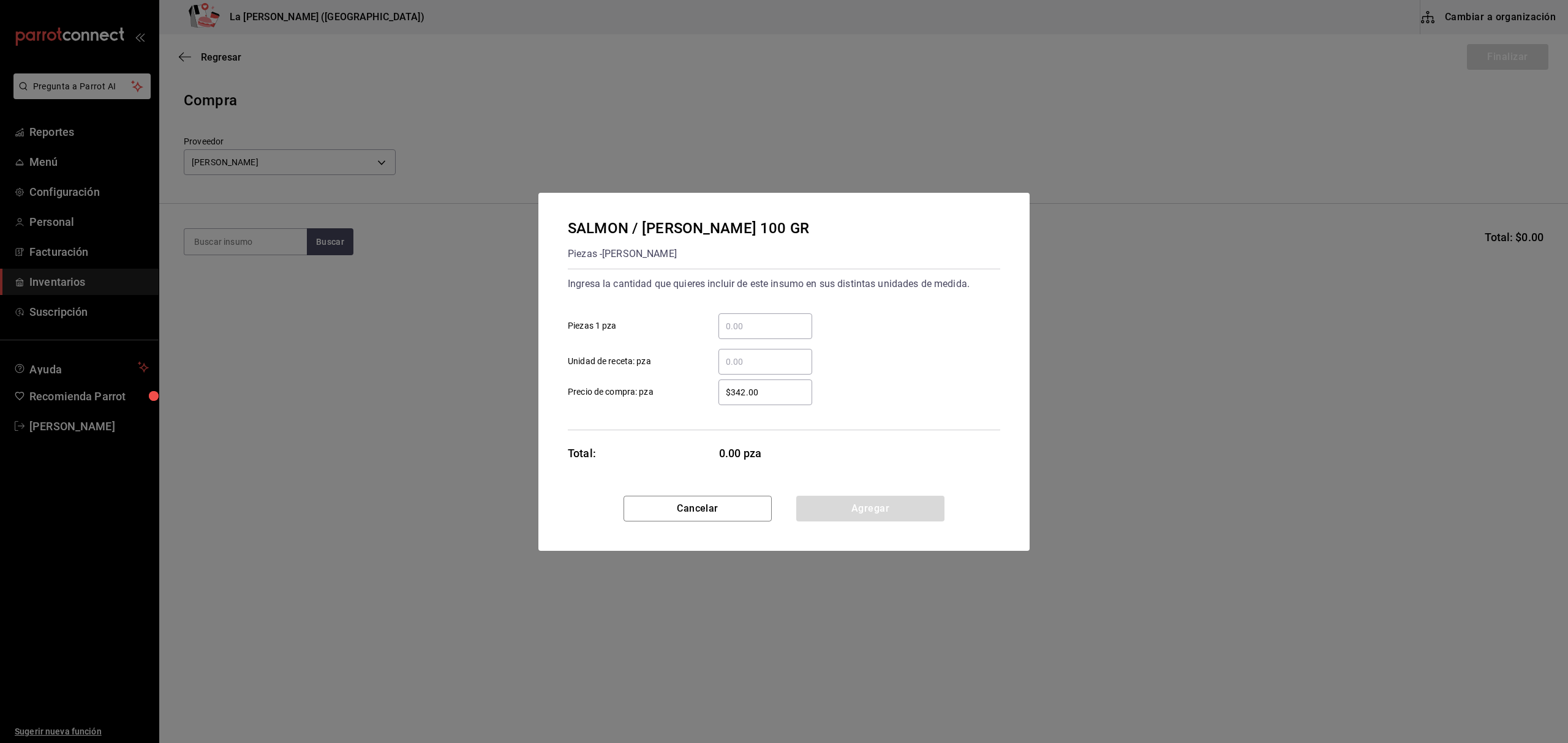
click at [767, 321] on input "​ Piezas 1 pza" at bounding box center [765, 326] width 94 height 15
type input "72"
type input "$158.23"
click button "Agregar" at bounding box center [870, 509] width 148 height 25
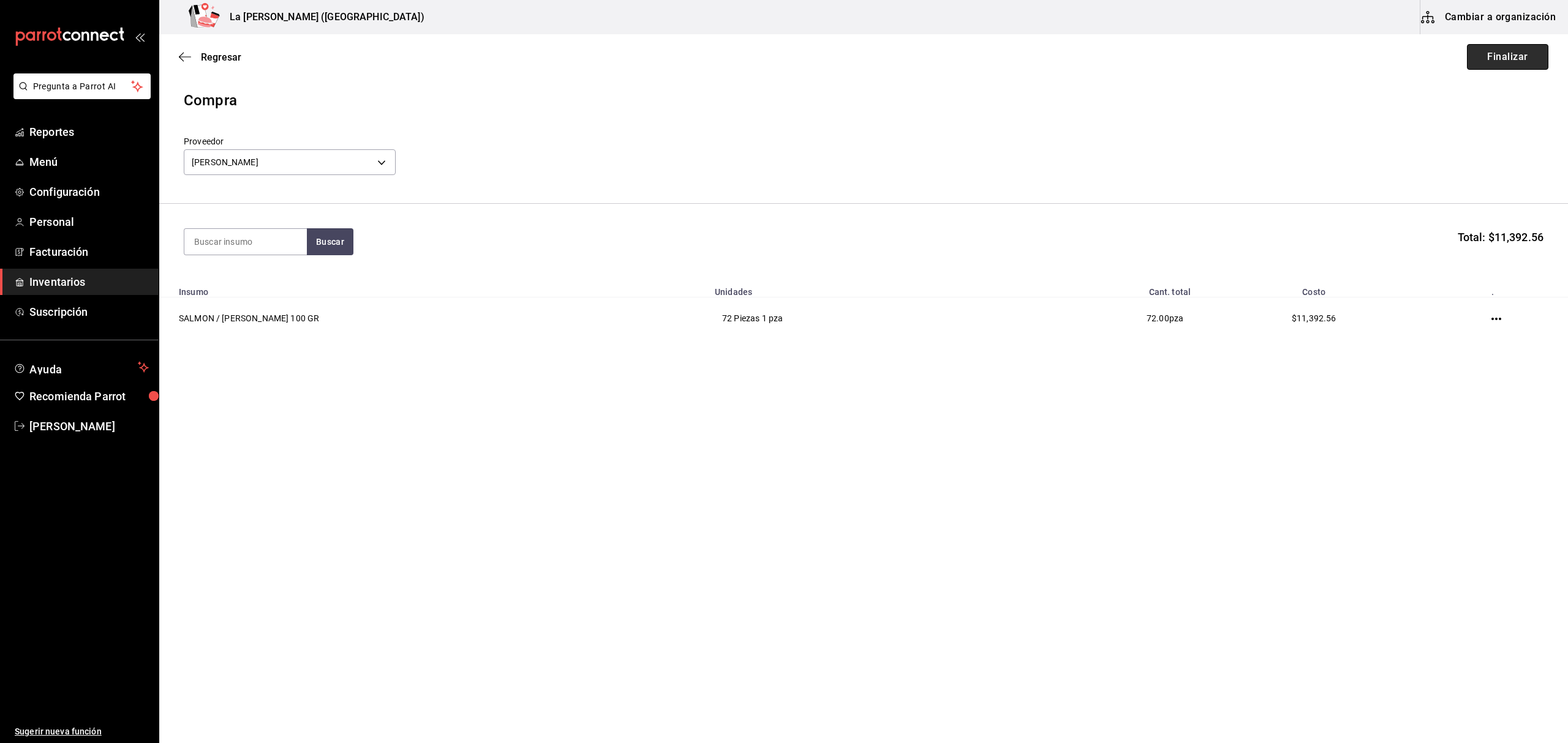
click at [1524, 58] on button "Finalizar" at bounding box center [1507, 56] width 82 height 25
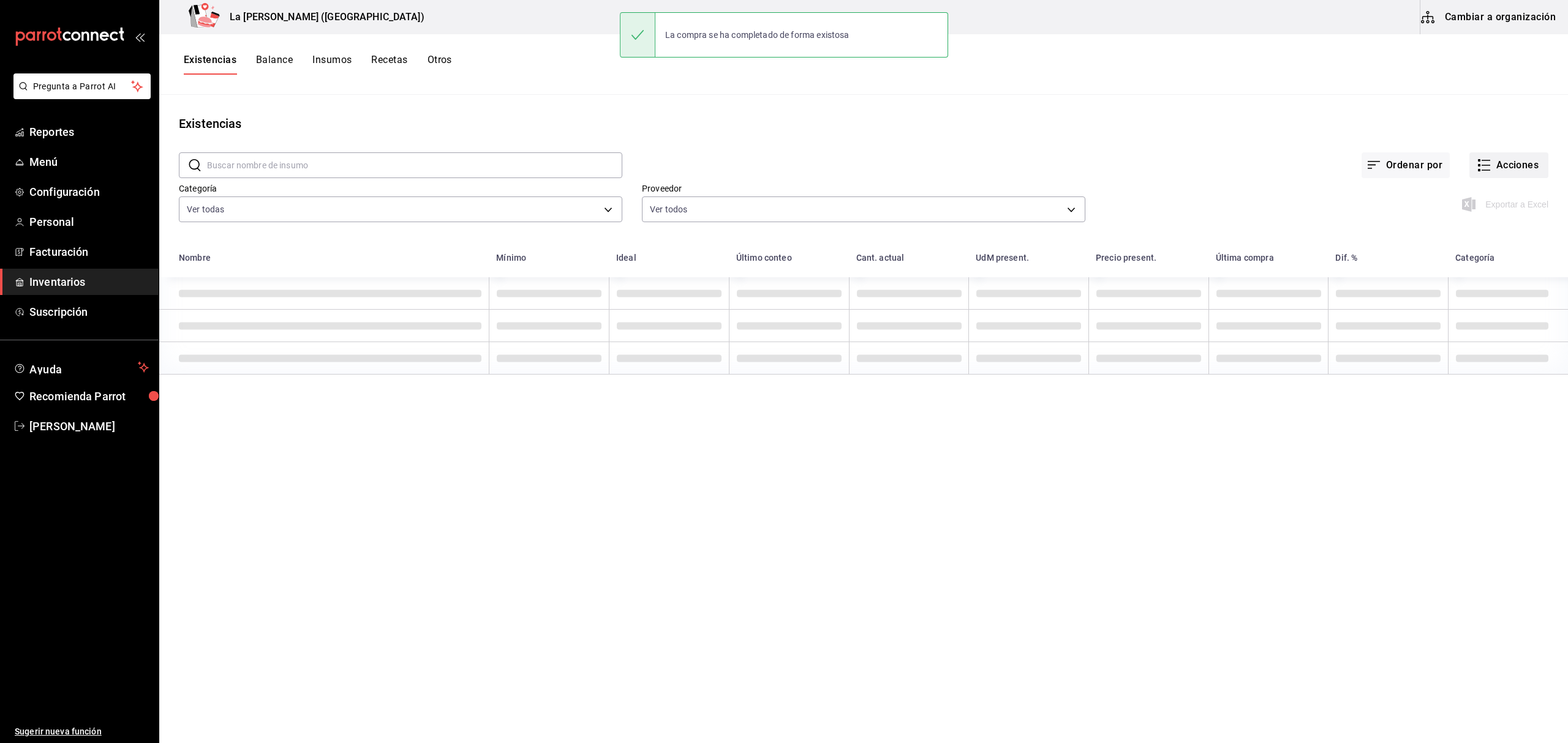
click at [1522, 177] on button "Acciones" at bounding box center [1509, 165] width 79 height 25
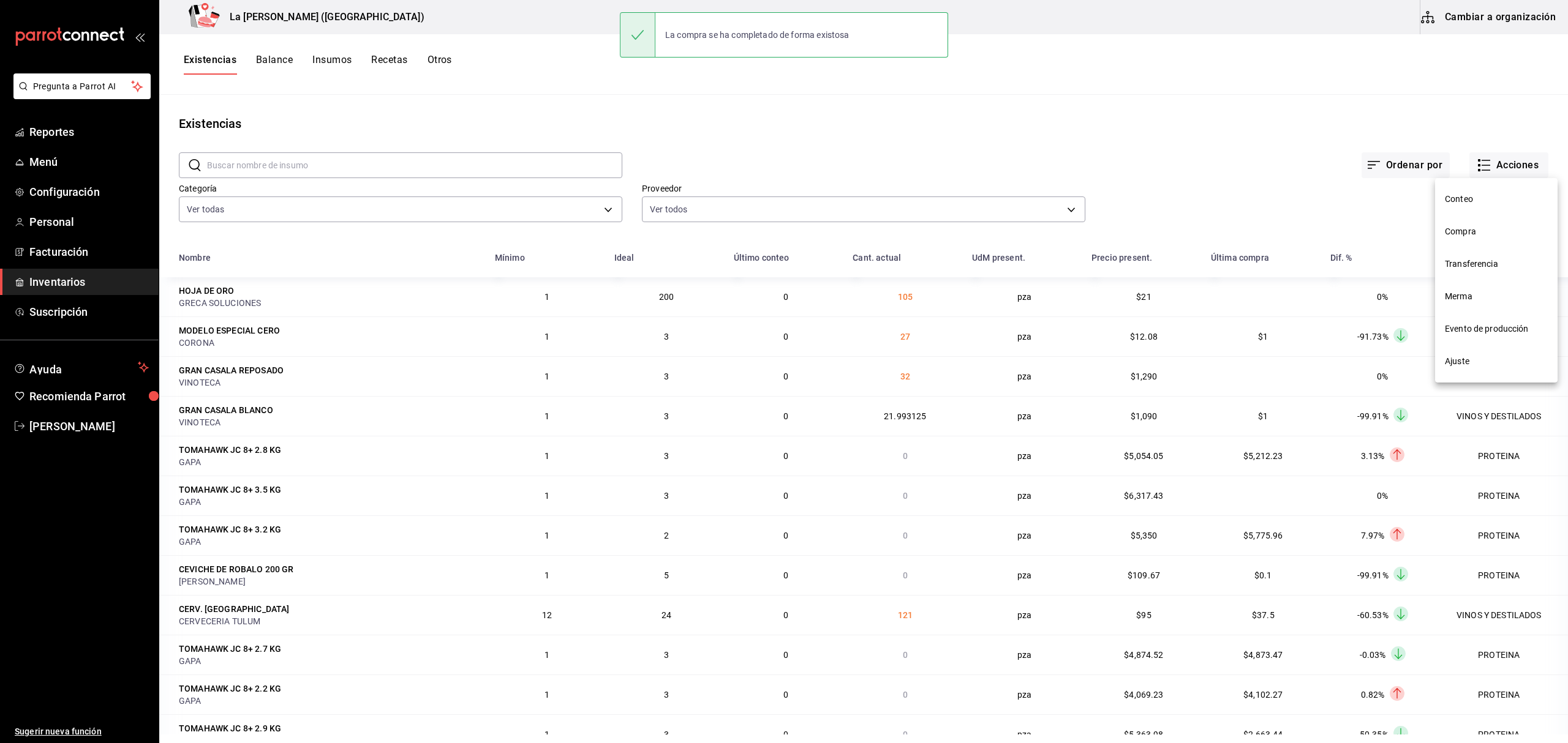
click at [1478, 228] on span "Compra" at bounding box center [1496, 232] width 103 height 13
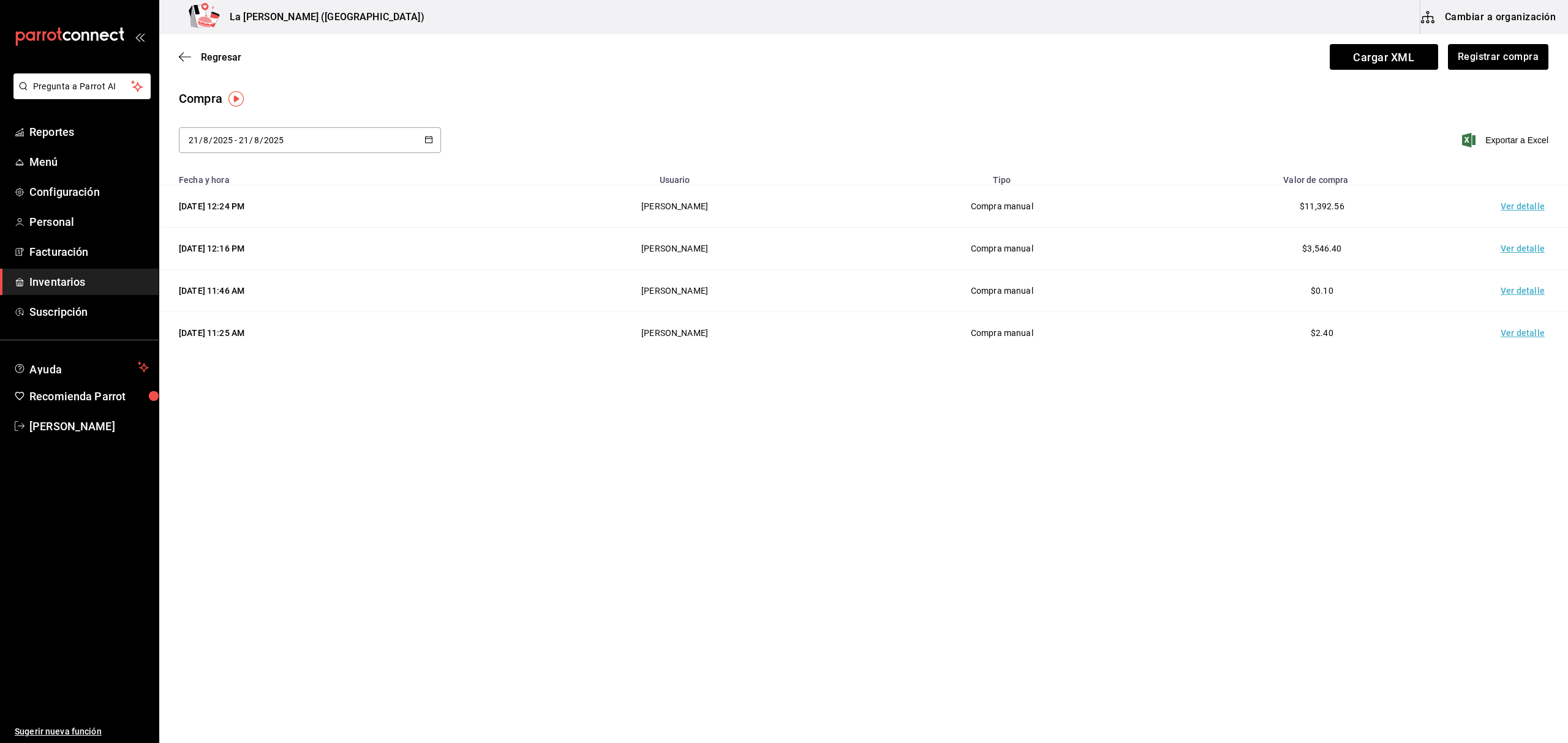
click at [1521, 201] on td "Ver detalle" at bounding box center [1525, 206] width 86 height 42
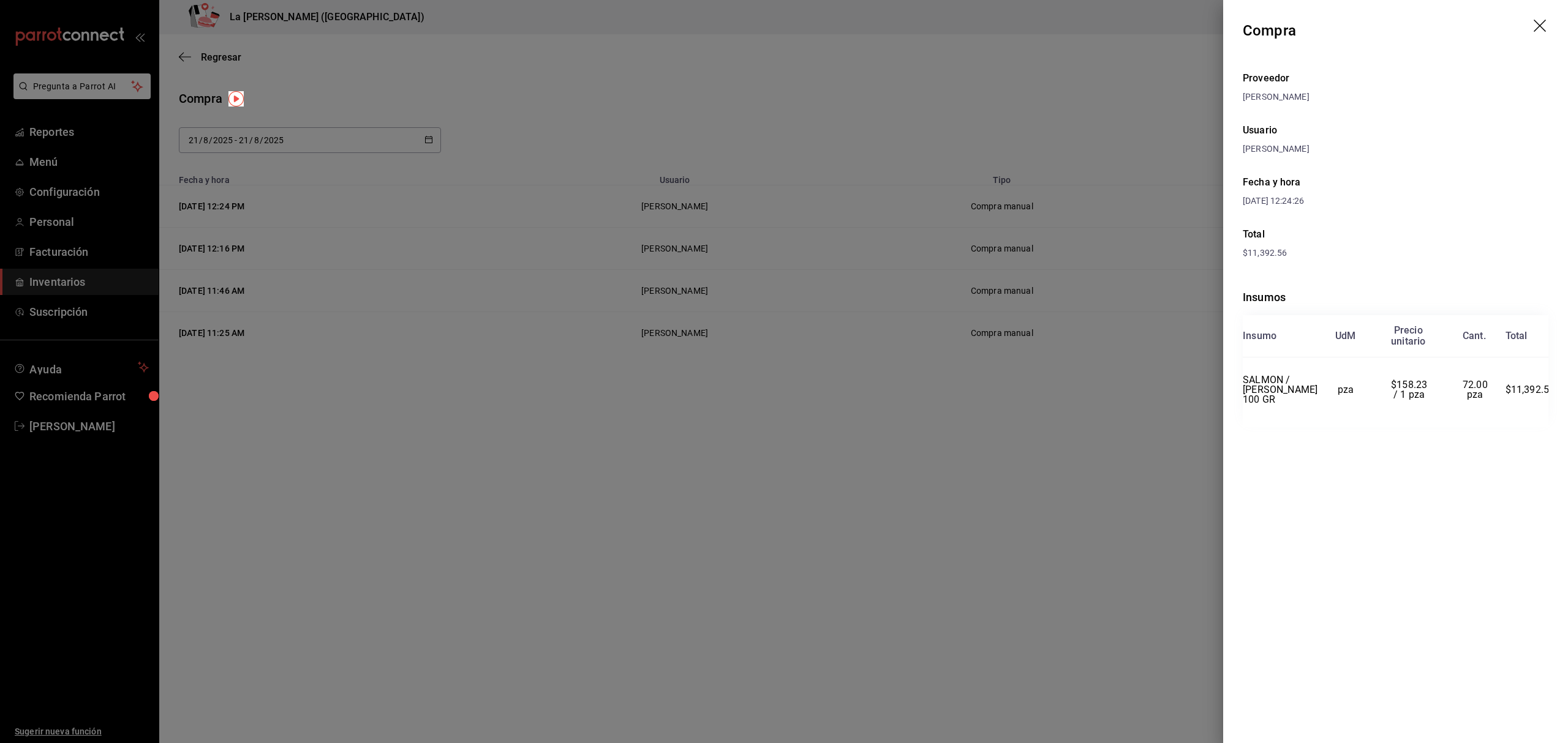
click at [994, 177] on div at bounding box center [784, 372] width 1568 height 743
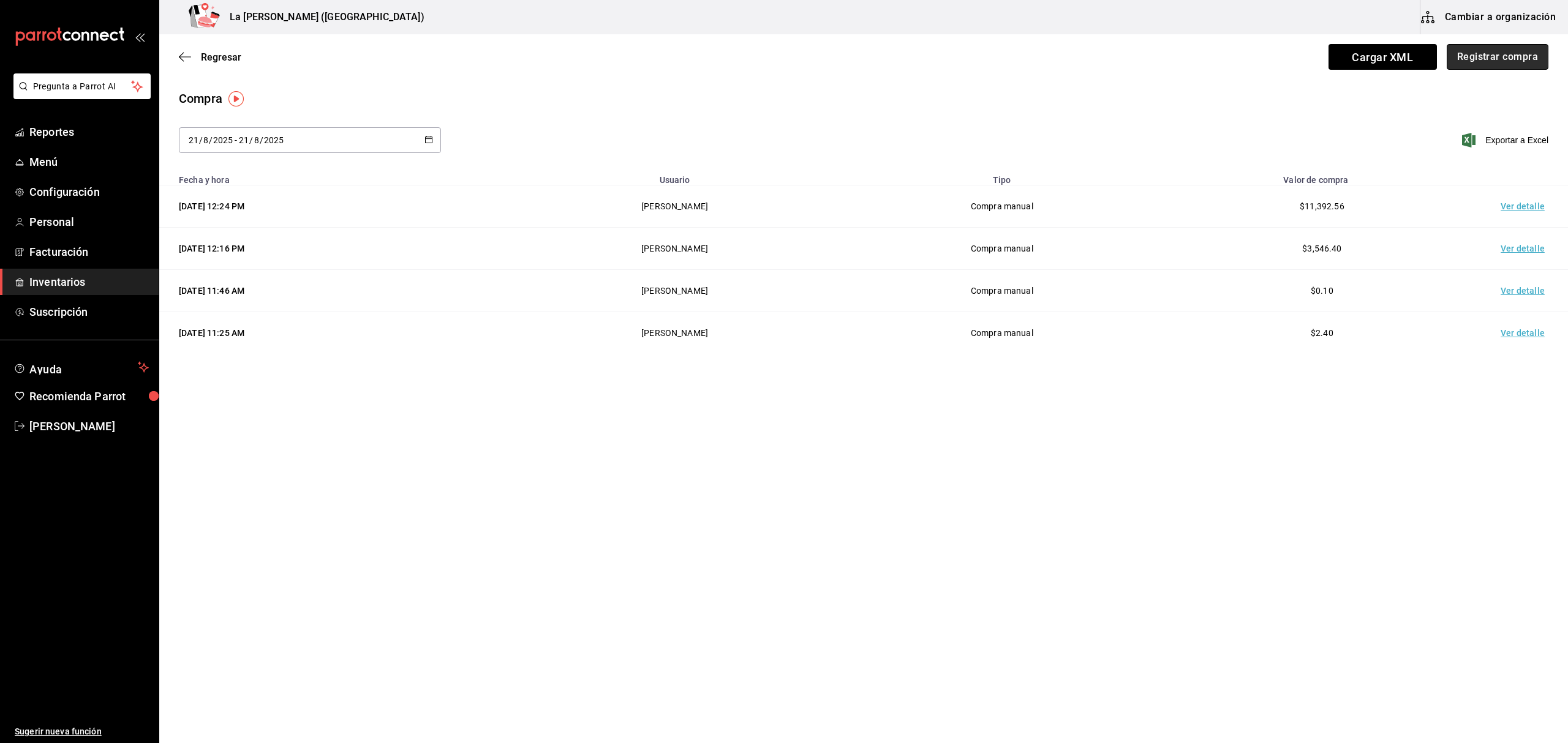
click at [1485, 57] on button "Registrar compra" at bounding box center [1498, 56] width 102 height 25
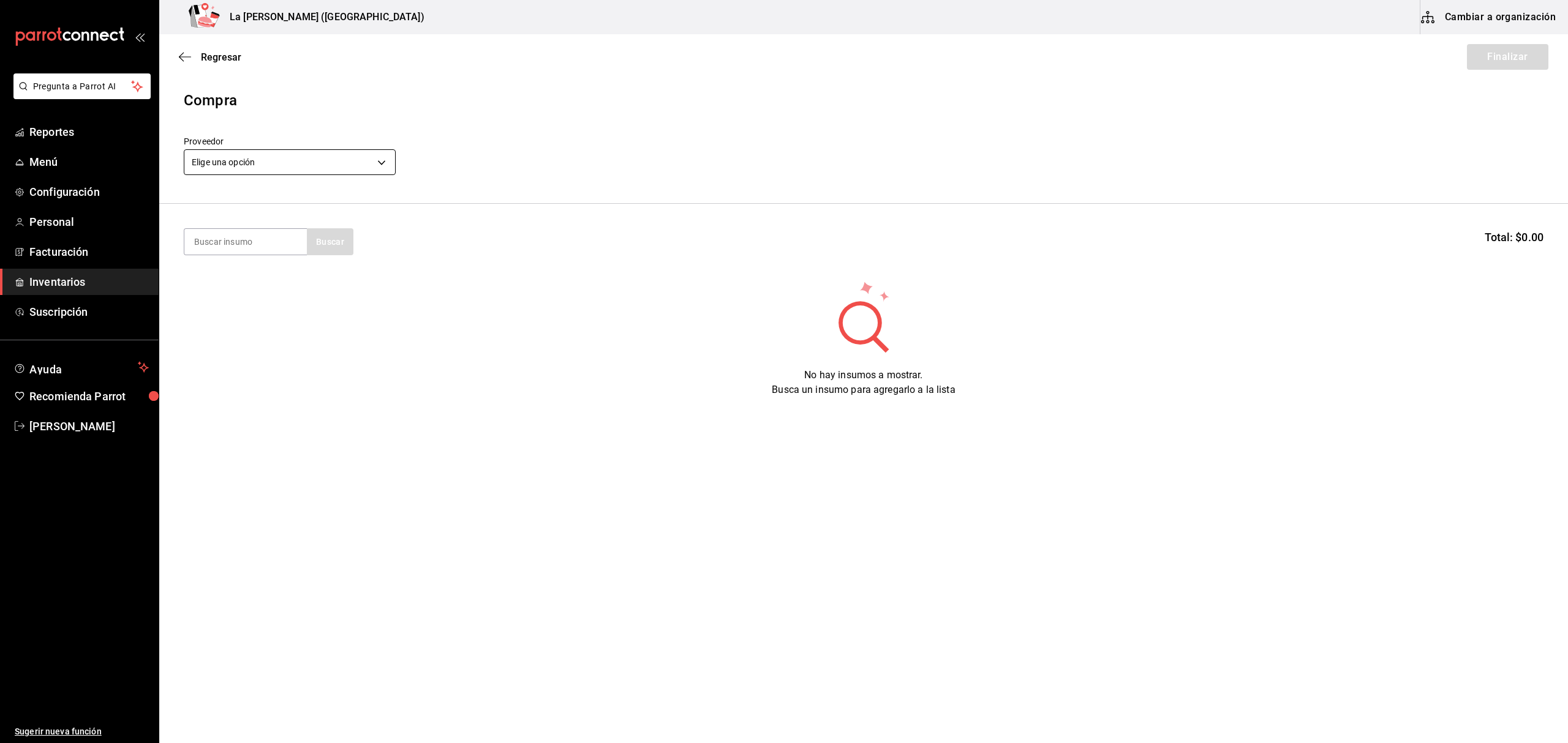
click at [392, 165] on body "Pregunta a Parrot AI Reportes Menú Configuración Personal Facturación Inventari…" at bounding box center [784, 337] width 1568 height 674
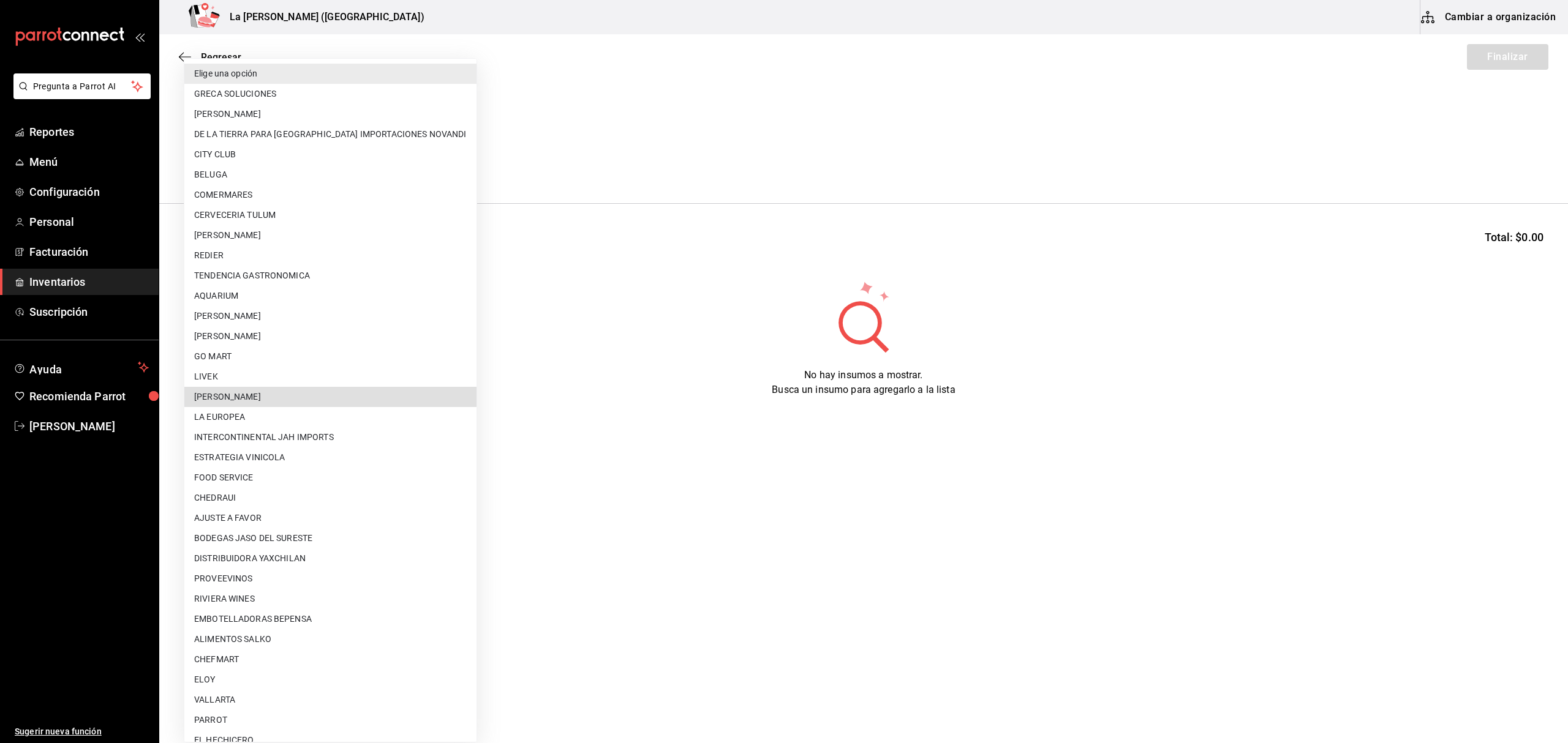
click at [313, 395] on li "[PERSON_NAME]" at bounding box center [330, 397] width 293 height 20
type input "9312b785-37db-44f0-8843-1f972943a9cf"
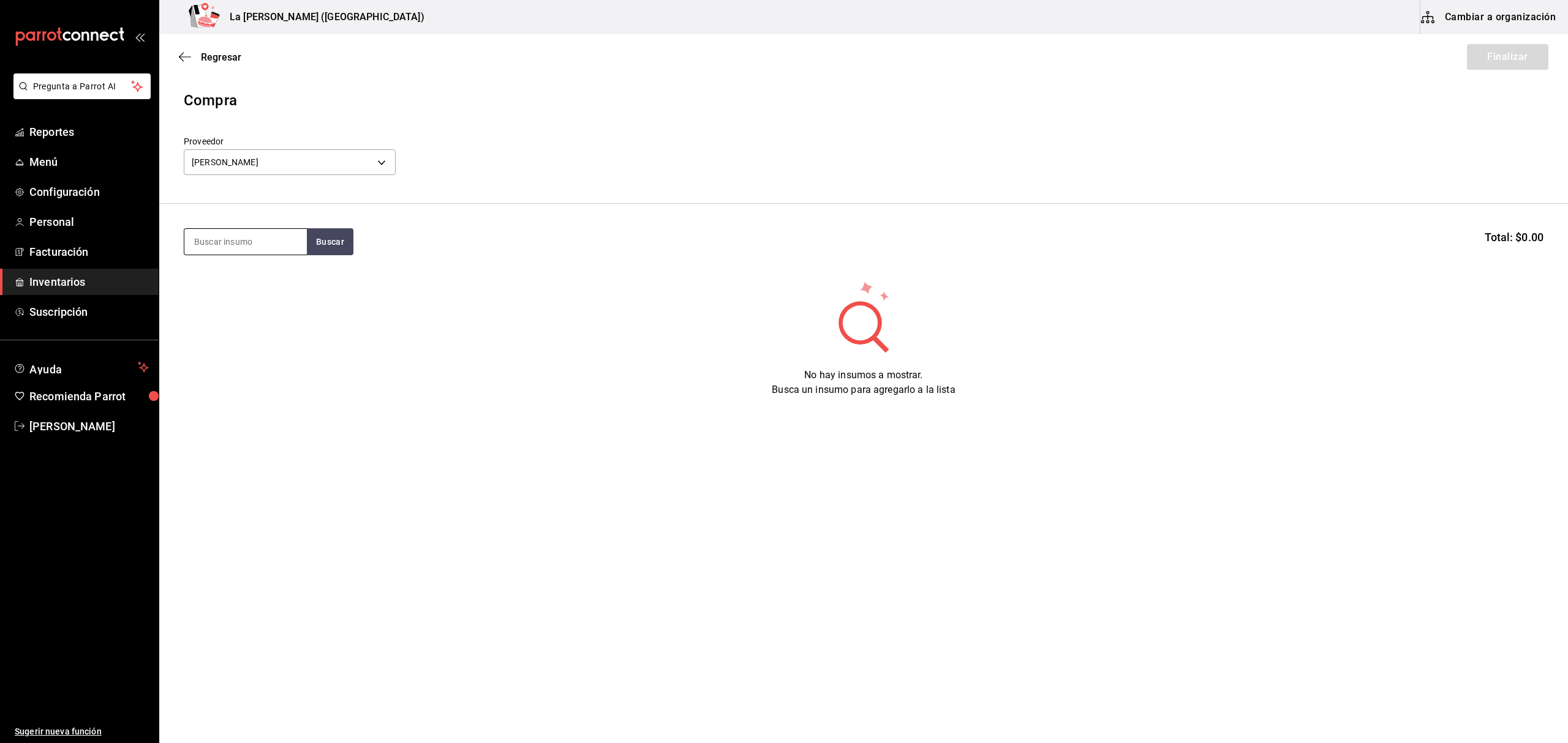
click at [233, 251] on input at bounding box center [245, 242] width 122 height 25
type input "ARRA"
click at [231, 277] on div "ARRACHERA TROMPO" at bounding box center [245, 277] width 103 height 15
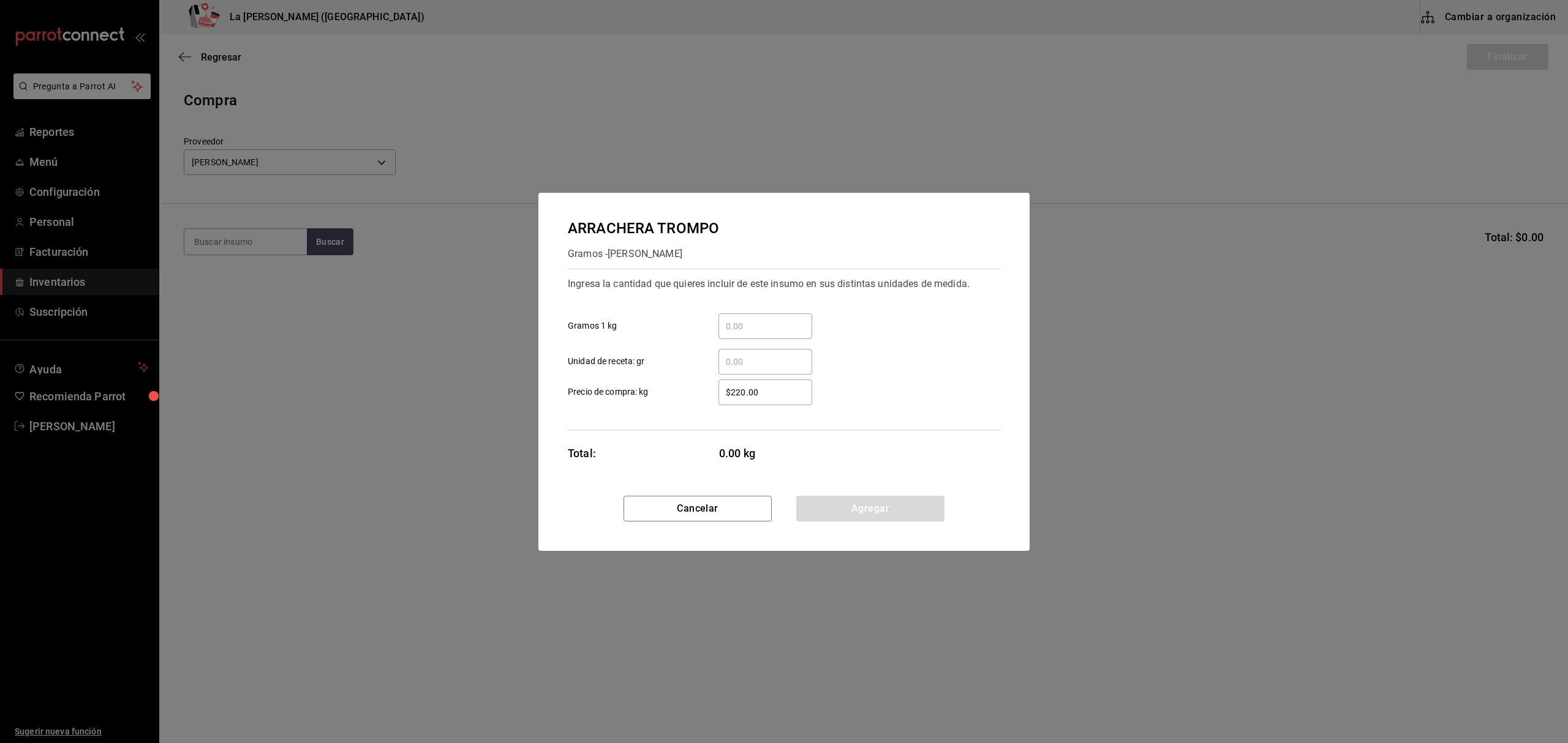
click at [755, 319] on div "​" at bounding box center [765, 326] width 94 height 25
click at [755, 319] on input "​ Gramos 1 kg" at bounding box center [765, 326] width 94 height 15
type input "5.25"
click button "Agregar" at bounding box center [870, 509] width 148 height 25
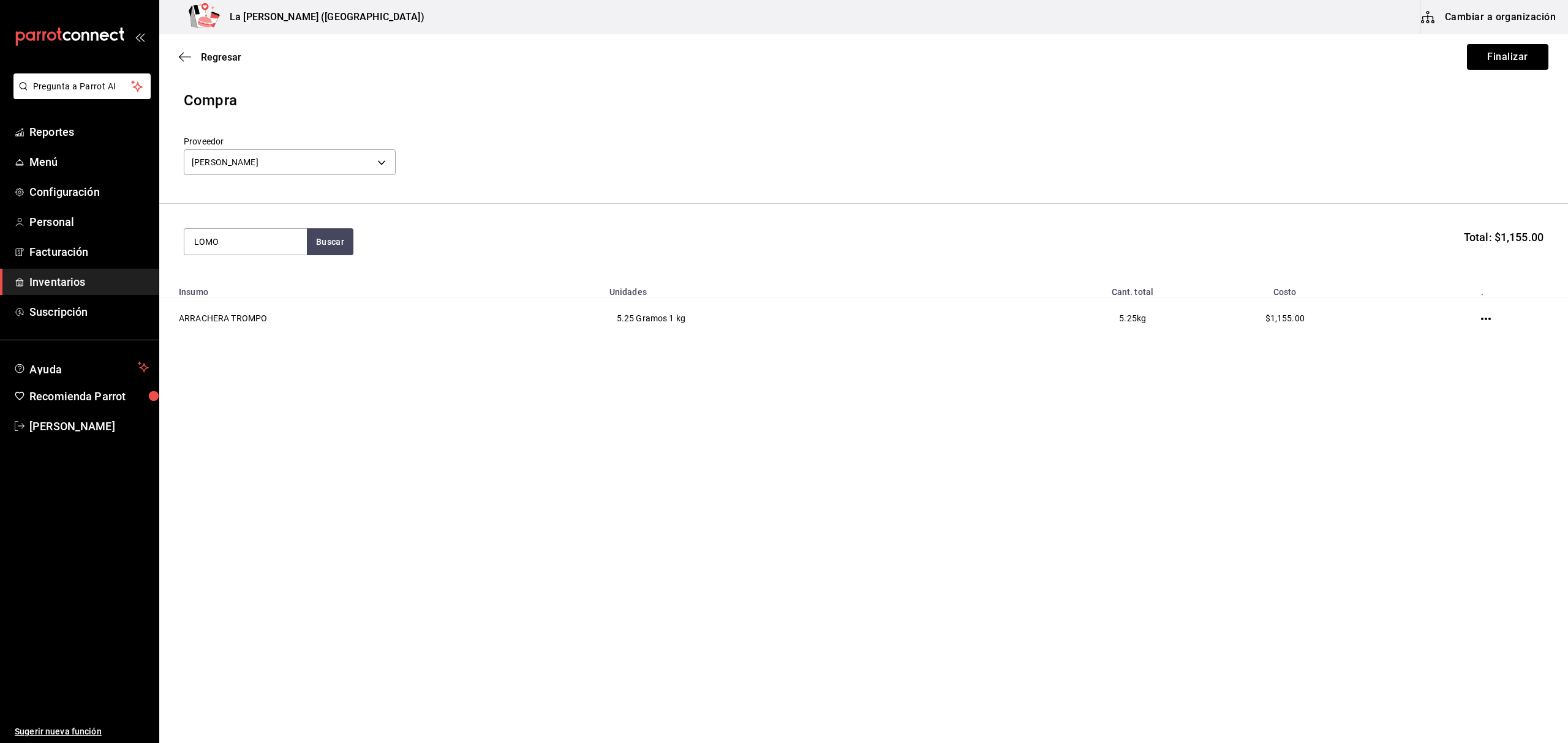
type input "LOMO"
click at [213, 286] on div "CABEZA DE LOMO CERDO TROMPO" at bounding box center [245, 284] width 103 height 29
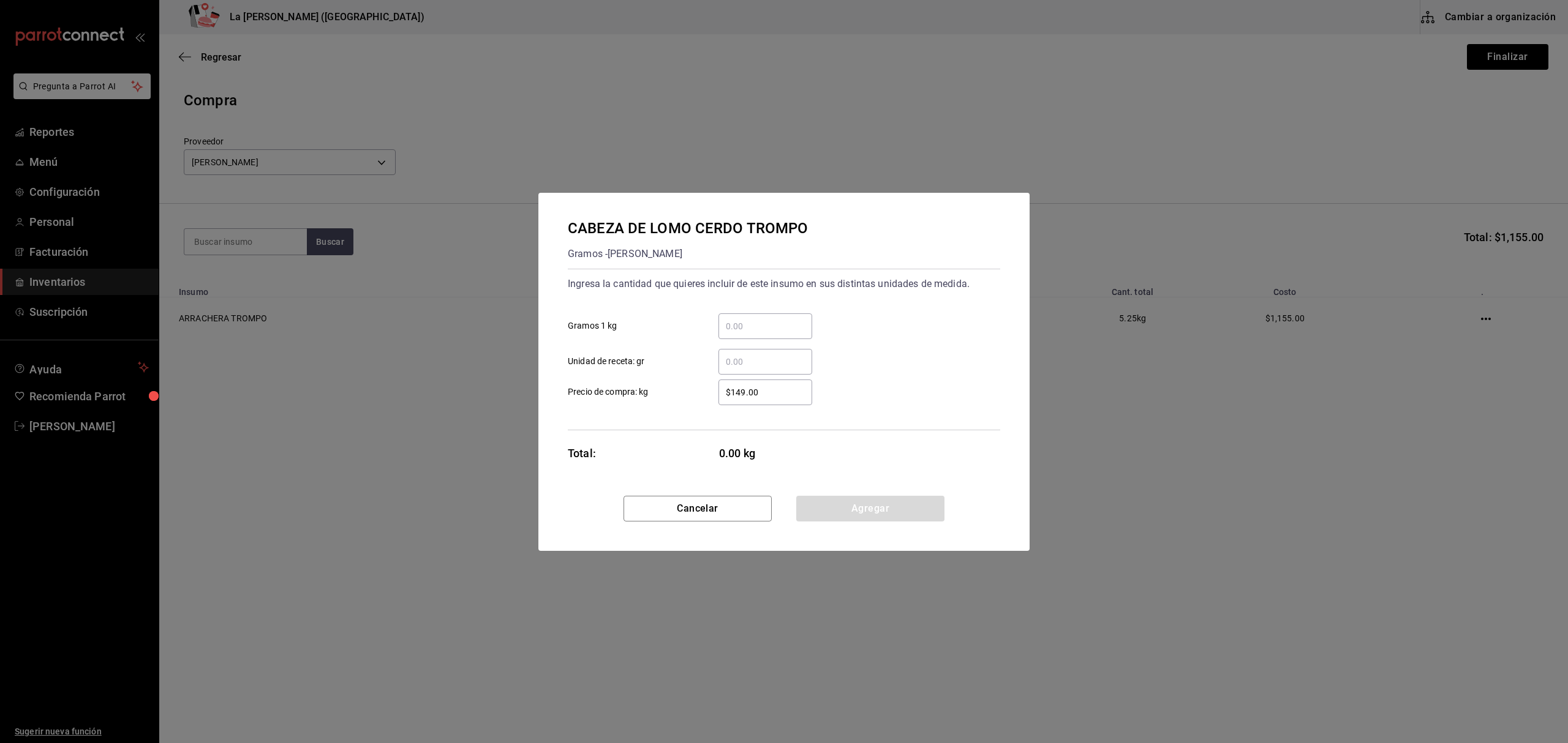
click at [757, 328] on input "​ Gramos 1 kg" at bounding box center [765, 326] width 94 height 15
type input "15.31"
click button "Agregar" at bounding box center [870, 509] width 148 height 25
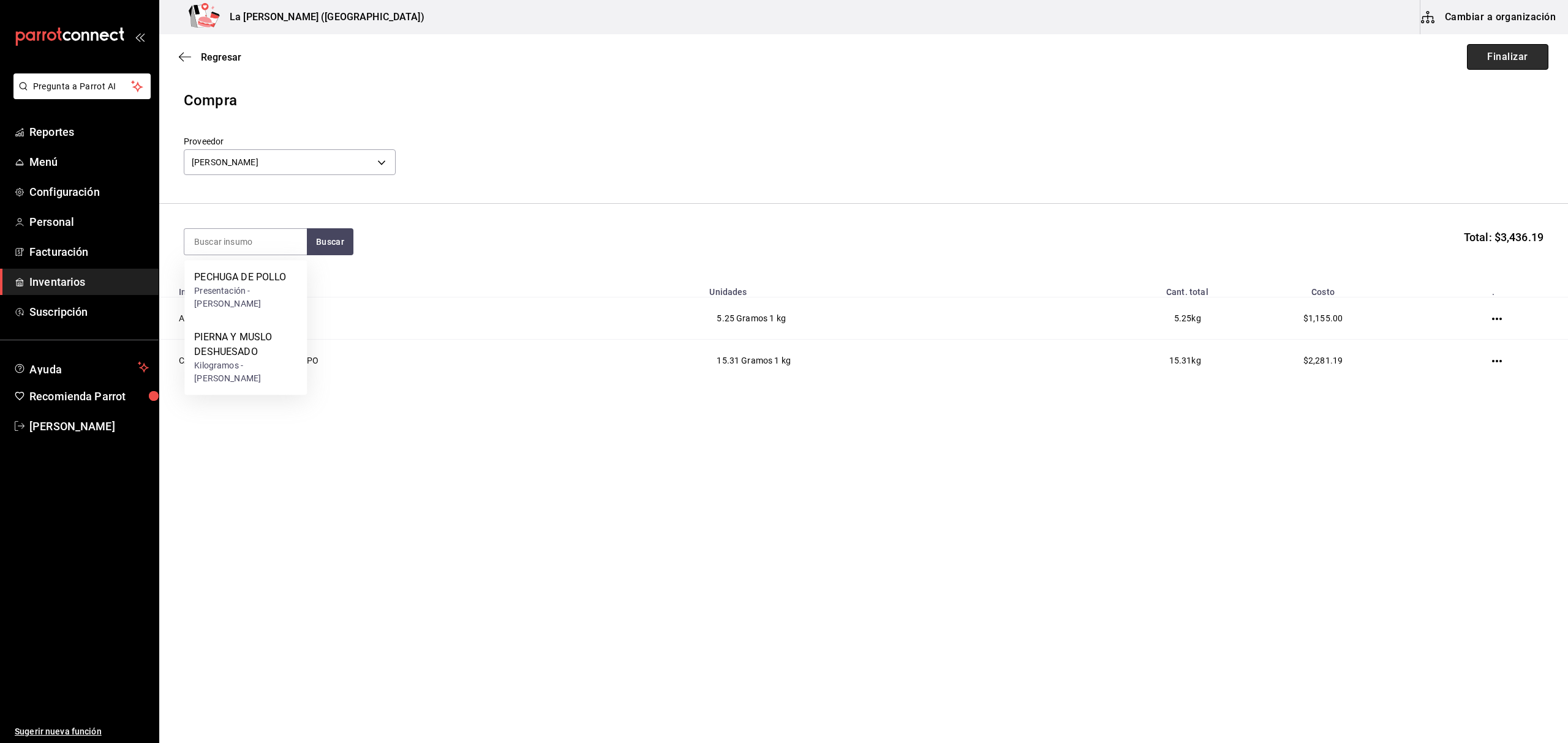
click at [1521, 56] on button "Finalizar" at bounding box center [1507, 56] width 82 height 25
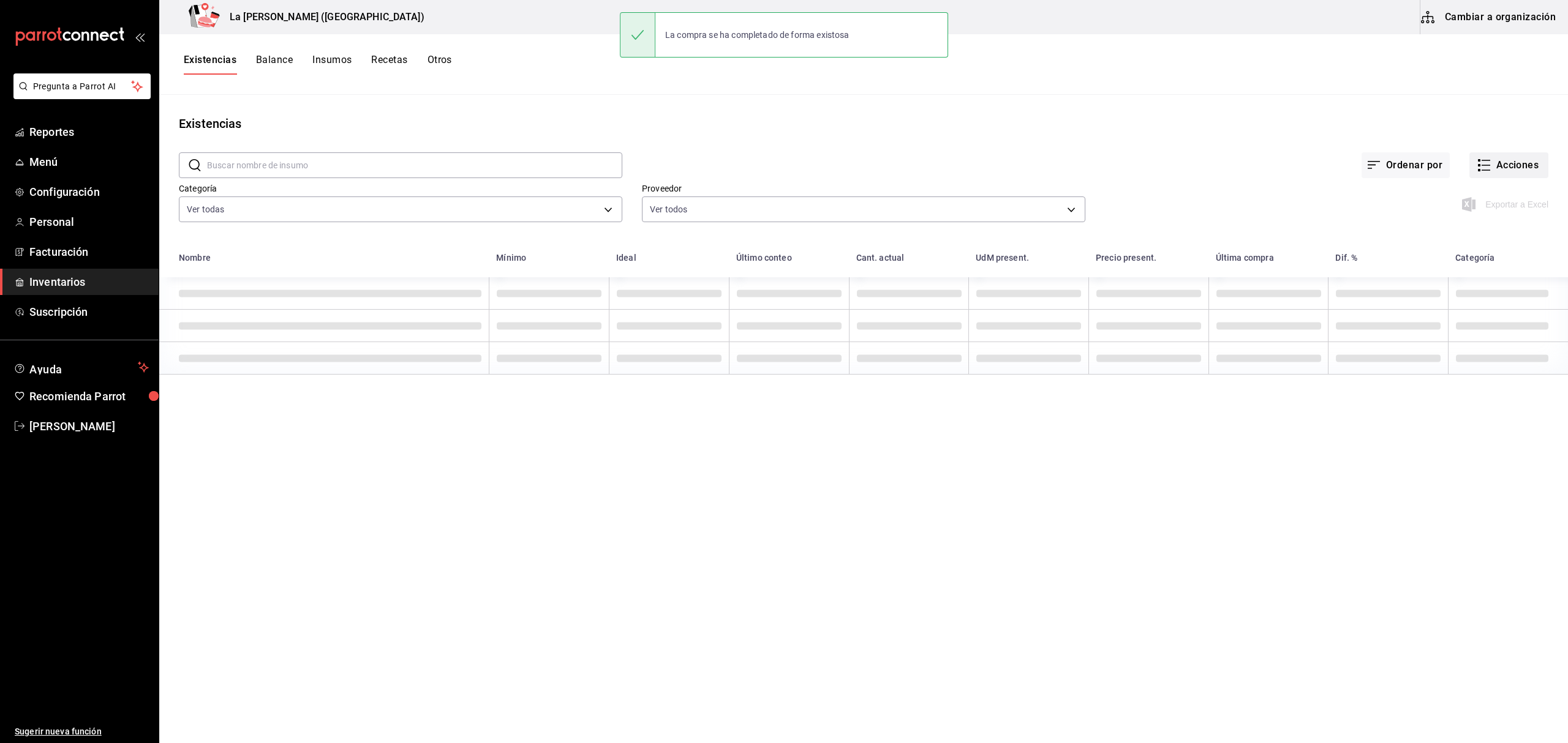
click at [1500, 161] on button "Acciones" at bounding box center [1509, 165] width 79 height 25
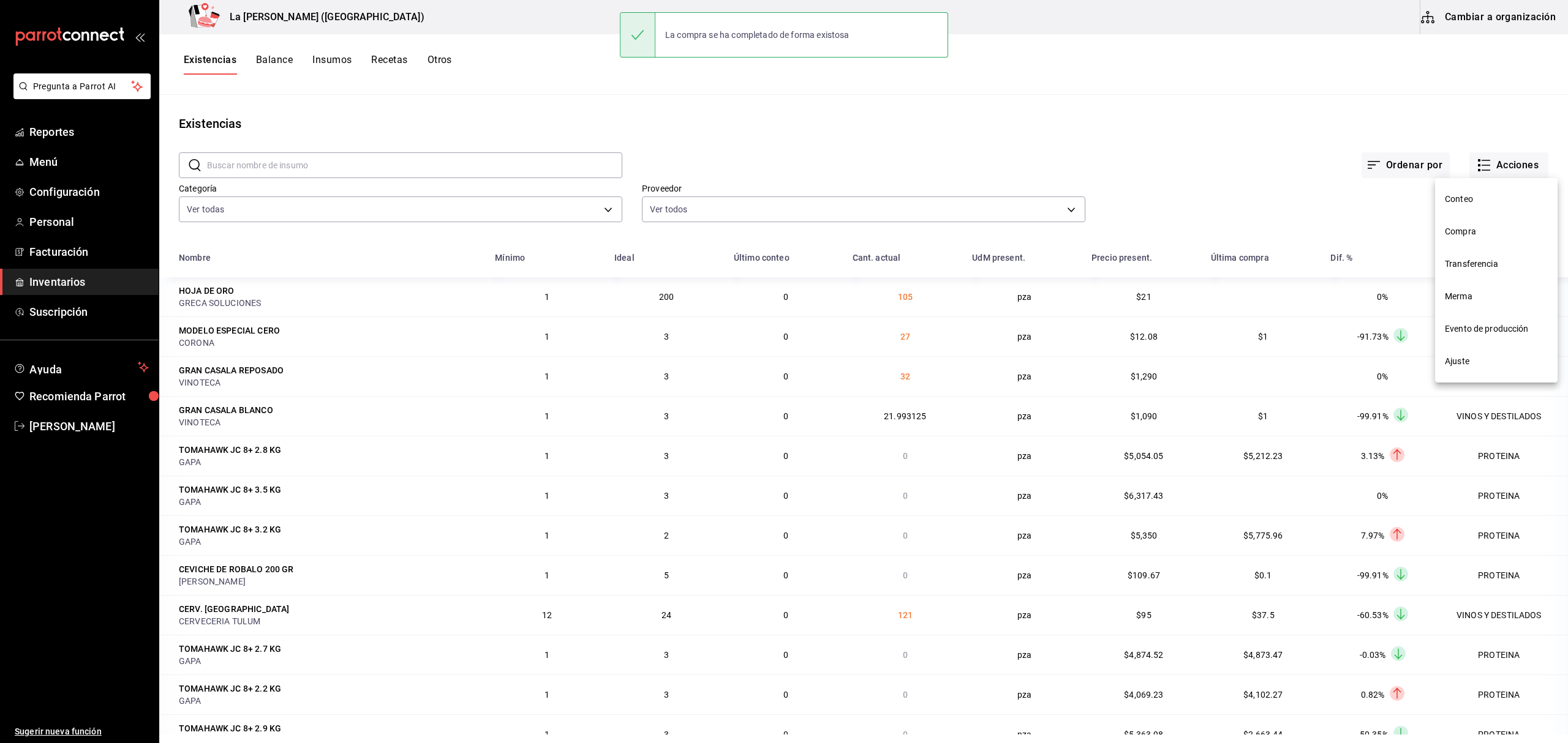
click at [1486, 240] on li "Compra" at bounding box center [1496, 231] width 122 height 32
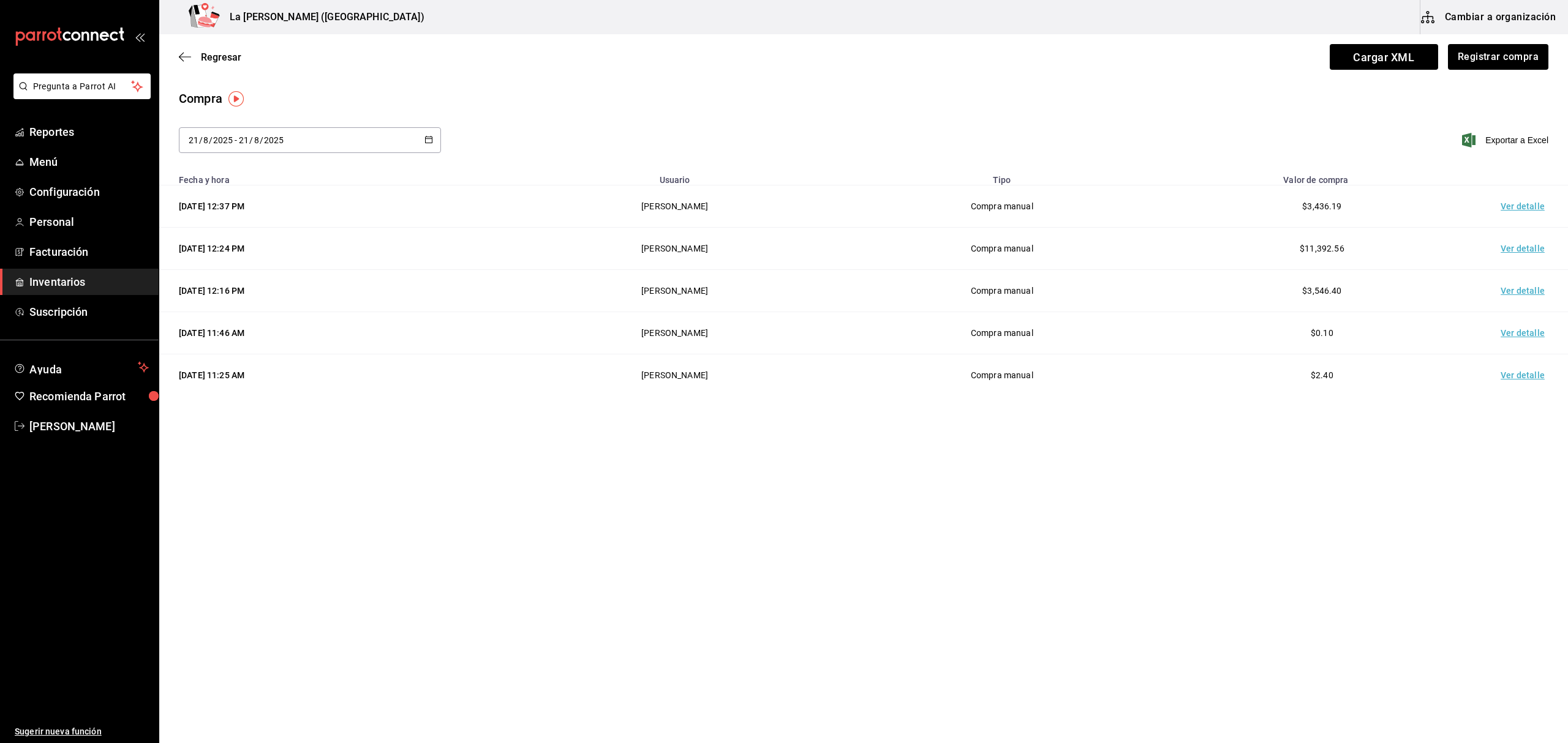
click at [1527, 204] on td "Ver detalle" at bounding box center [1525, 206] width 86 height 42
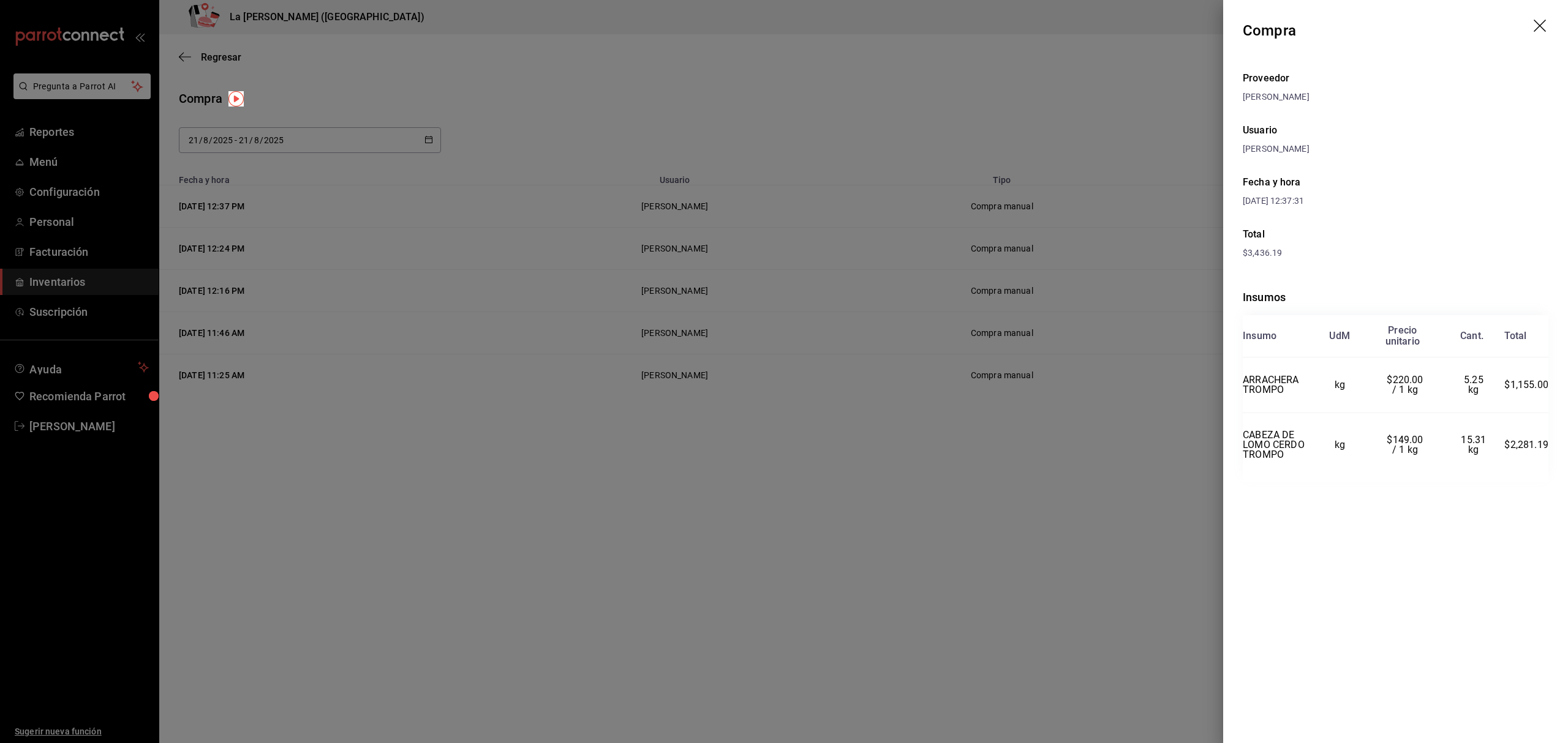
click at [1075, 165] on div at bounding box center [784, 372] width 1568 height 743
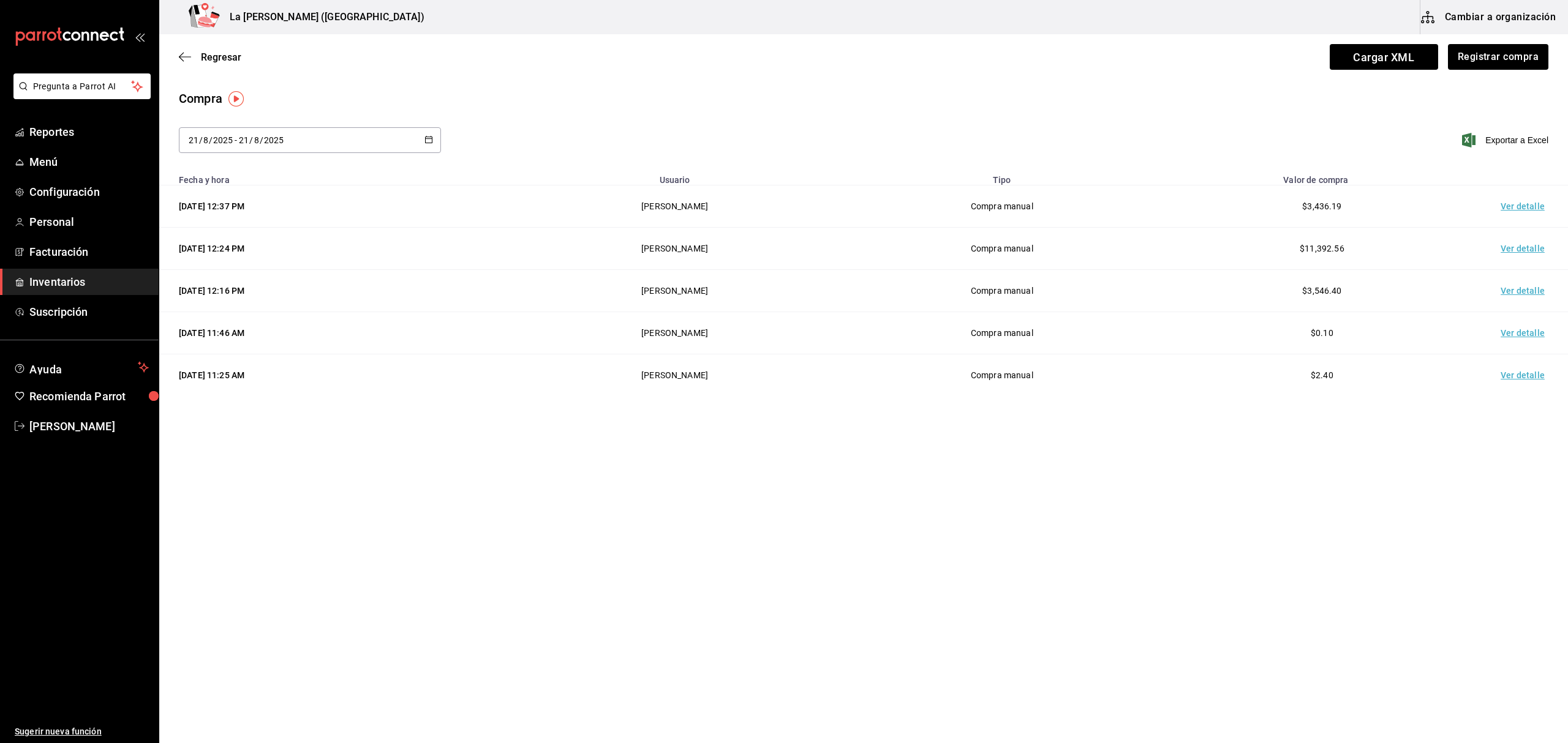
click at [72, 280] on span "Inventarios" at bounding box center [89, 282] width 119 height 17
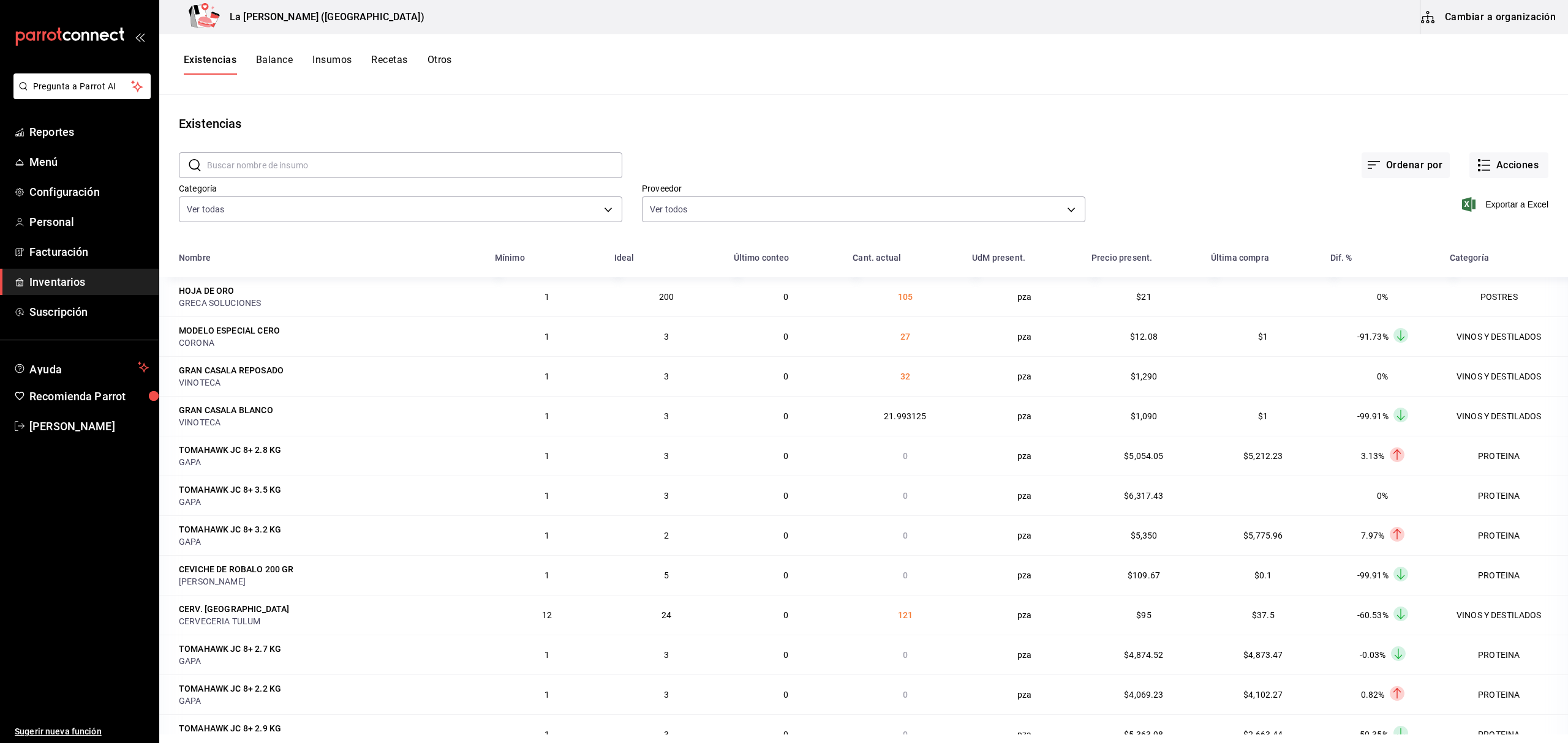
click at [1502, 33] on button "Cambiar a organización" at bounding box center [1489, 17] width 138 height 34
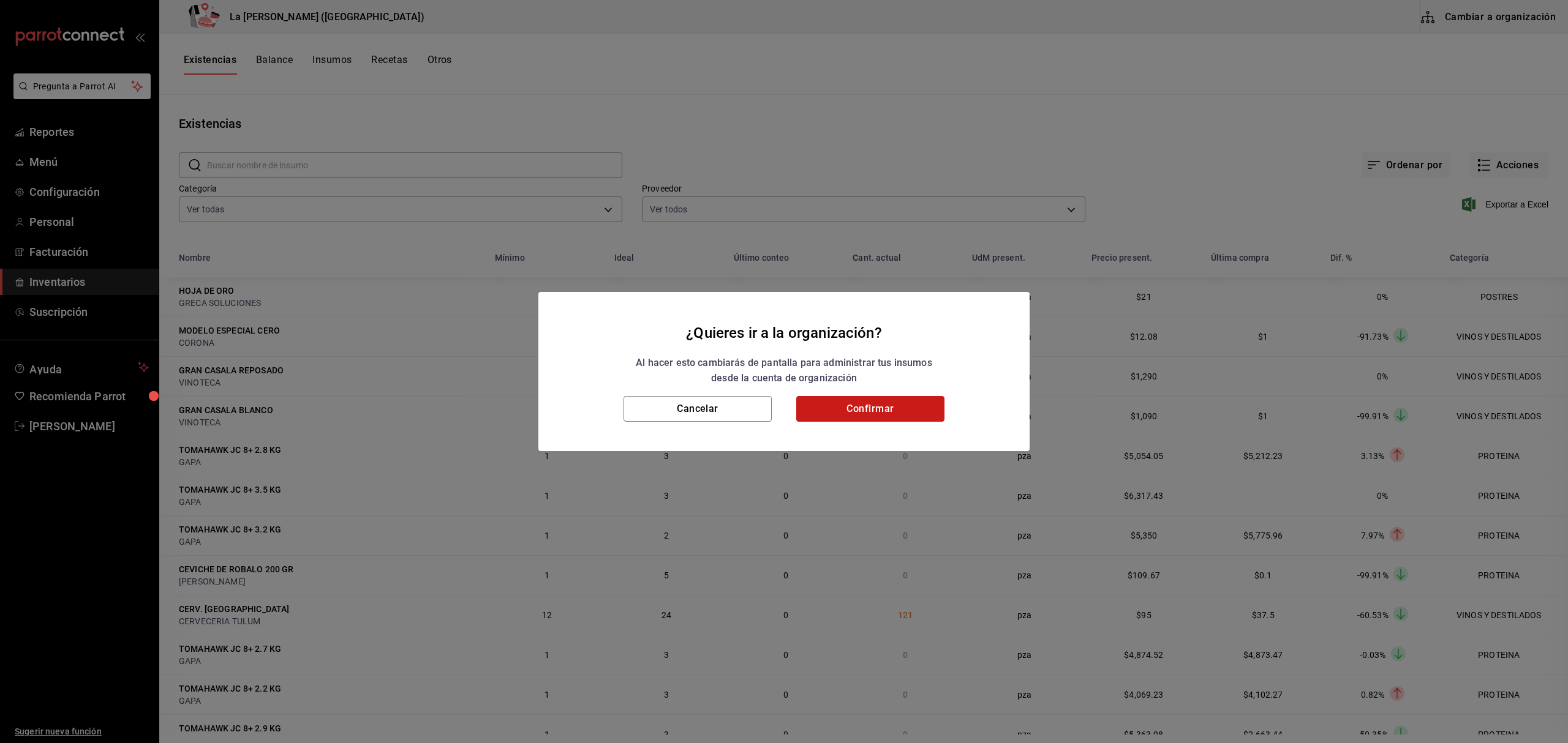
click at [885, 408] on button "Confirmar" at bounding box center [870, 408] width 148 height 25
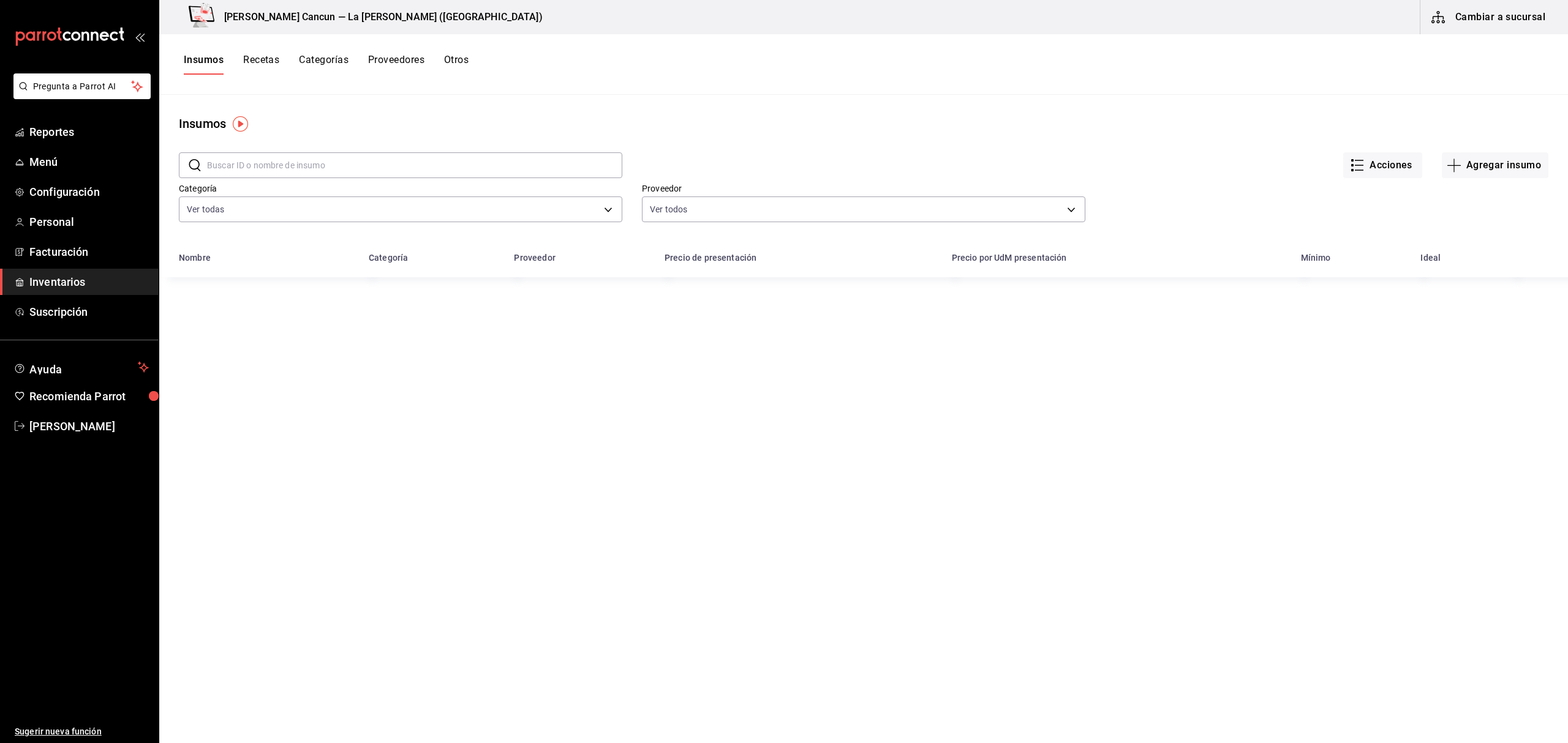
click at [351, 168] on input "text" at bounding box center [415, 165] width 415 height 25
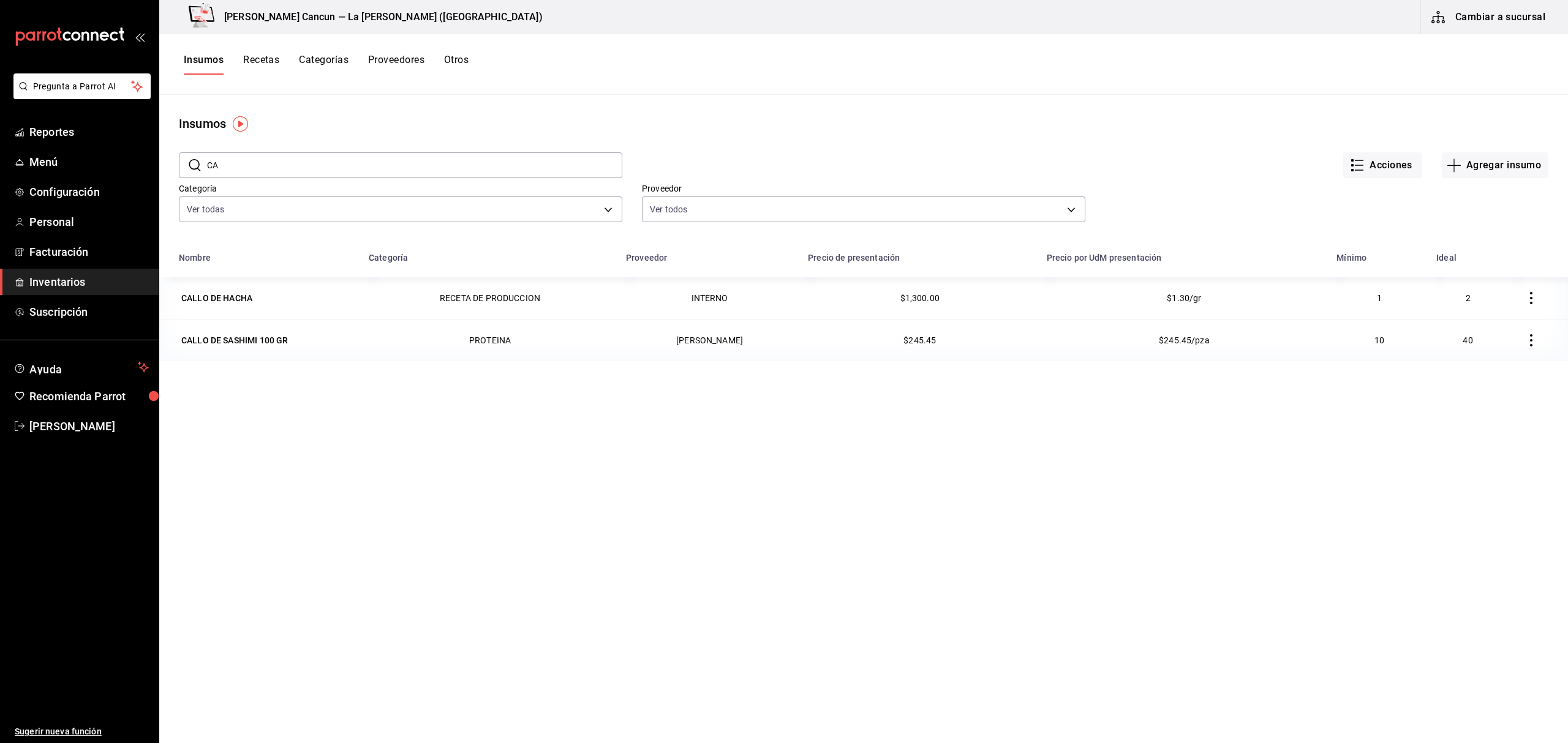
type input "C"
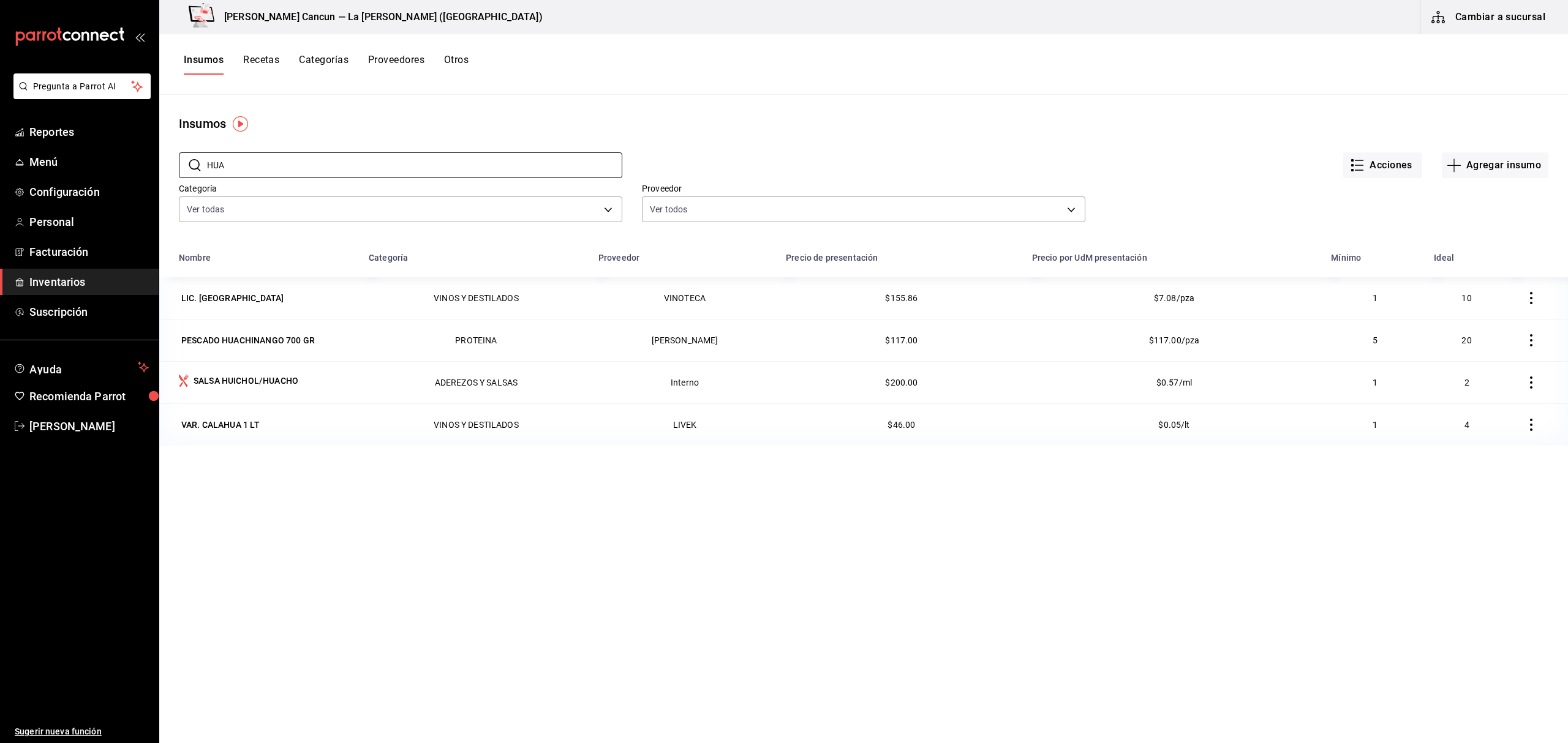
click at [565, 594] on div "Nombre Categoría Proveedor Precio de presentación Precio por UdM presentación M…" at bounding box center [863, 566] width 1409 height 639
click at [327, 165] on input "HUA" at bounding box center [415, 165] width 415 height 25
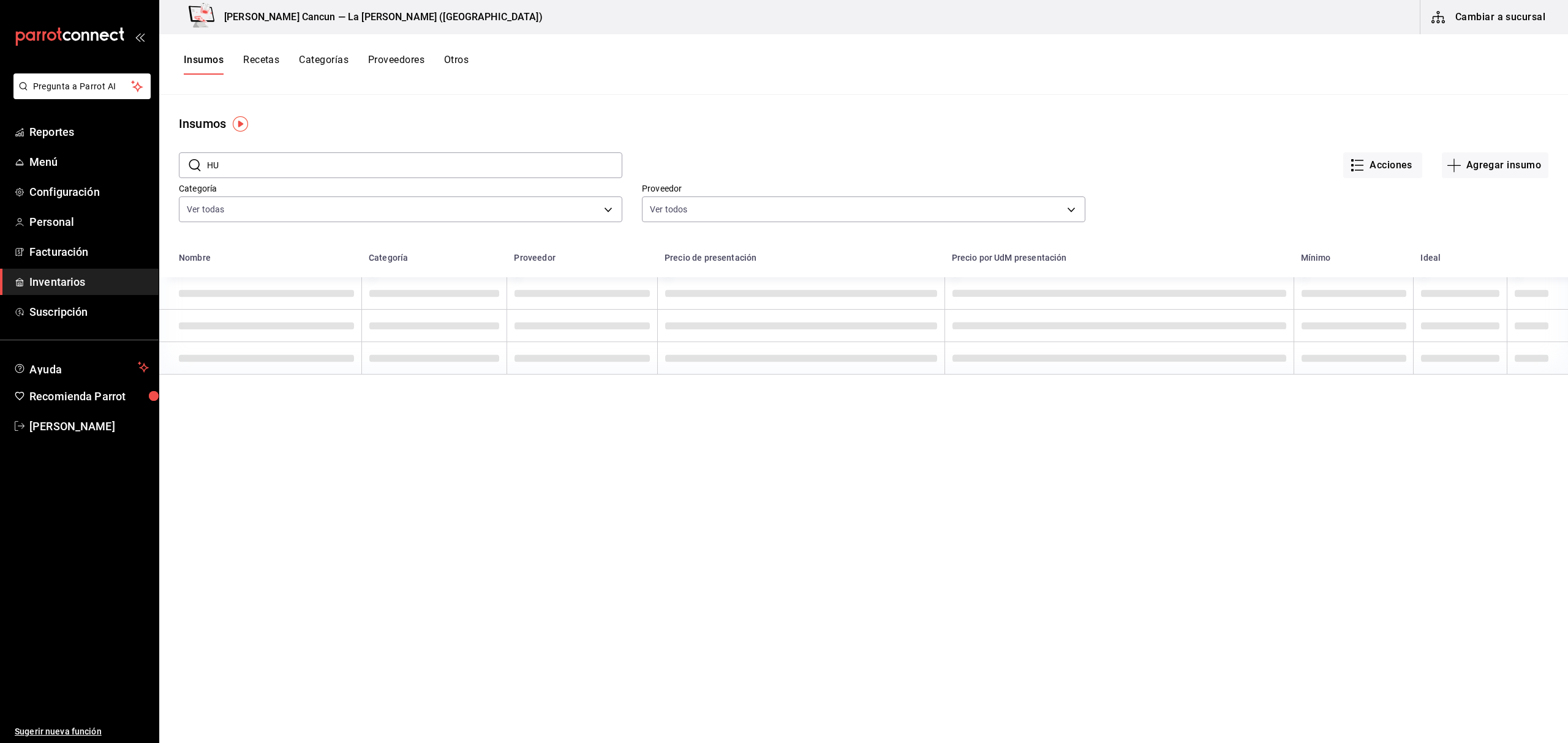
type input "H"
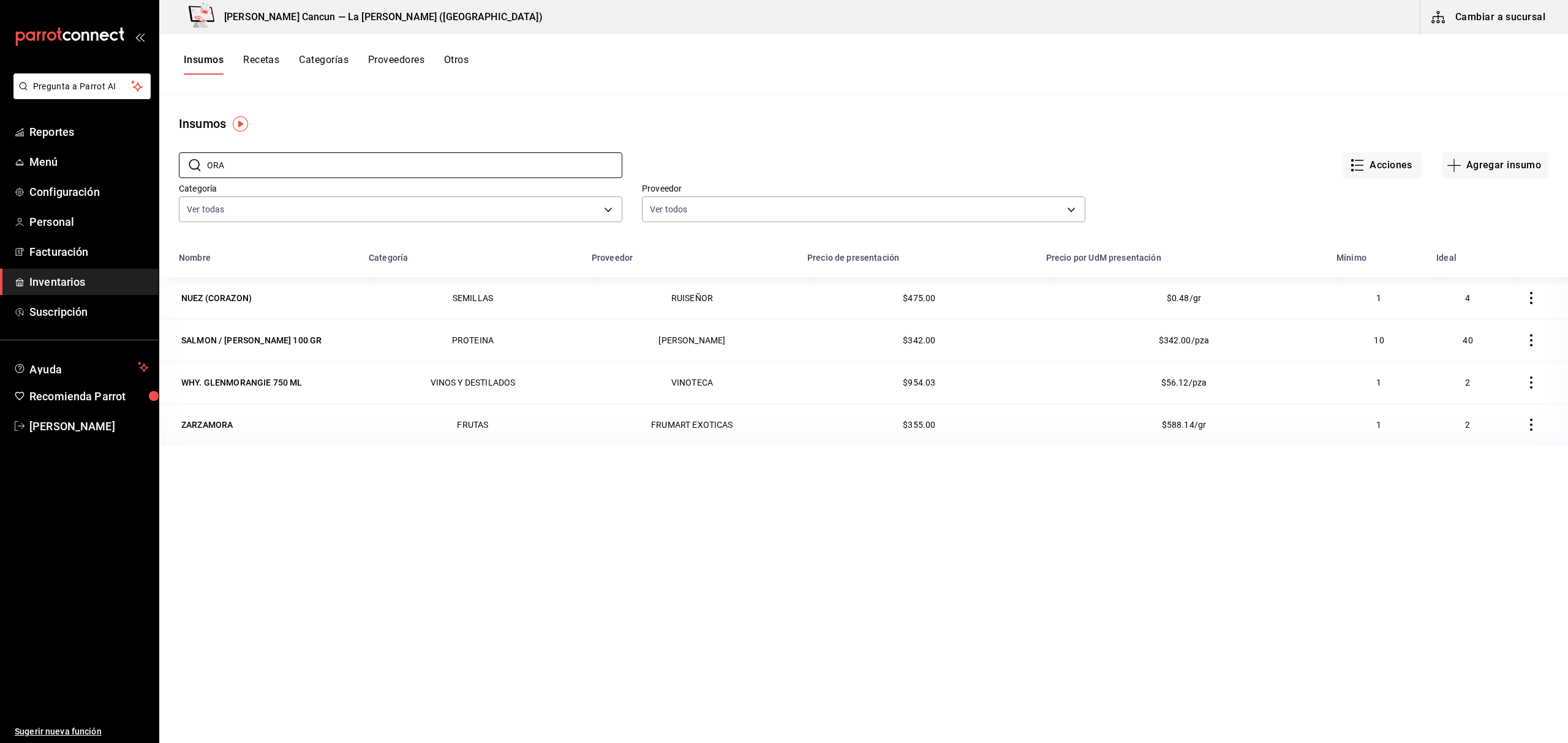
type input "ORA"
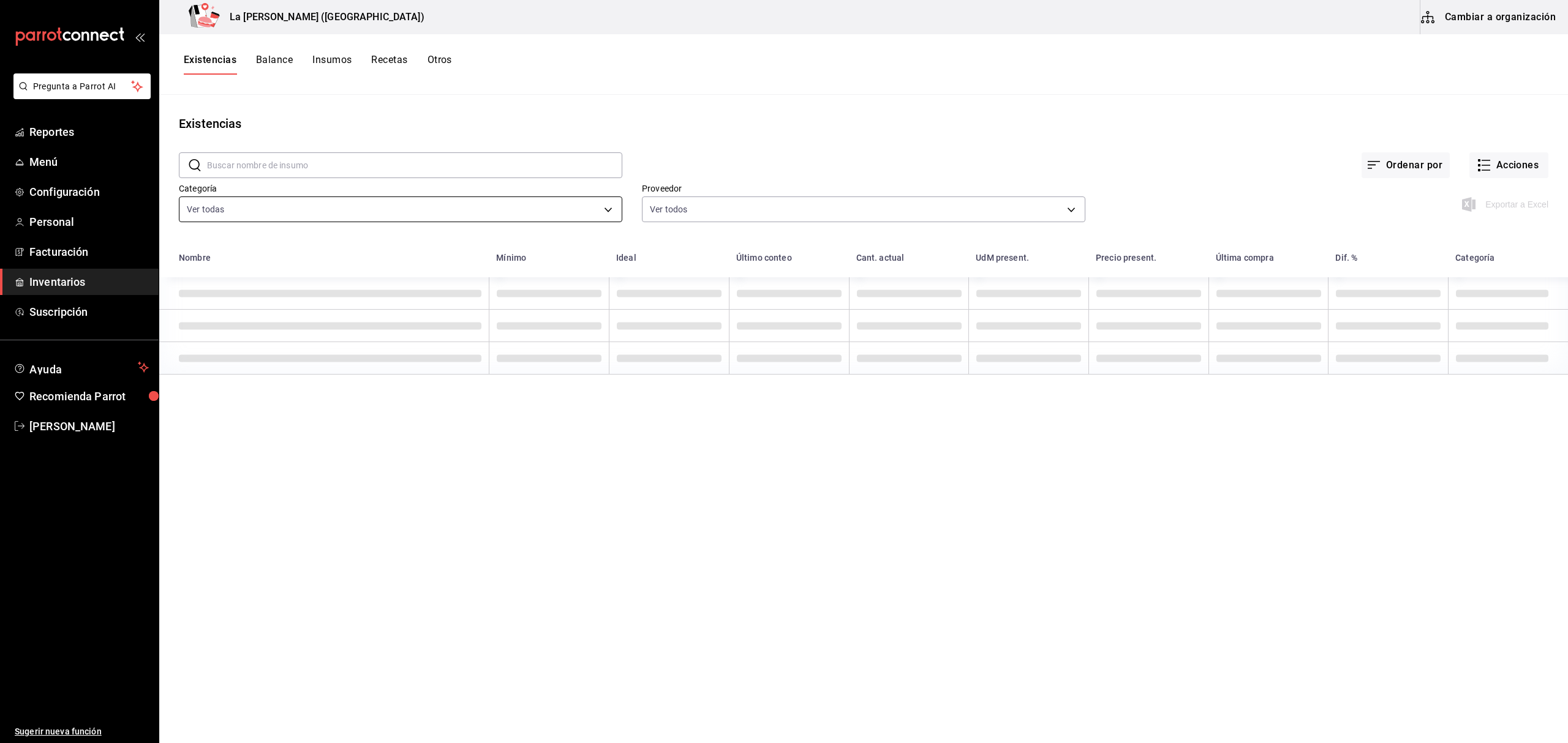
click at [227, 218] on body "Pregunta a Parrot AI Reportes Menú Configuración Personal Facturación Inventari…" at bounding box center [784, 367] width 1568 height 735
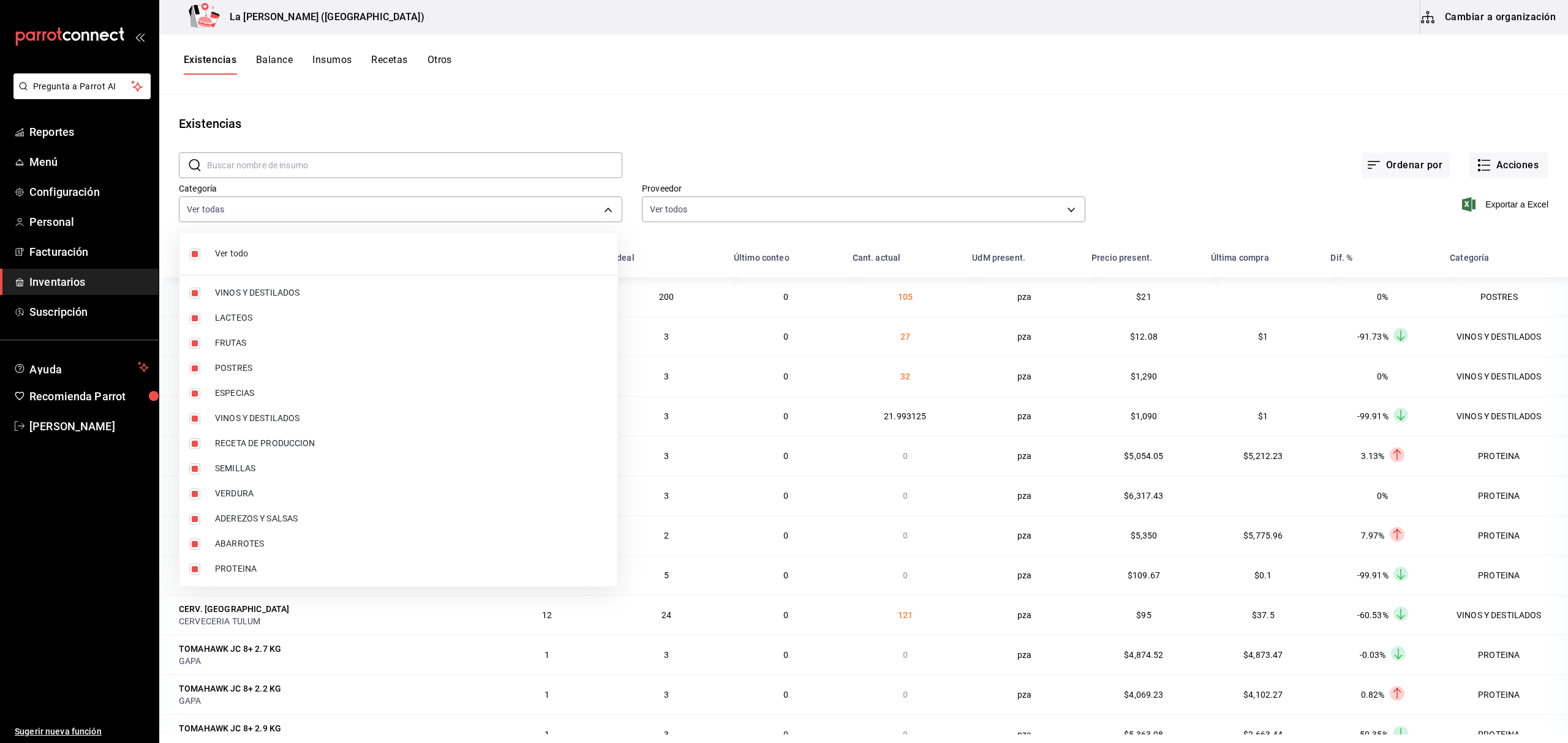
click at [195, 258] on input "checkbox" at bounding box center [194, 254] width 11 height 11
checkbox input "false"
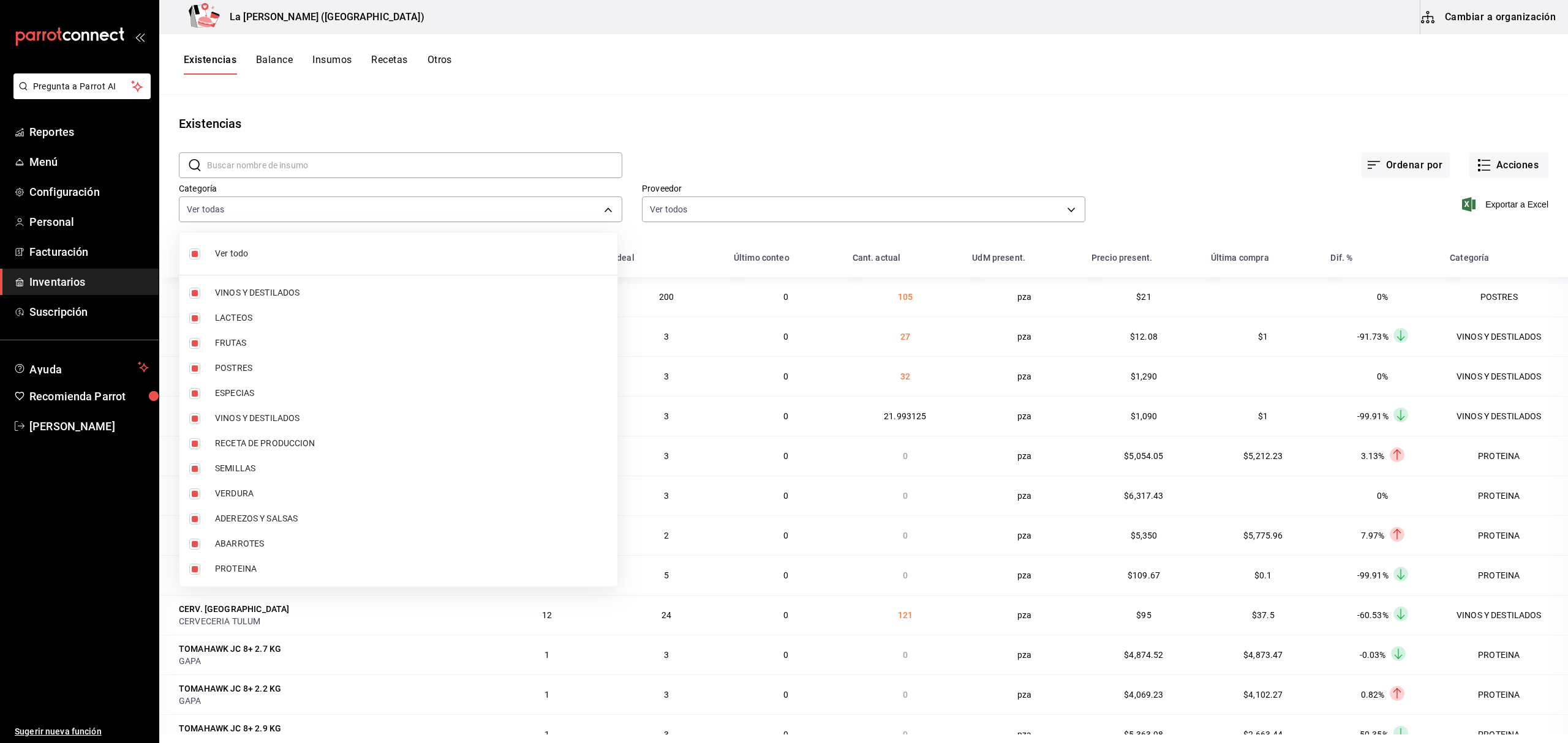
checkbox input "false"
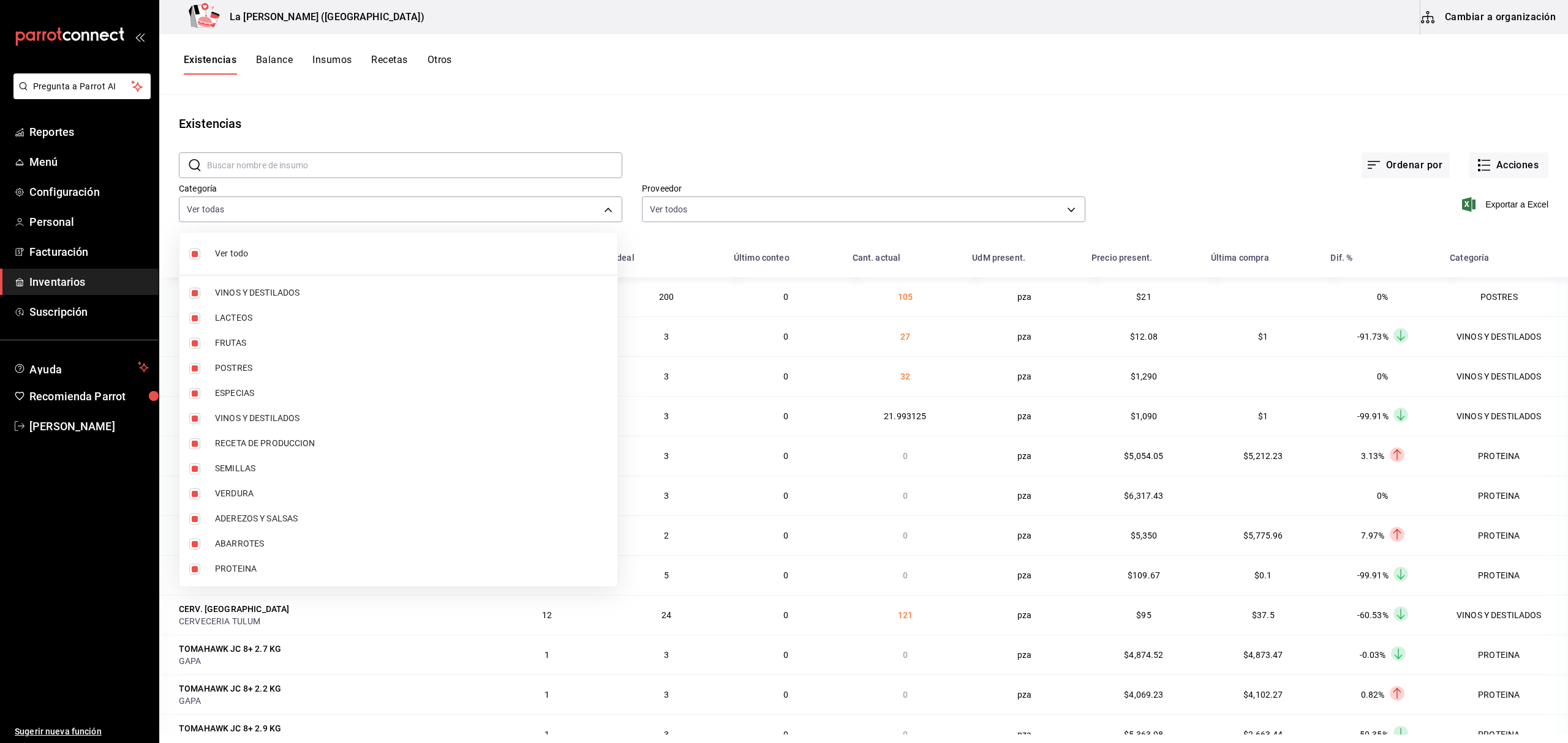
checkbox input "false"
click at [198, 364] on input "checkbox" at bounding box center [194, 368] width 11 height 11
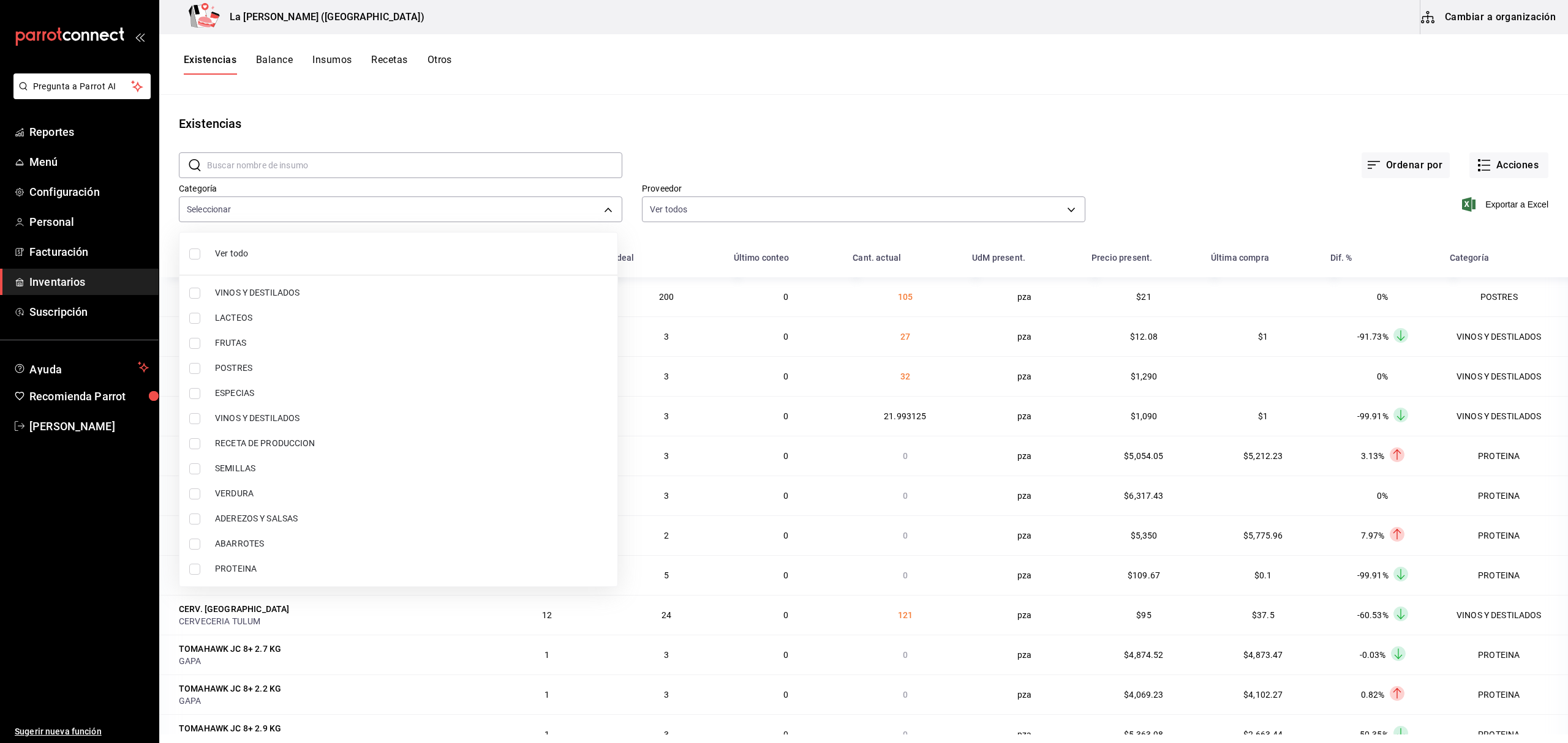
checkbox input "true"
type input "300b8f87-2b59-439f-b980-3e97300322fa"
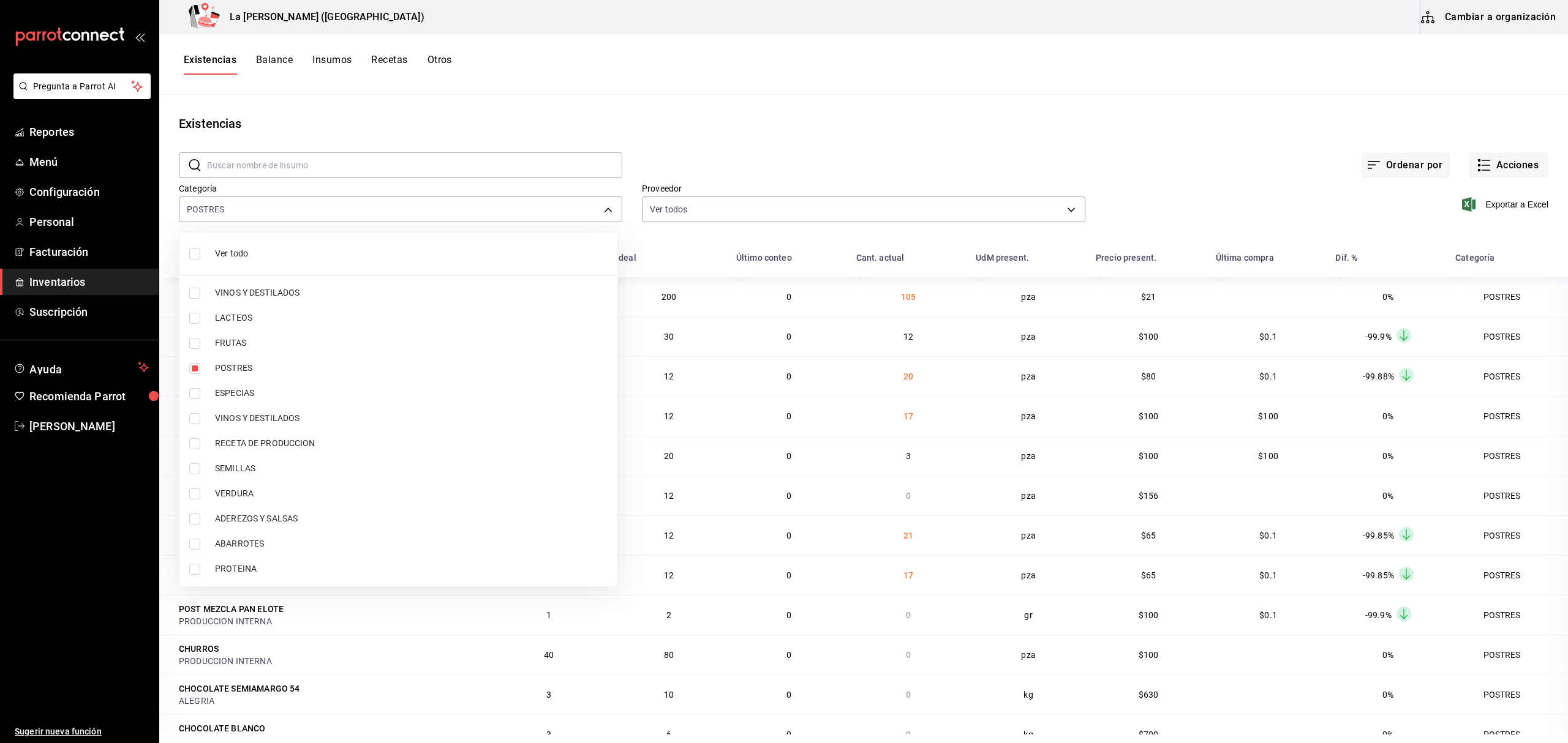
click at [193, 569] on input "checkbox" at bounding box center [194, 569] width 11 height 11
checkbox input "true"
type input "300b8f87-2b59-439f-b980-3e97300322fa,89020659-a685-42c8-84d5-b1543ef933a3"
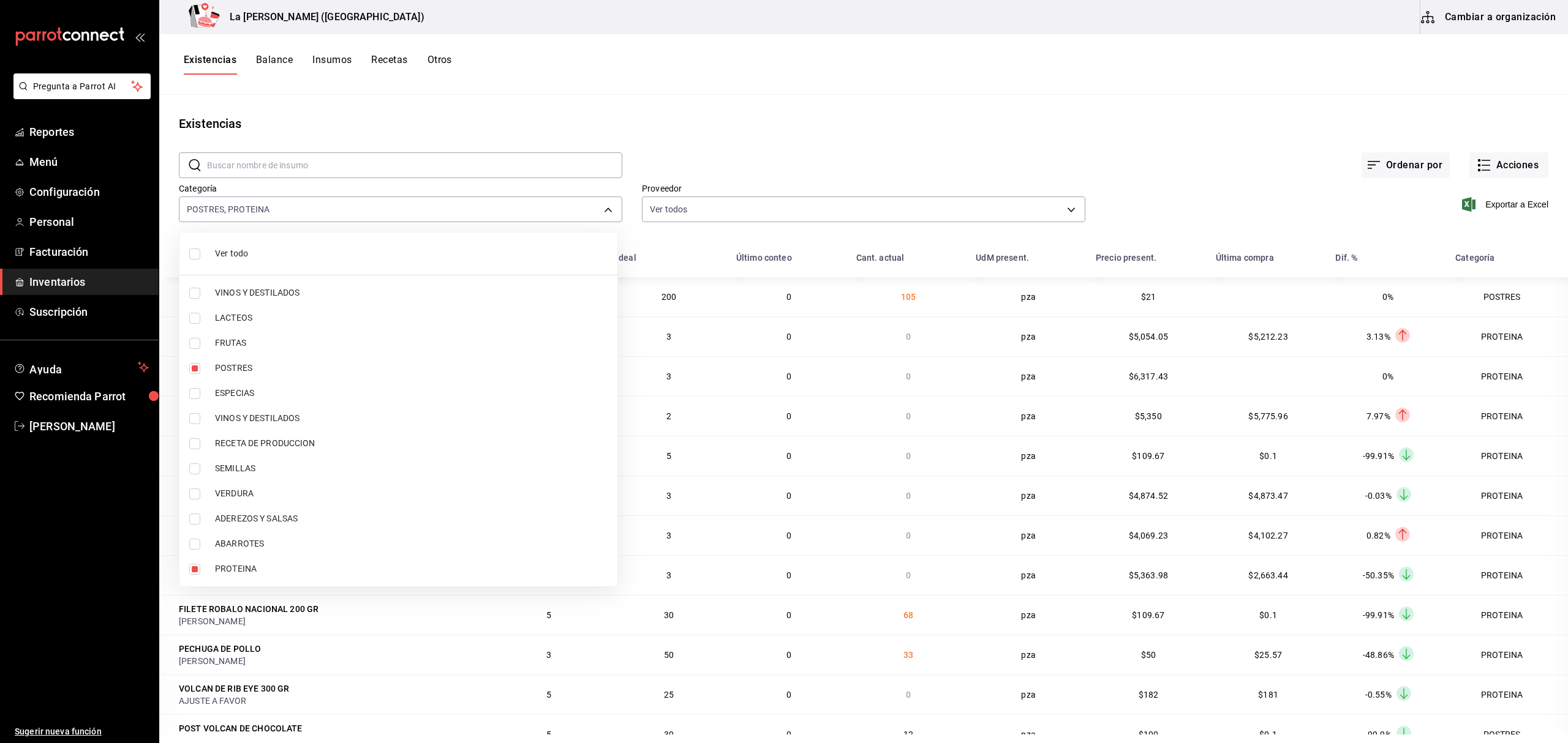
click at [1494, 212] on div at bounding box center [784, 372] width 1568 height 743
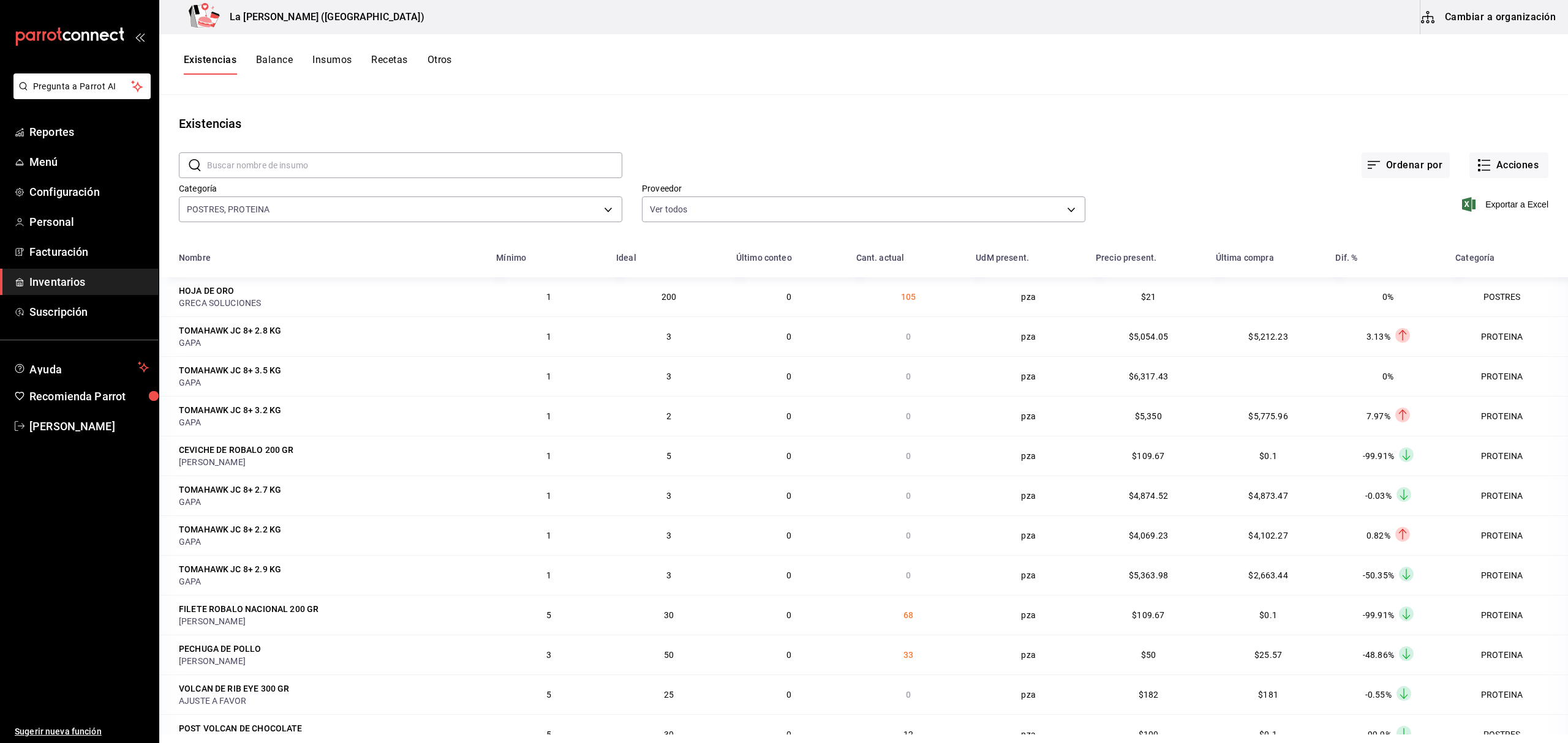
click at [1494, 212] on span "Exportar a Excel" at bounding box center [1507, 205] width 84 height 15
